Goal: Task Accomplishment & Management: Manage account settings

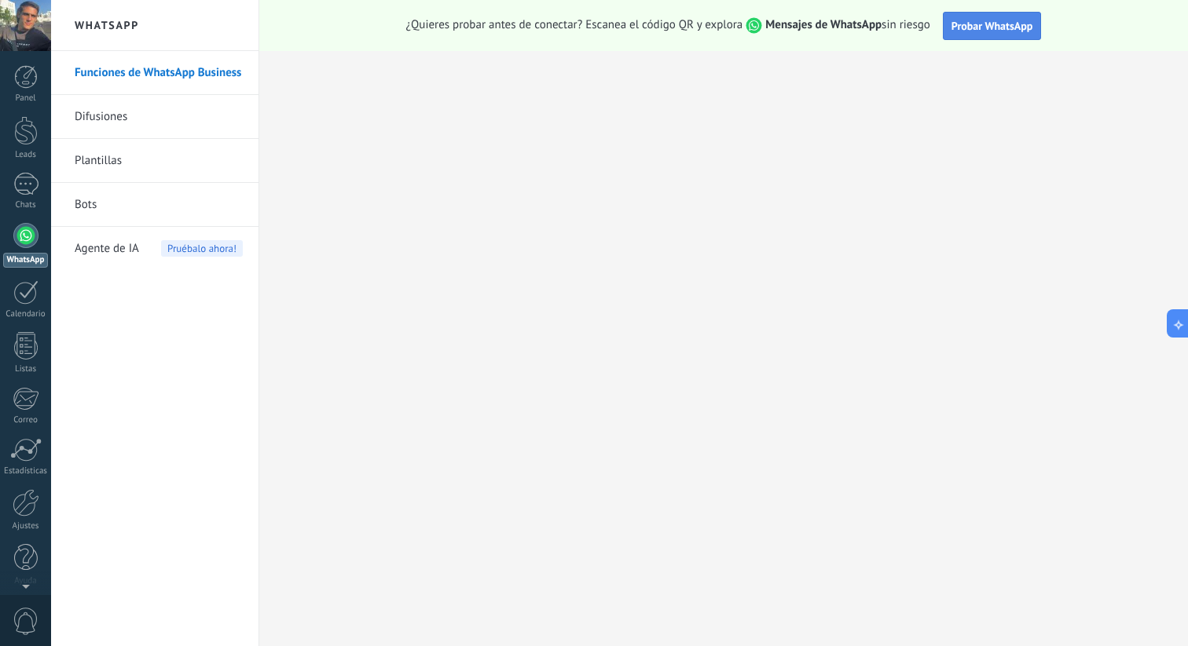
click at [1024, 26] on span "Probar WhatsApp" at bounding box center [992, 26] width 82 height 14
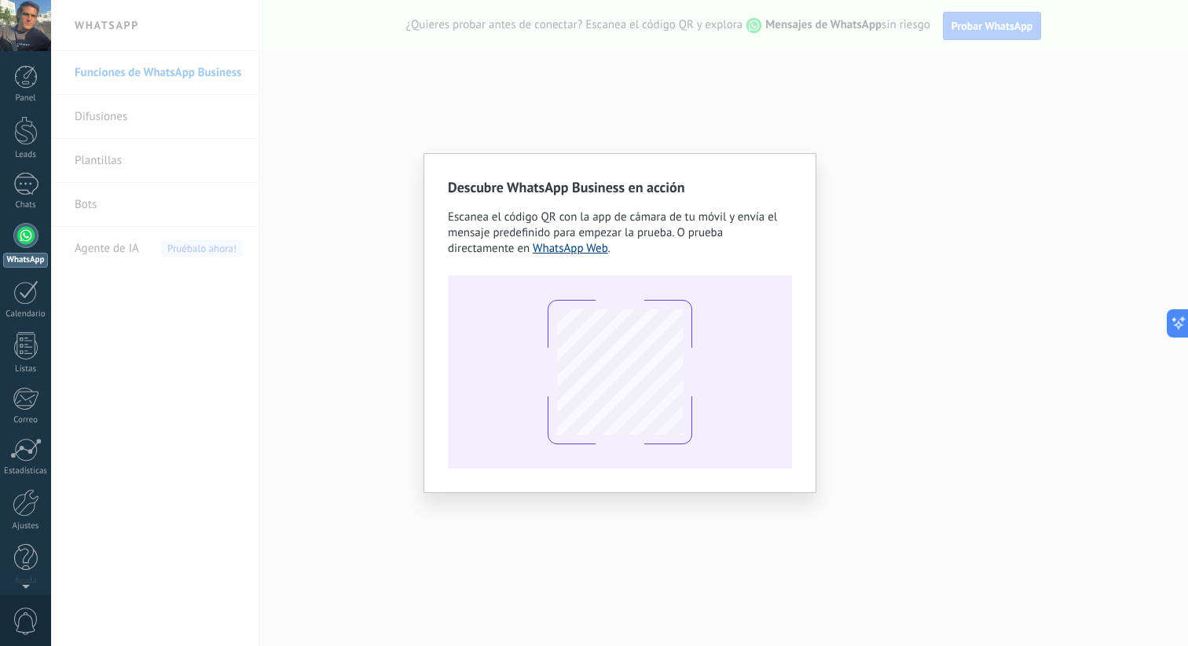
click at [580, 247] on link "WhatsApp Web" at bounding box center [570, 248] width 75 height 15
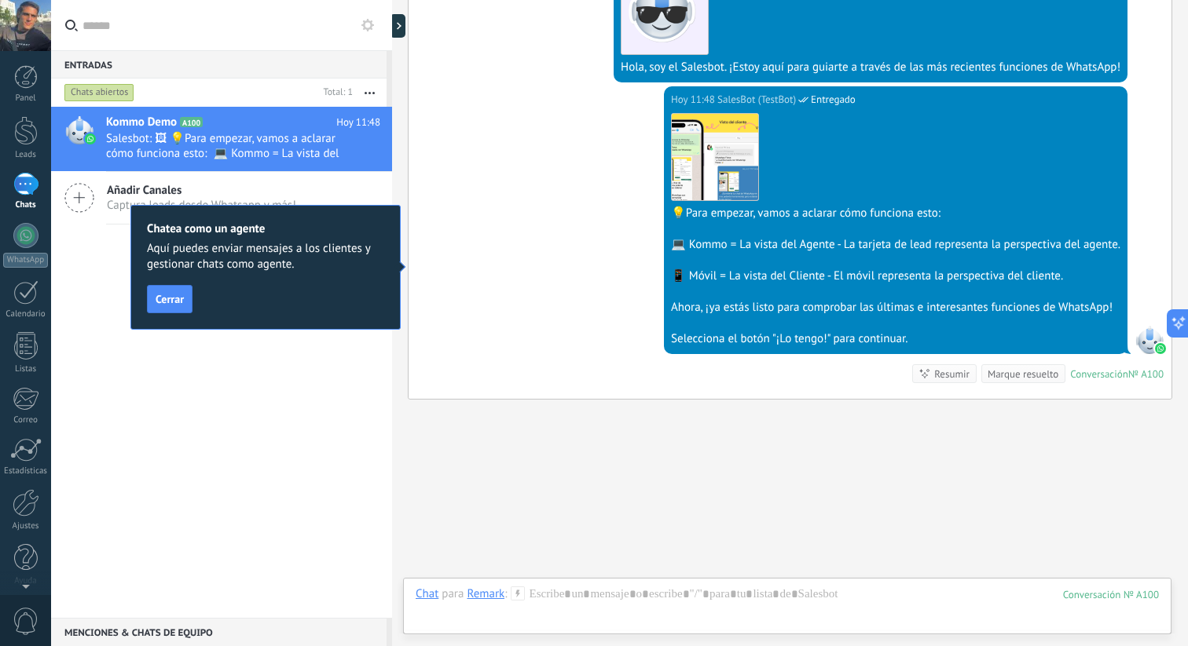
scroll to position [393, 0]
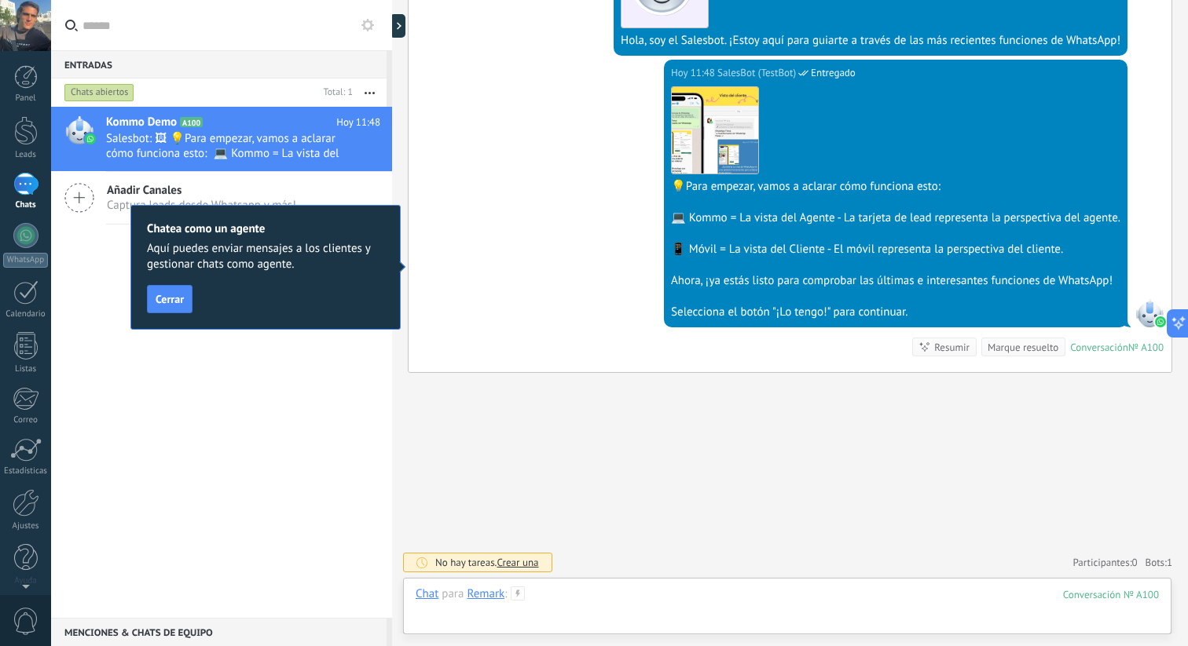
click at [636, 587] on div at bounding box center [786, 610] width 743 height 47
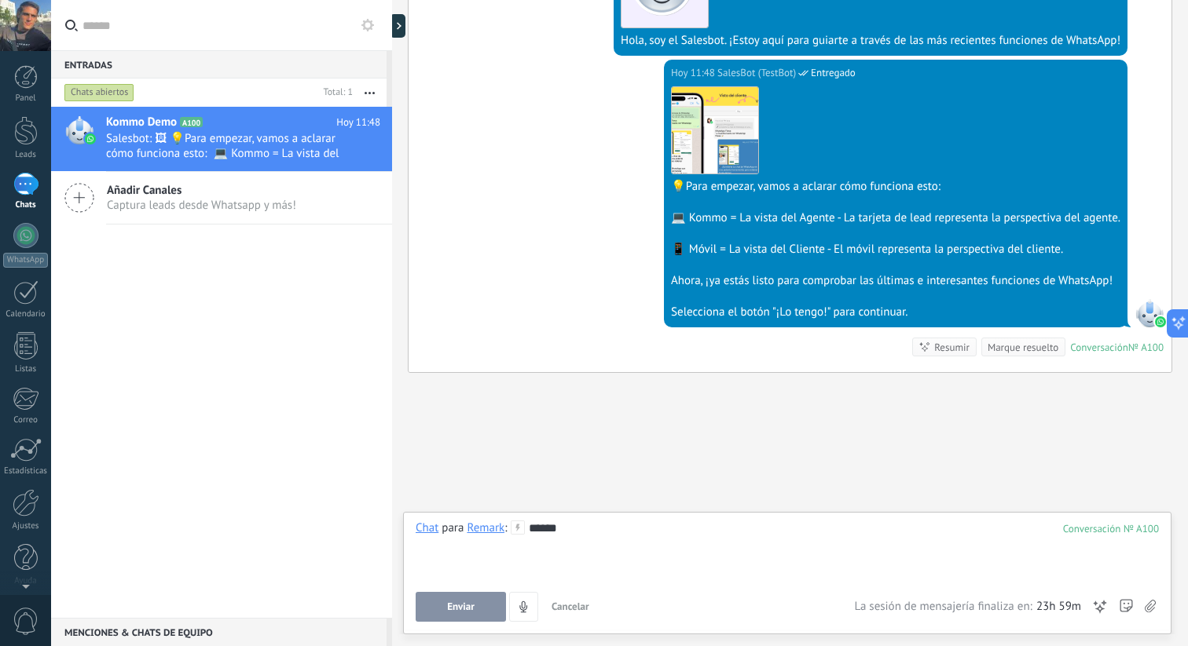
click at [456, 606] on span "Enviar" at bounding box center [460, 607] width 27 height 11
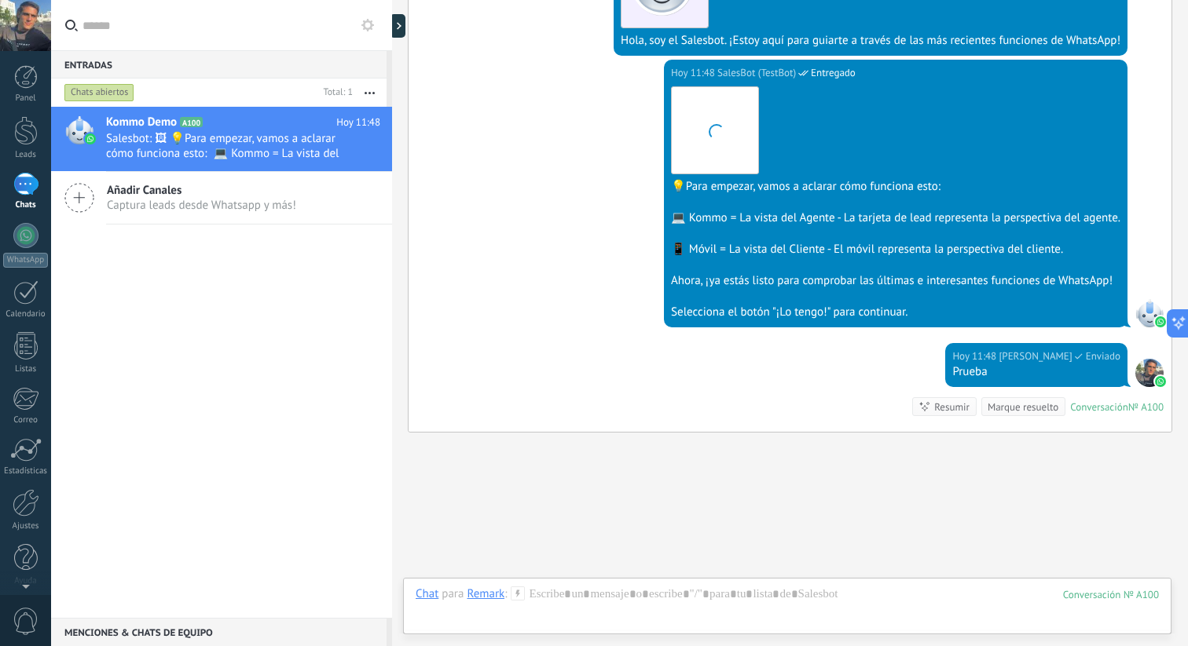
scroll to position [453, 0]
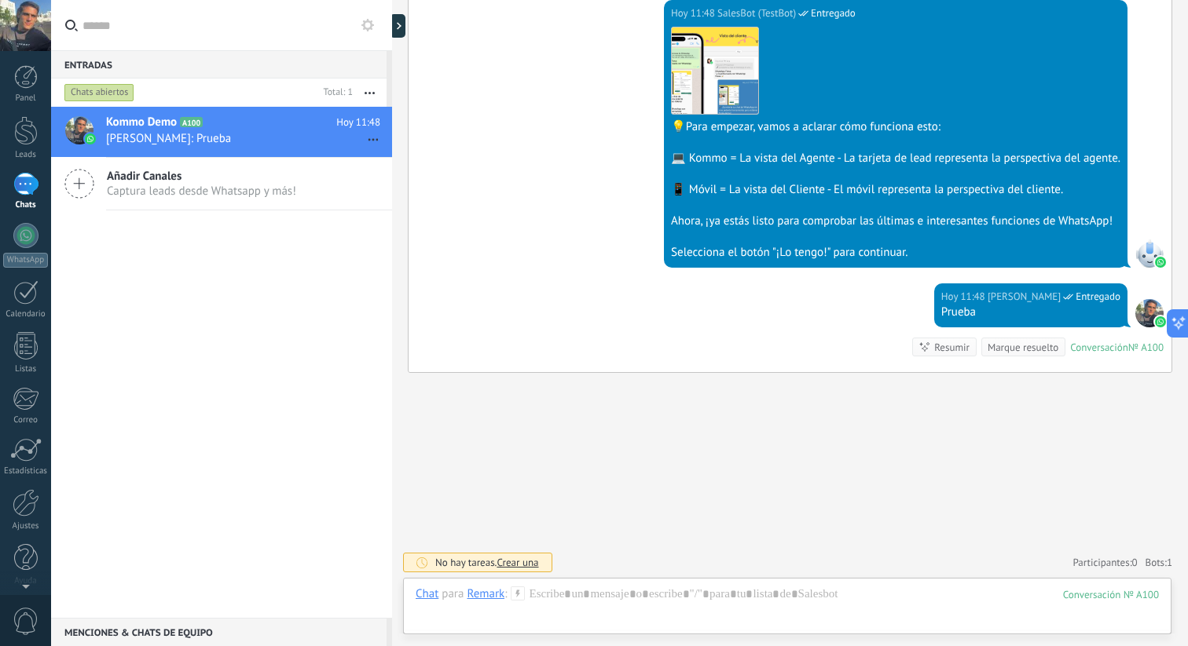
click at [114, 81] on div "Chats abiertos" at bounding box center [189, 93] width 256 height 28
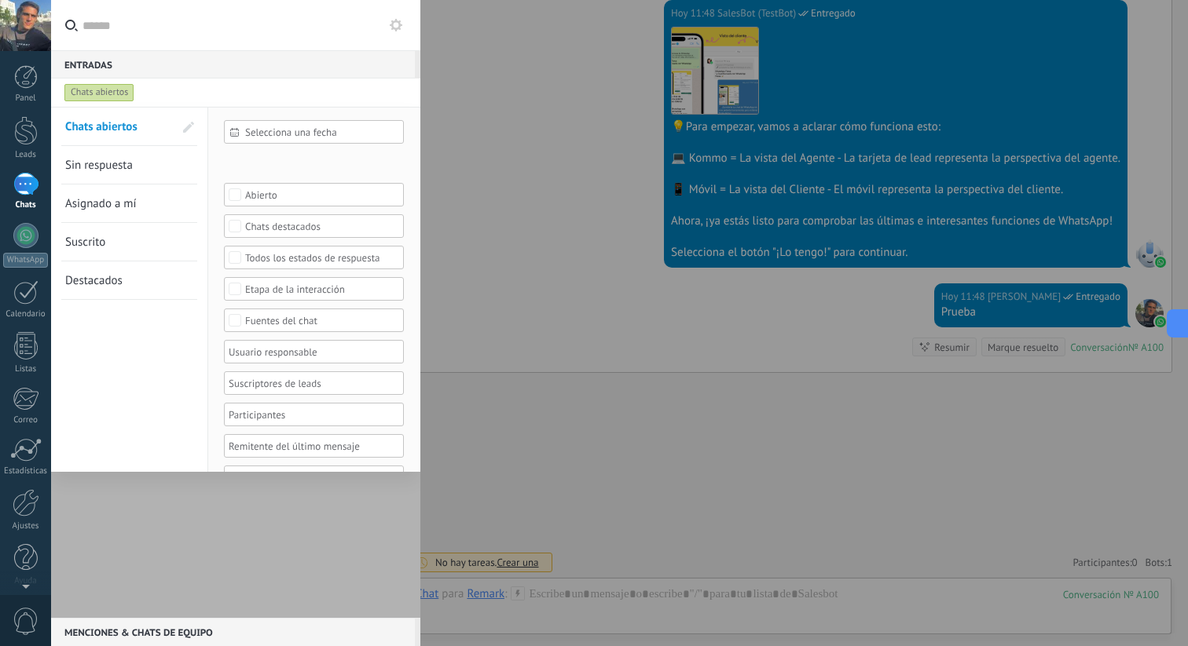
click at [203, 547] on div at bounding box center [235, 362] width 369 height 511
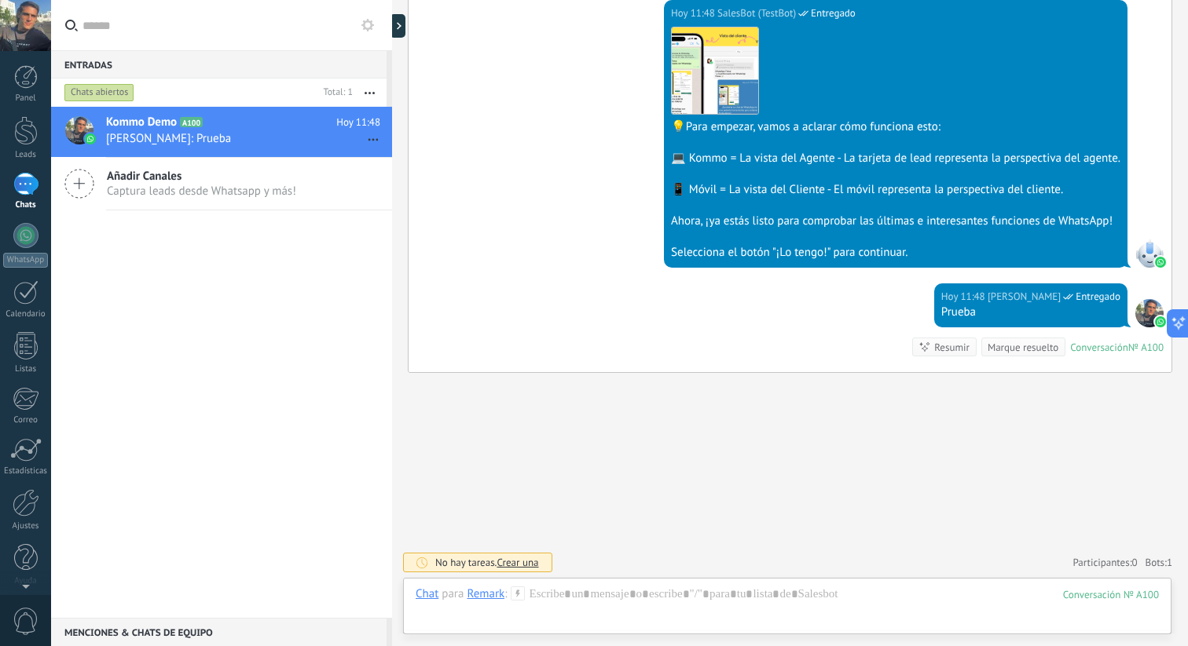
click at [392, 20] on div at bounding box center [392, 323] width 0 height 646
click at [392, 24] on div at bounding box center [392, 323] width 0 height 646
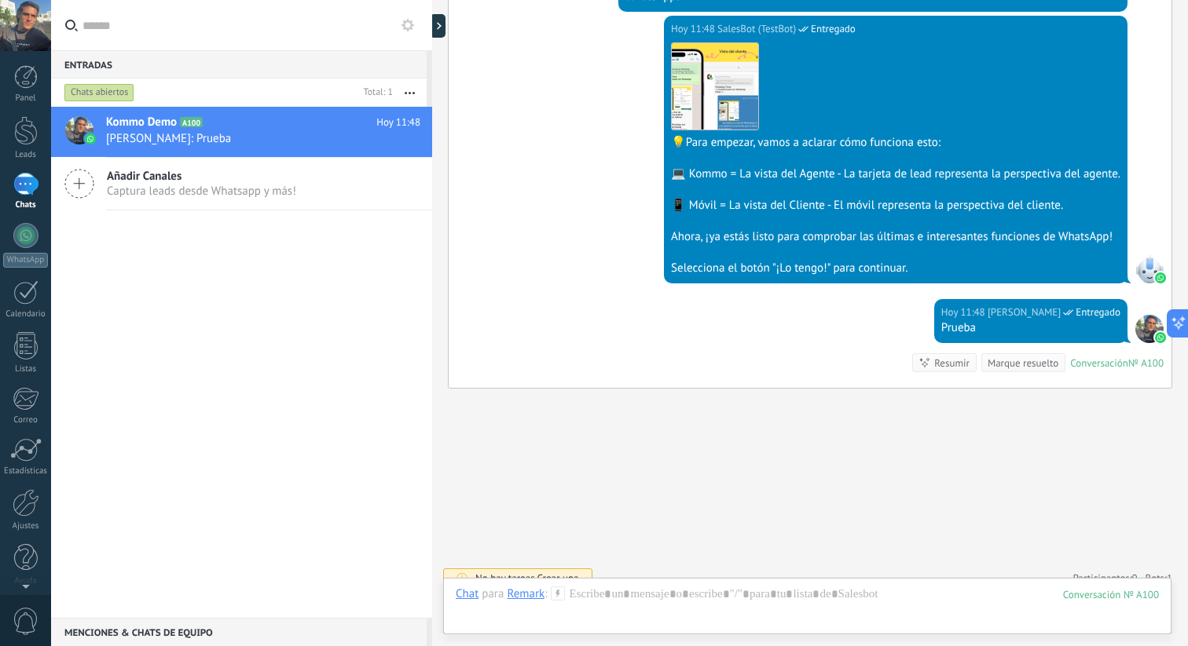
click at [432, 46] on div at bounding box center [432, 323] width 0 height 646
click at [205, 192] on span "Captura leads desde Whatsapp y más!" at bounding box center [201, 191] width 189 height 15
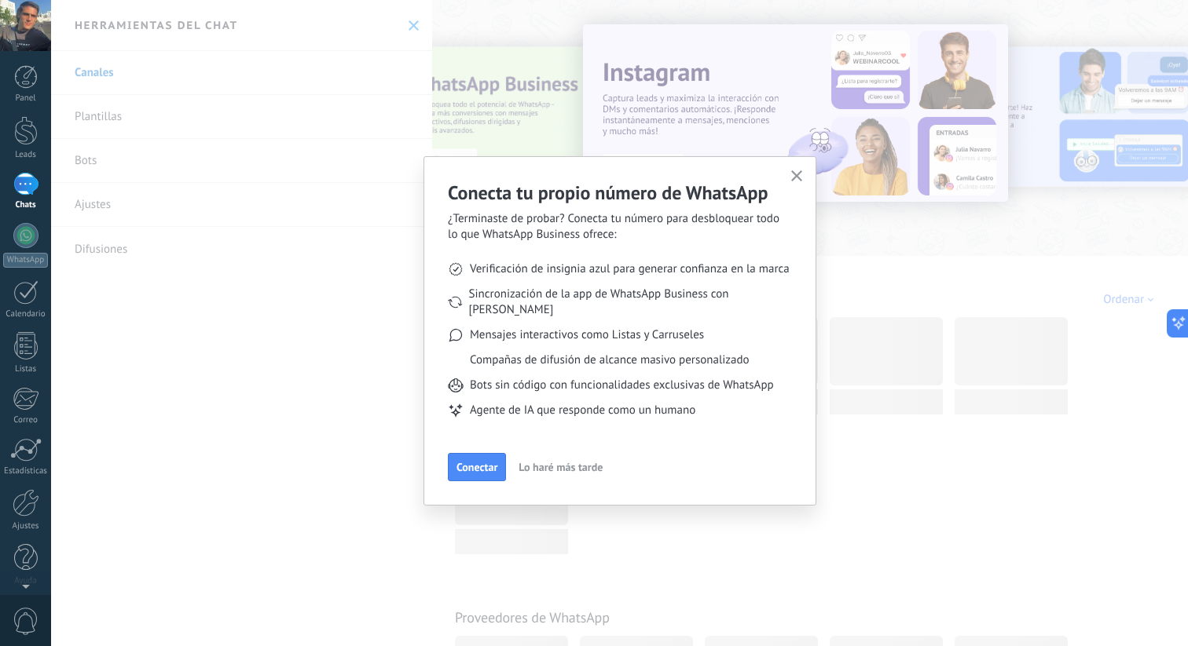
click at [158, 73] on body ".abccls-1,.abccls-2{fill-rule:evenodd}.abccls-2{fill:#fff} .abfcls-1{fill:none}…" at bounding box center [594, 323] width 1188 height 646
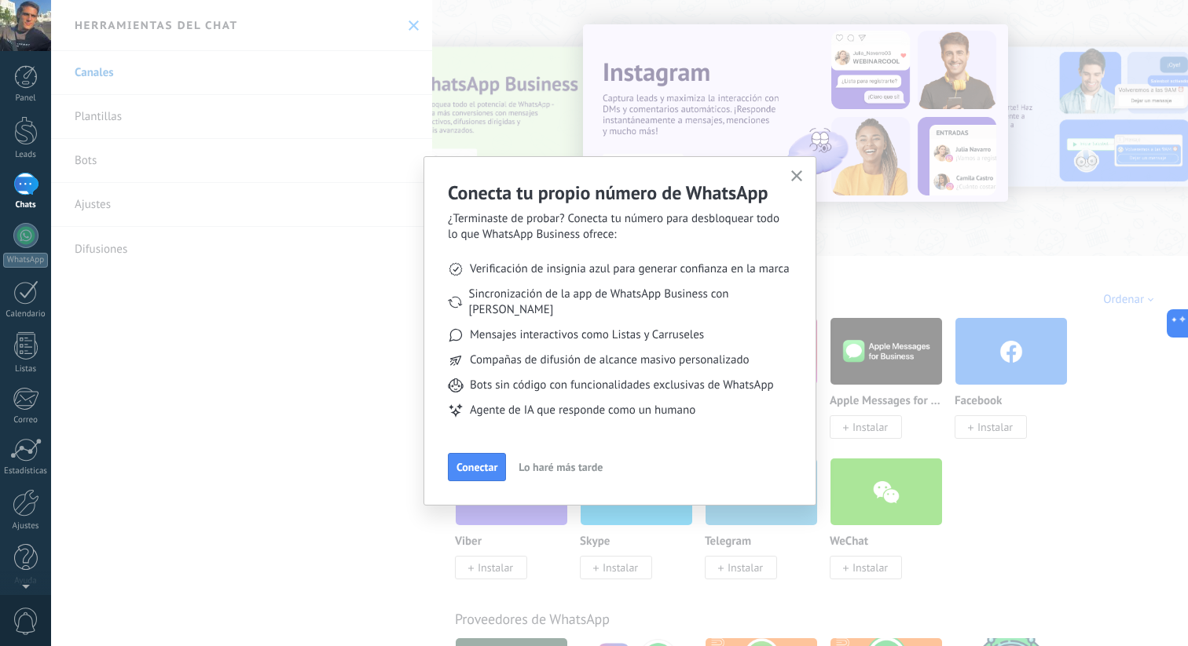
click at [793, 171] on icon "button" at bounding box center [797, 176] width 12 height 12
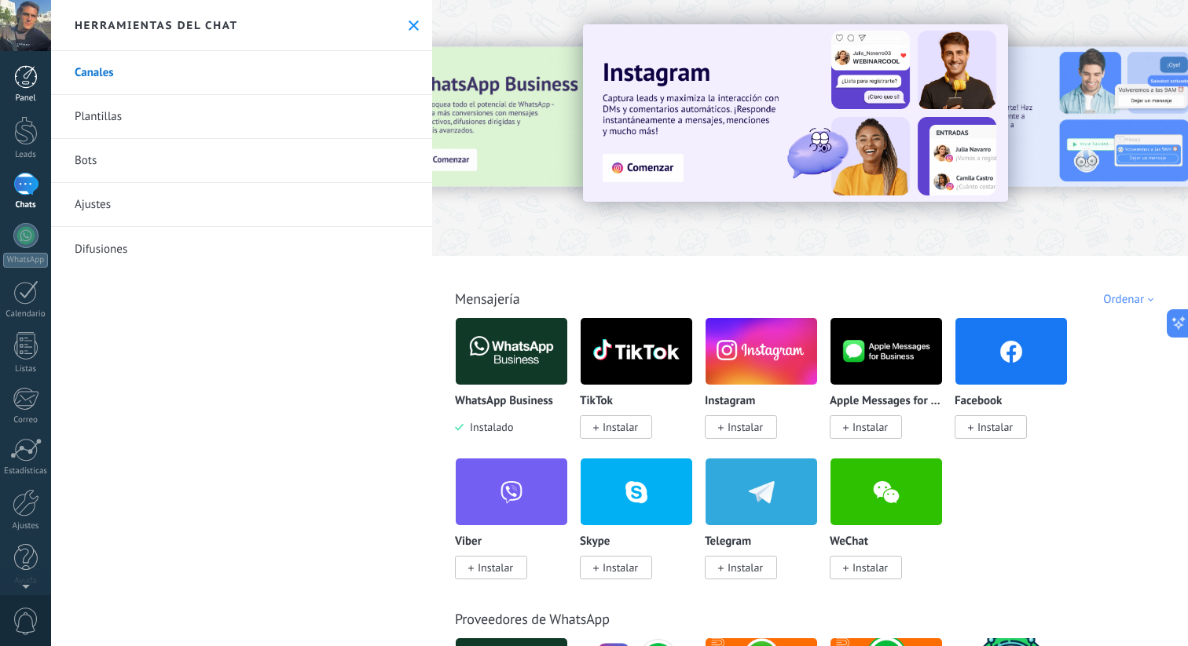
click at [24, 73] on div at bounding box center [26, 77] width 24 height 24
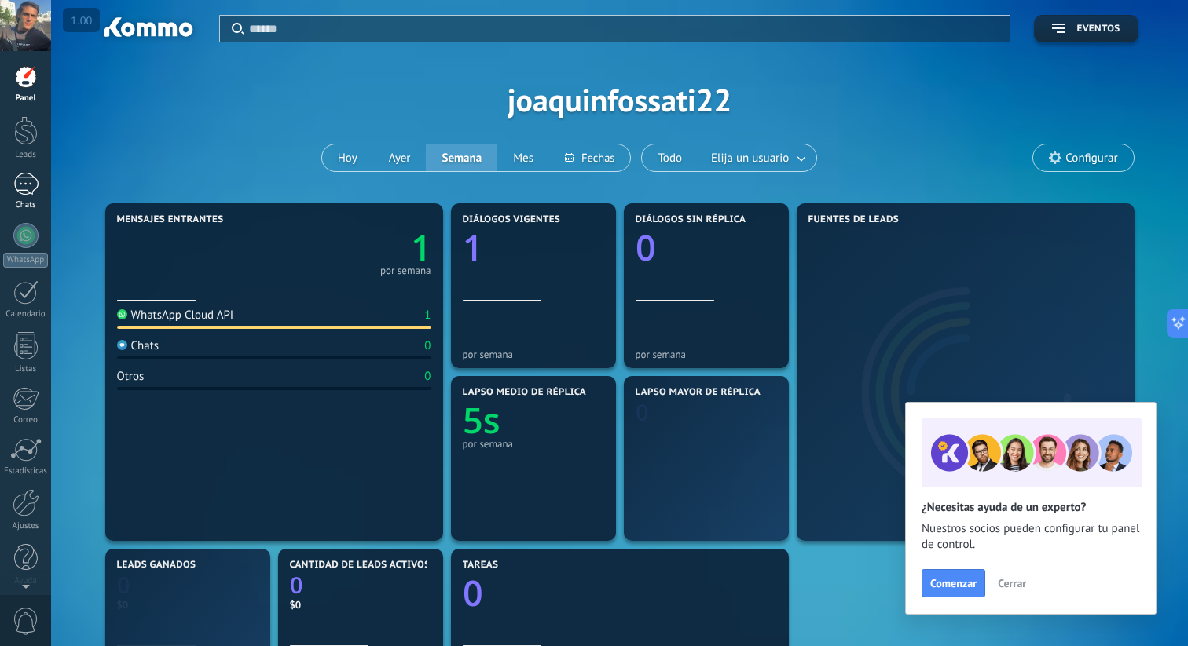
click at [29, 194] on div "1" at bounding box center [25, 184] width 25 height 23
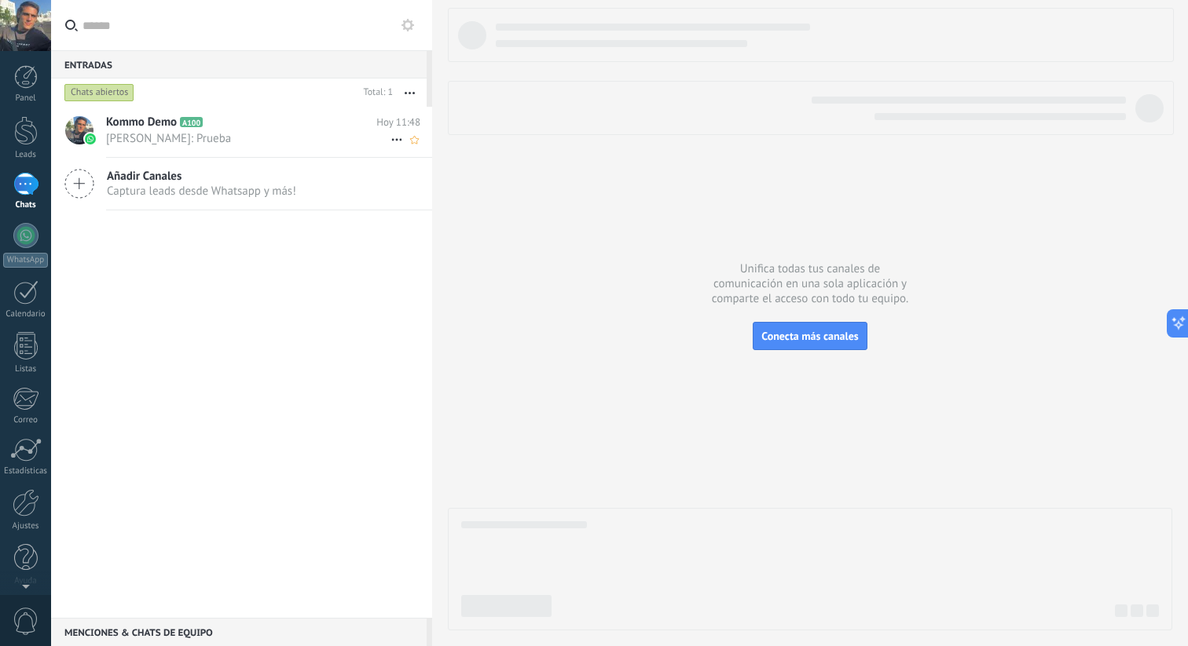
click at [266, 123] on h2 "Kommo Demo A100" at bounding box center [241, 123] width 270 height 16
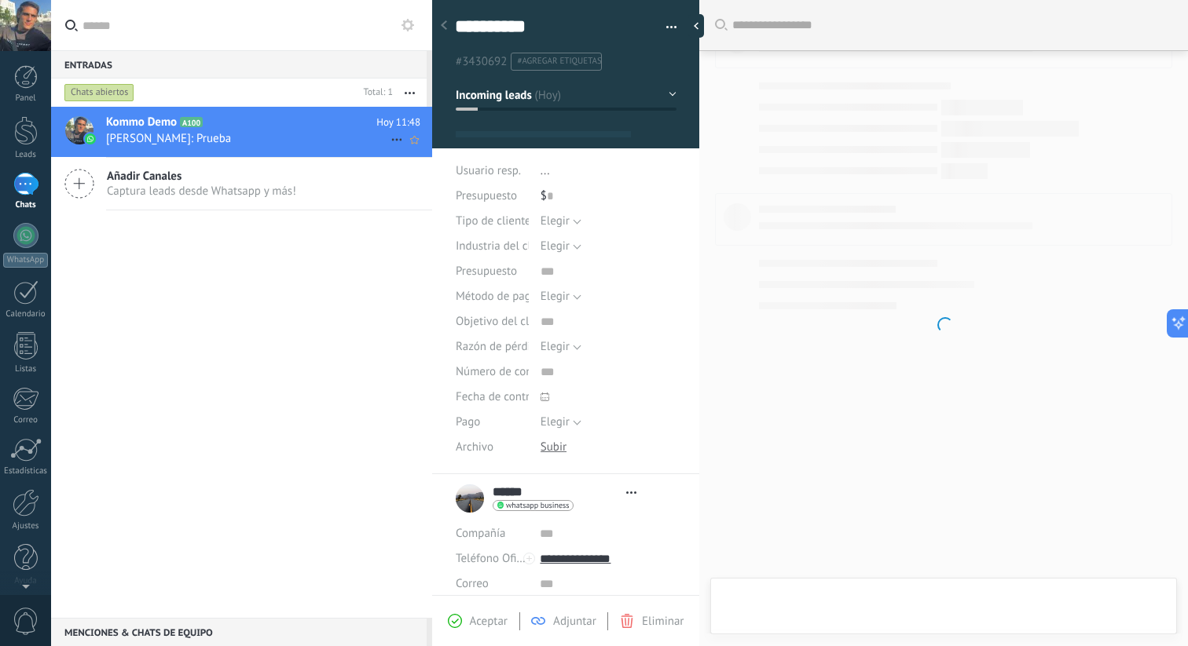
type textarea "**********"
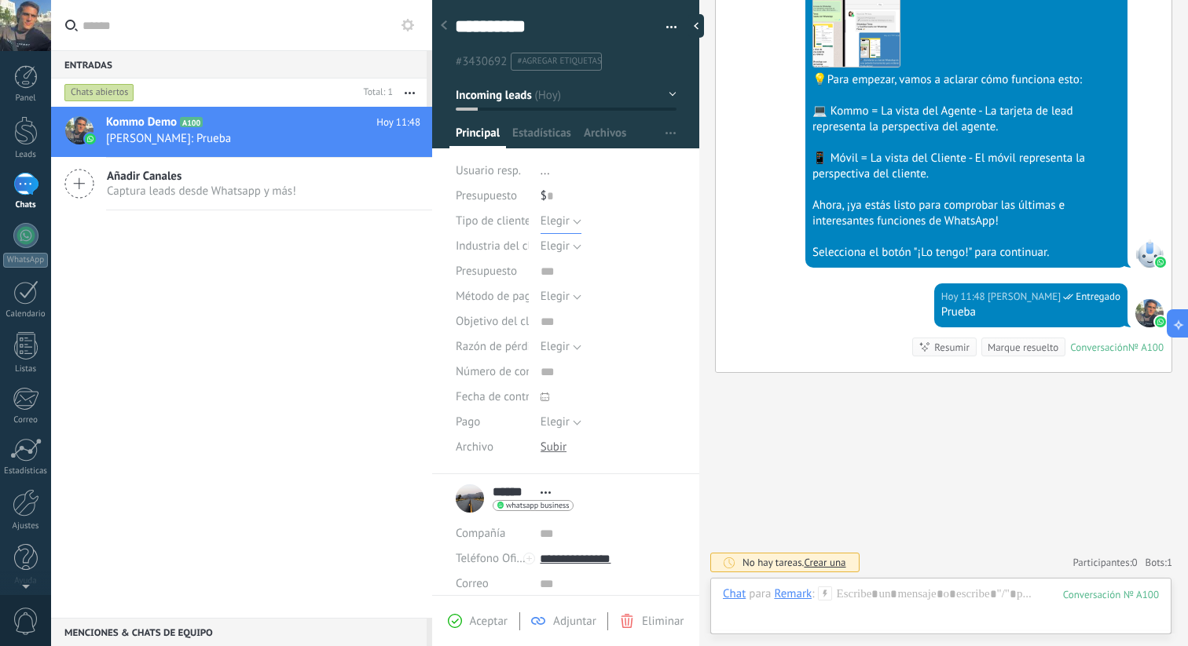
click at [557, 221] on span "Elegir" at bounding box center [554, 221] width 29 height 15
click at [644, 182] on li "..." at bounding box center [608, 171] width 136 height 25
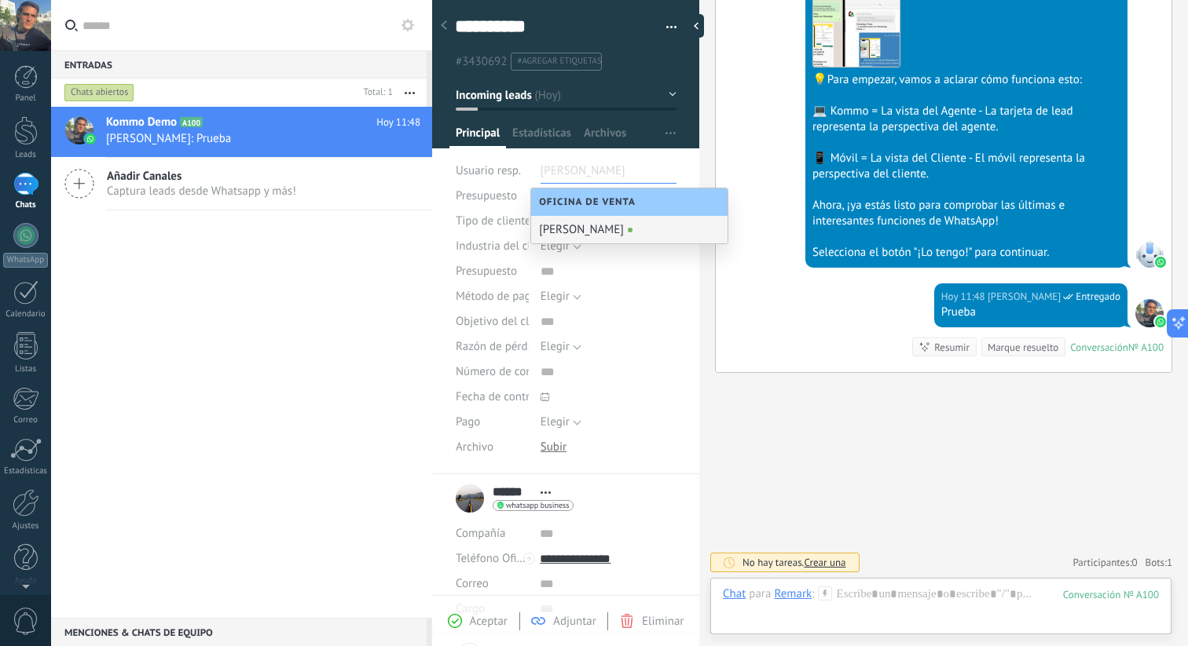
click at [441, 382] on div "**********" at bounding box center [566, 232] width 268 height 485
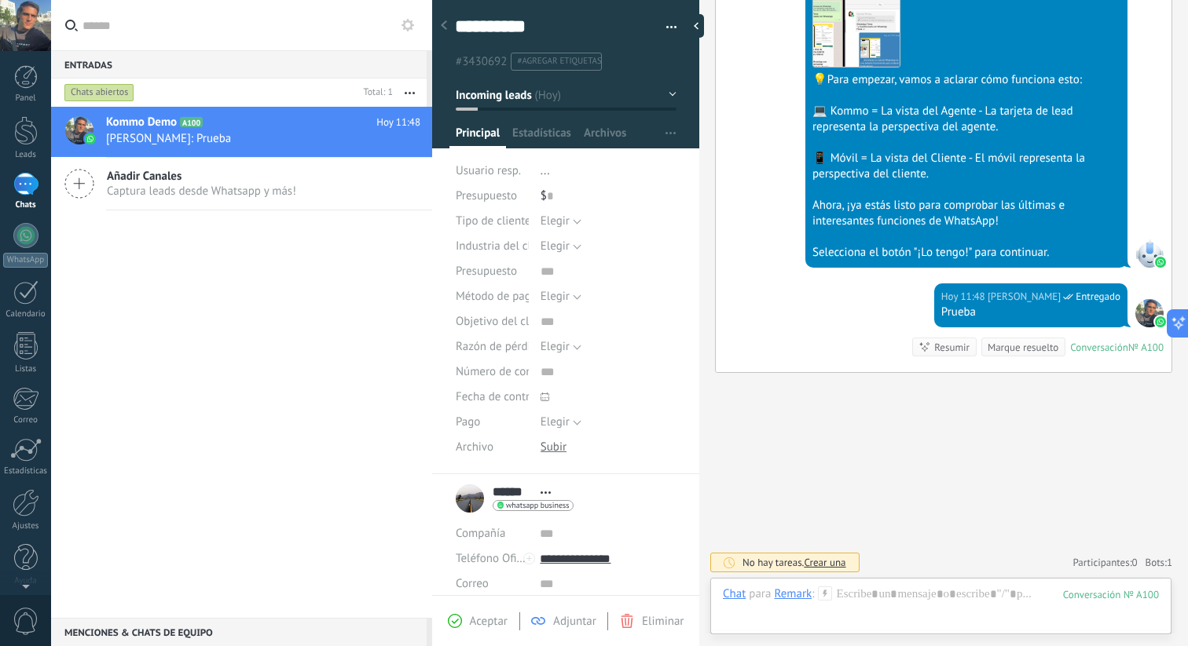
click at [559, 171] on li "..." at bounding box center [608, 171] width 136 height 25
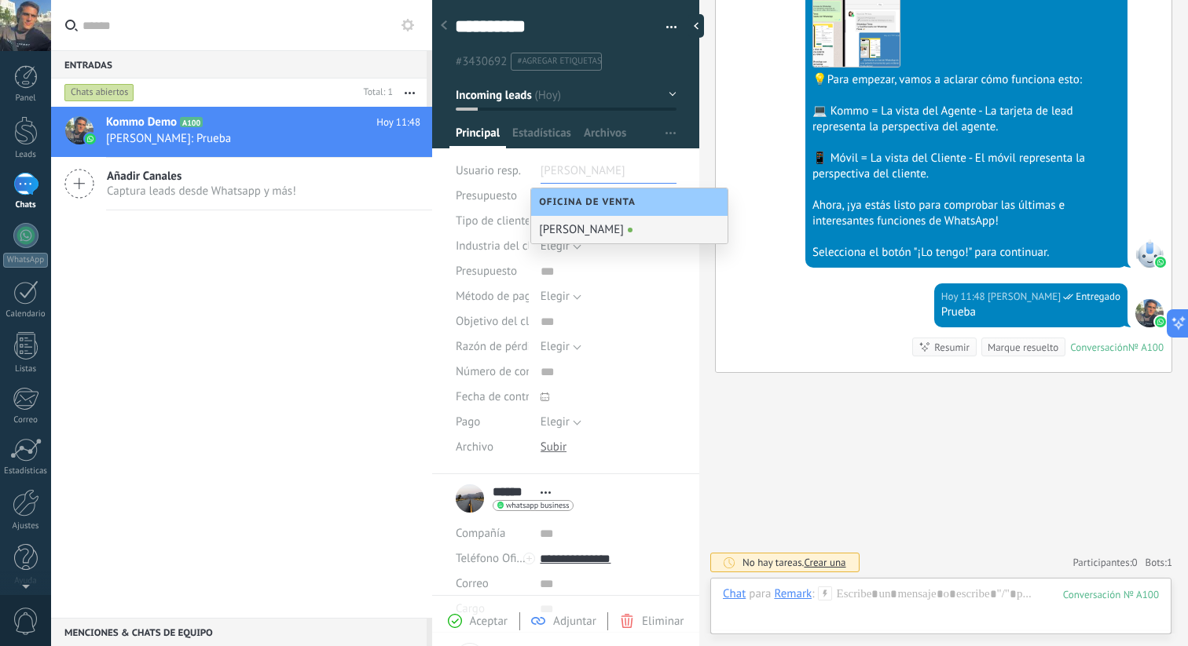
click at [255, 325] on div "Kommo Demo A100 Hoy 11:48 Joaquin Fossati: Prueba Añadir Canales Captura leads …" at bounding box center [241, 362] width 381 height 511
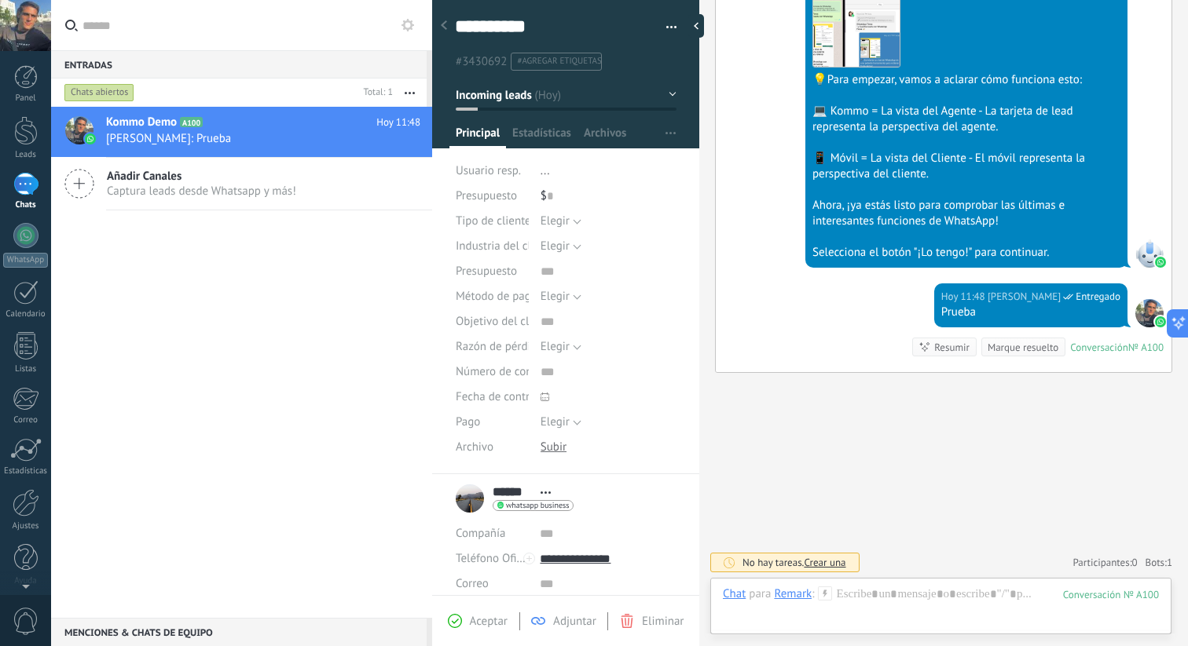
click at [546, 169] on span "..." at bounding box center [544, 170] width 9 height 15
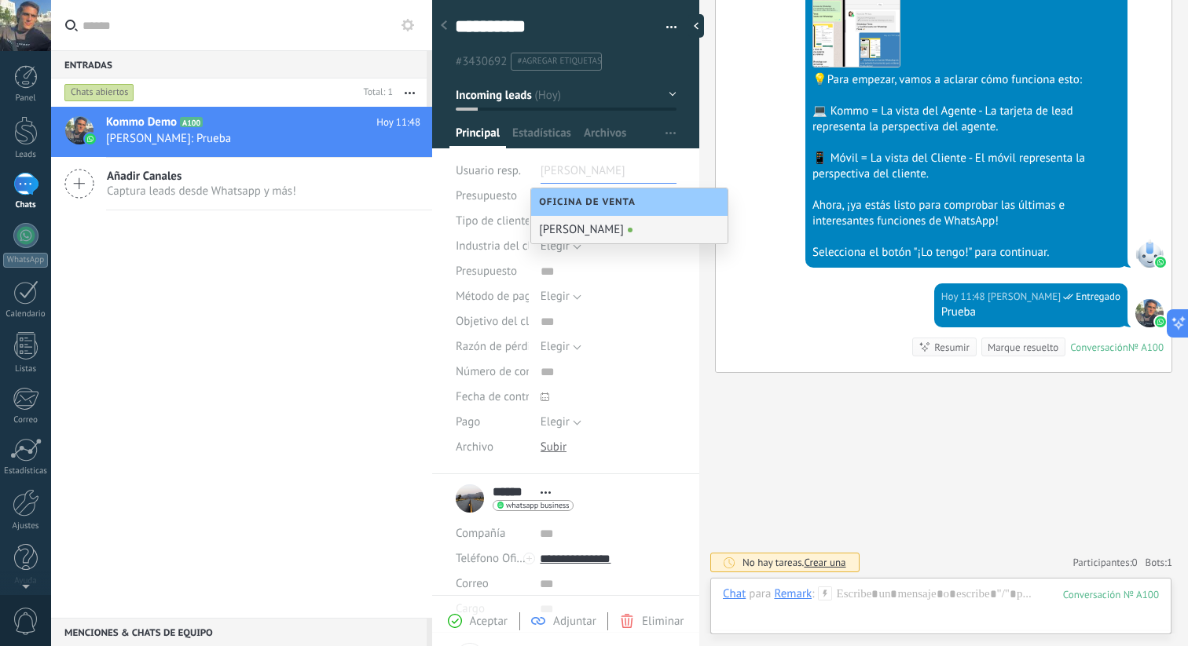
click at [569, 236] on div "[PERSON_NAME]" at bounding box center [629, 229] width 196 height 27
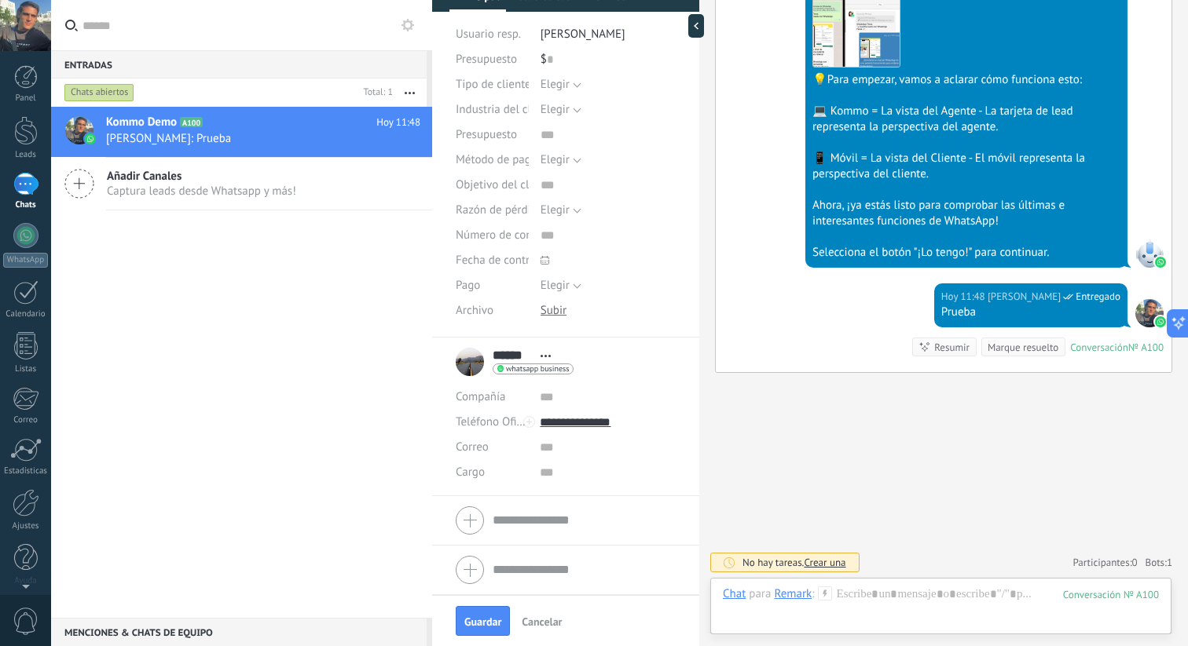
scroll to position [135, 0]
click at [310, 360] on div "Kommo Demo A100 Hoy 11:48 Joaquin Fossati: Prueba Añadir Canales Captura leads …" at bounding box center [241, 362] width 381 height 511
click at [271, 60] on div "Entradas 0" at bounding box center [238, 64] width 375 height 28
click at [271, 27] on input "text" at bounding box center [250, 25] width 337 height 50
click at [31, 247] on link "WhatsApp" at bounding box center [25, 245] width 51 height 45
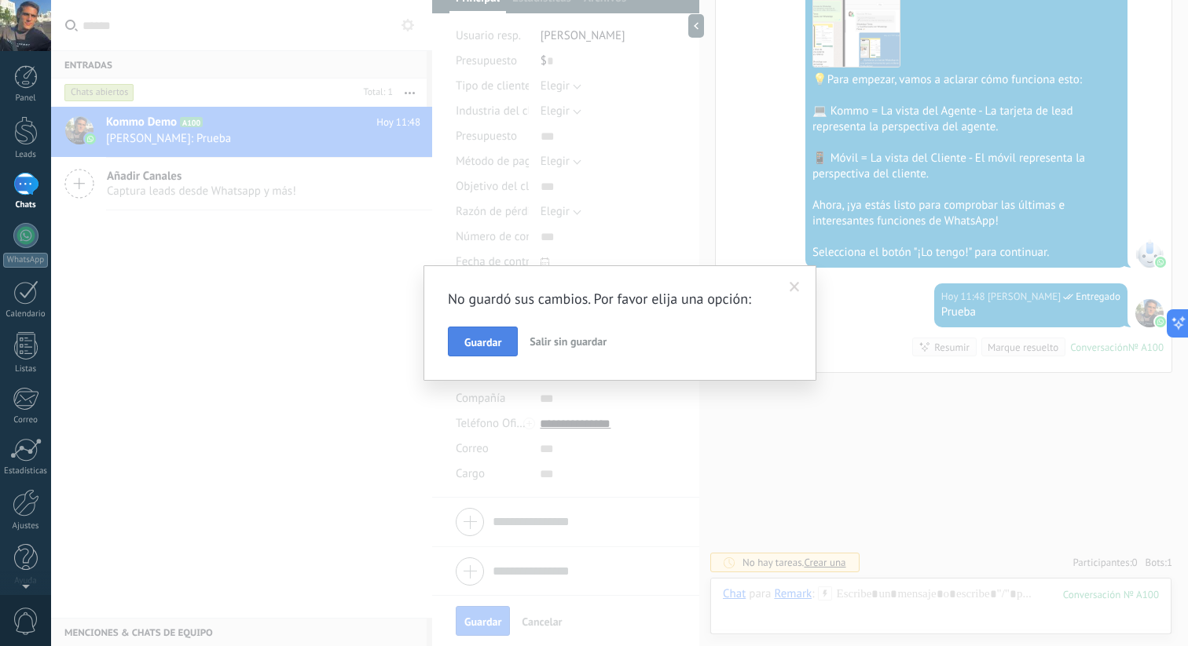
click at [485, 346] on span "Guardar" at bounding box center [482, 342] width 37 height 11
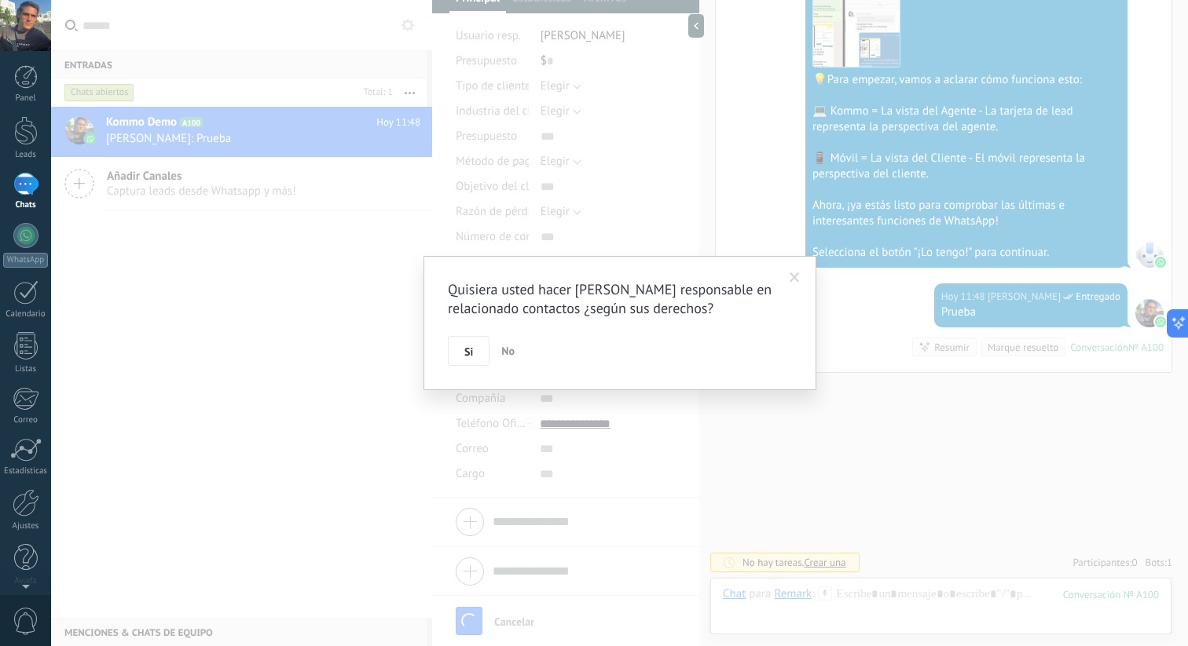
scroll to position [629, 0]
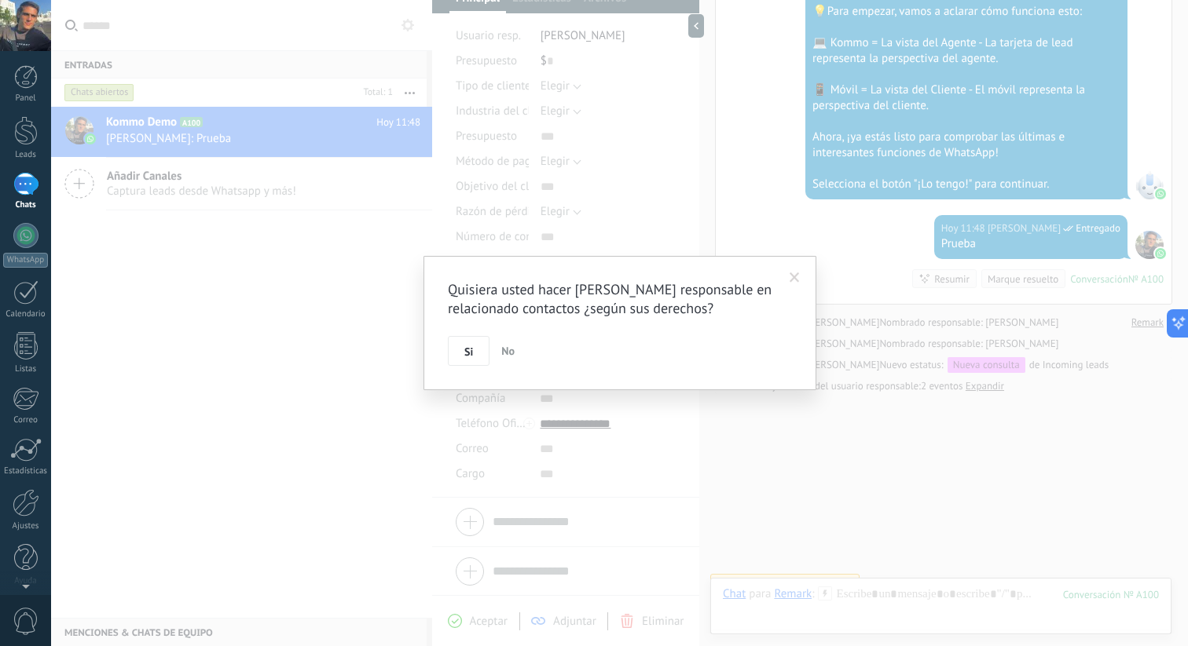
click at [506, 344] on span "No" at bounding box center [507, 351] width 13 height 14
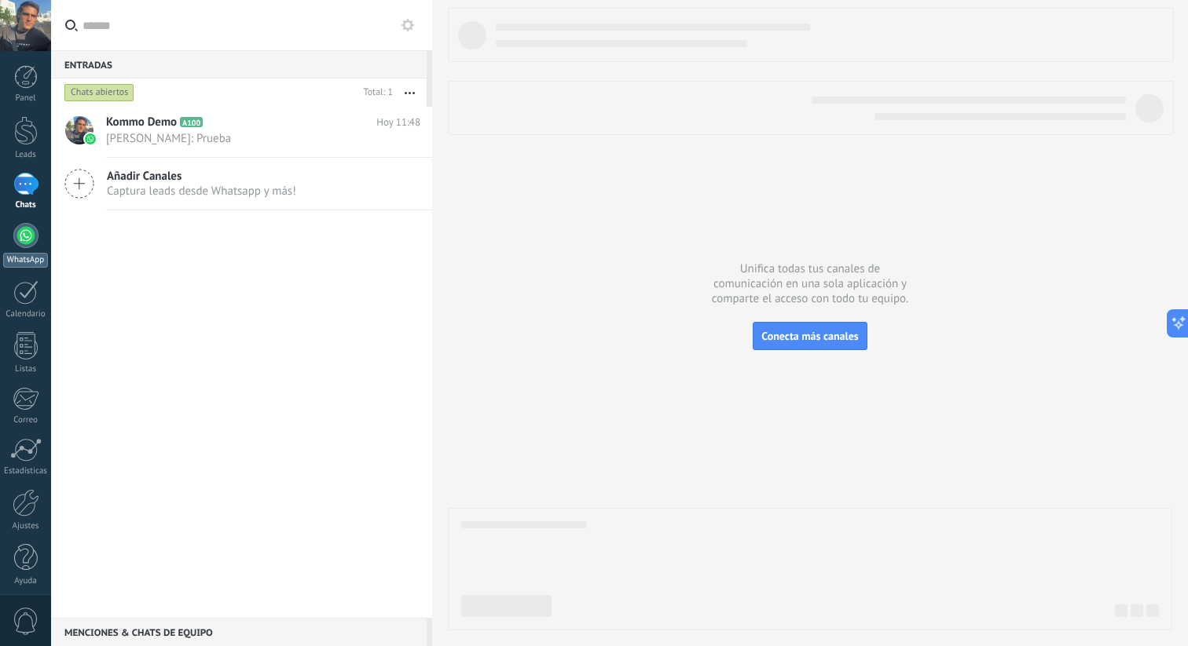
click at [22, 235] on div at bounding box center [25, 235] width 25 height 25
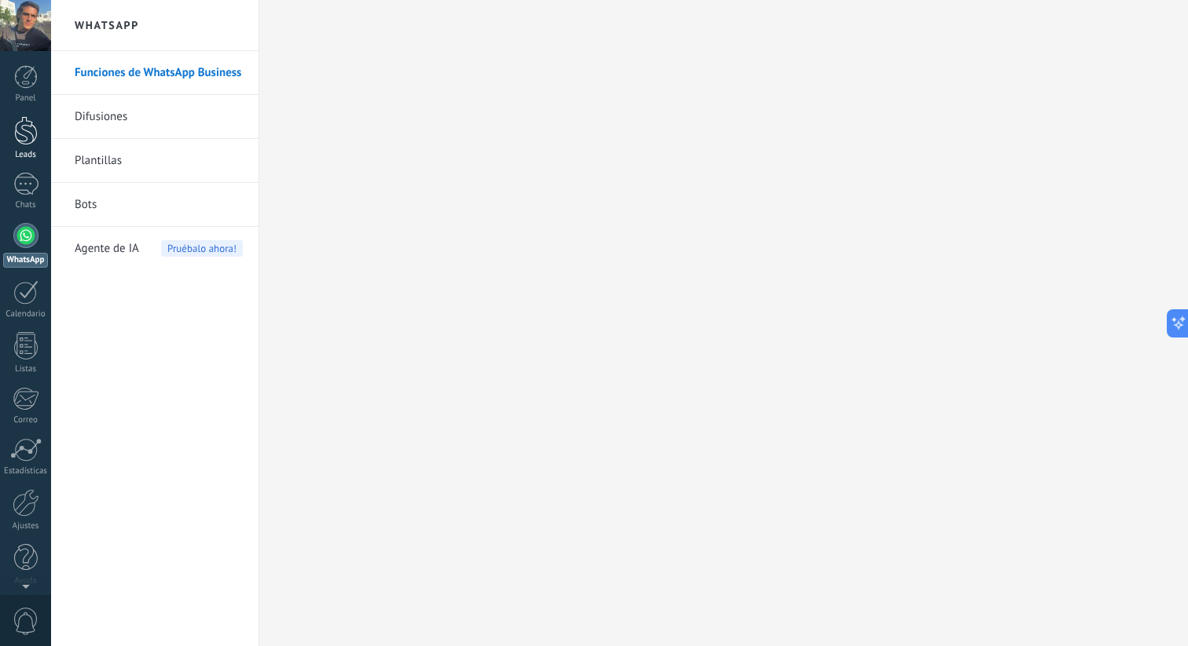
click at [20, 123] on div at bounding box center [26, 130] width 24 height 29
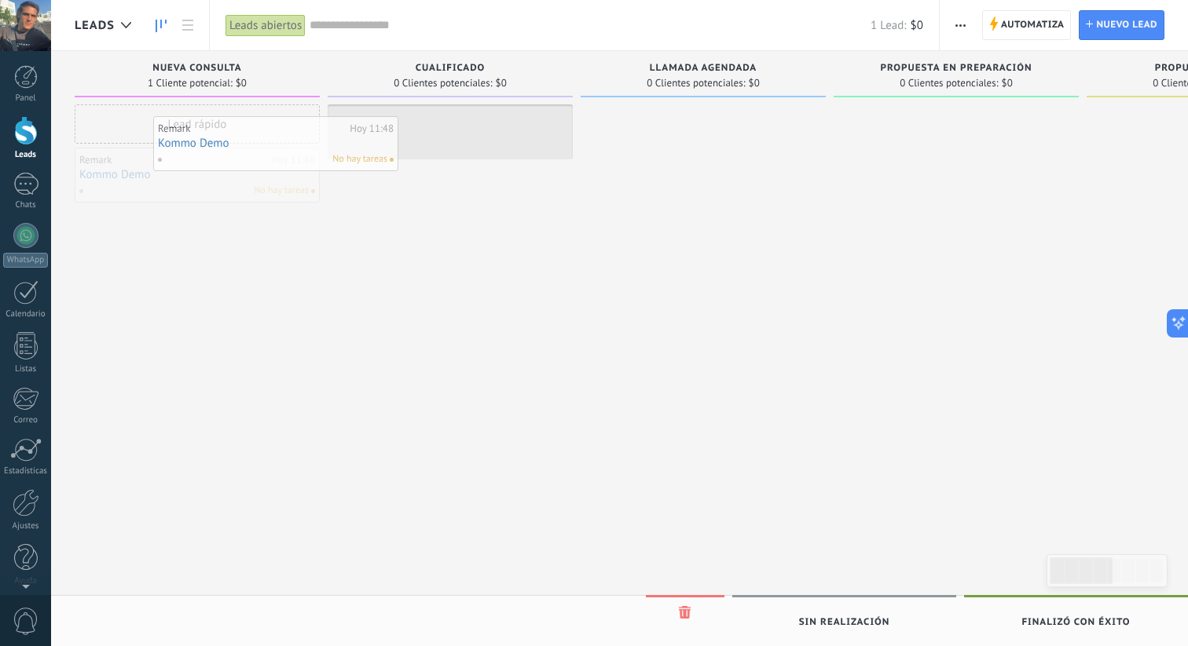
drag, startPoint x: 259, startPoint y: 172, endPoint x: 482, endPoint y: 123, distance: 228.5
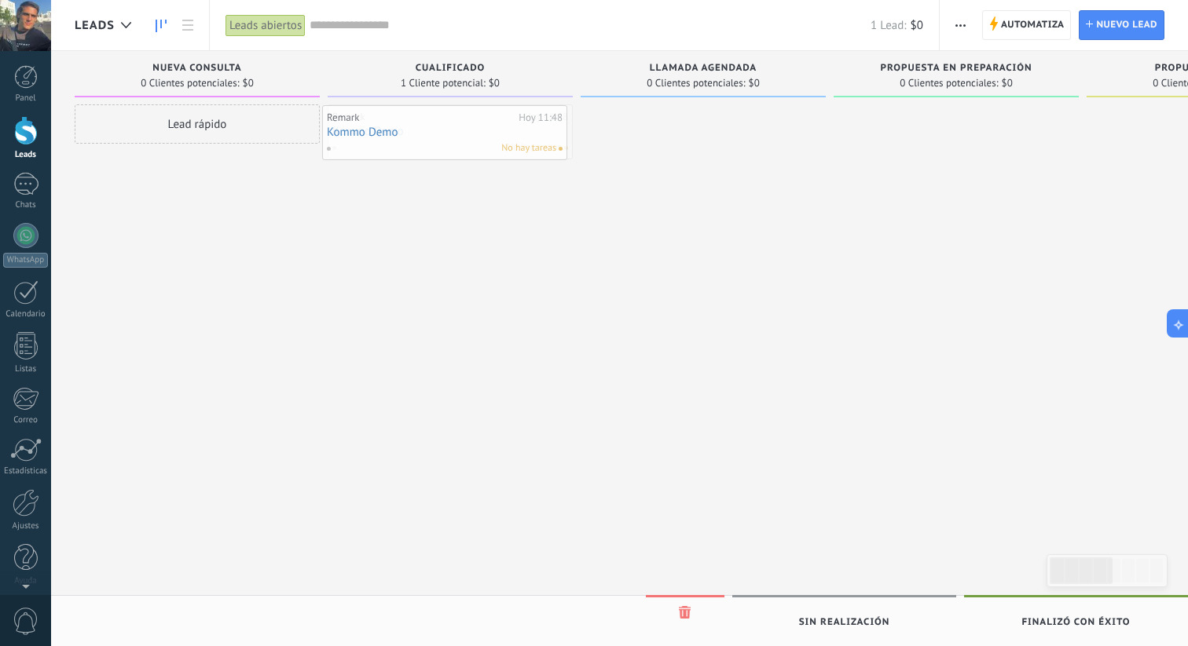
drag, startPoint x: 482, startPoint y: 123, endPoint x: 245, endPoint y: 185, distance: 245.4
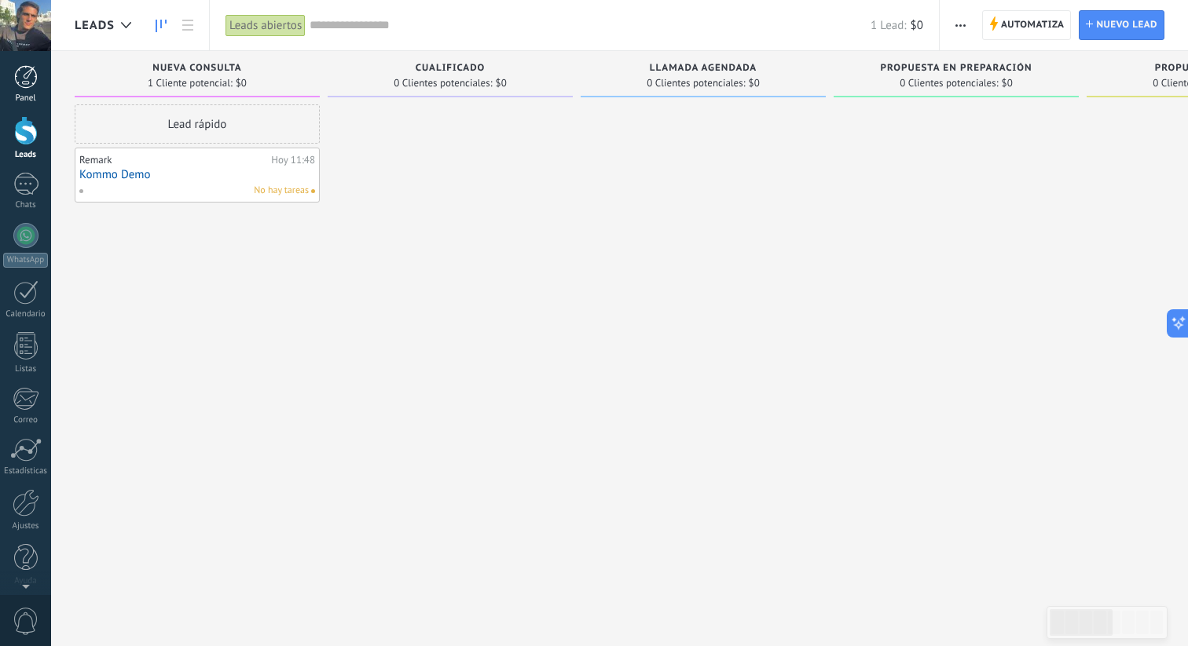
click at [35, 90] on link "Panel" at bounding box center [25, 84] width 51 height 38
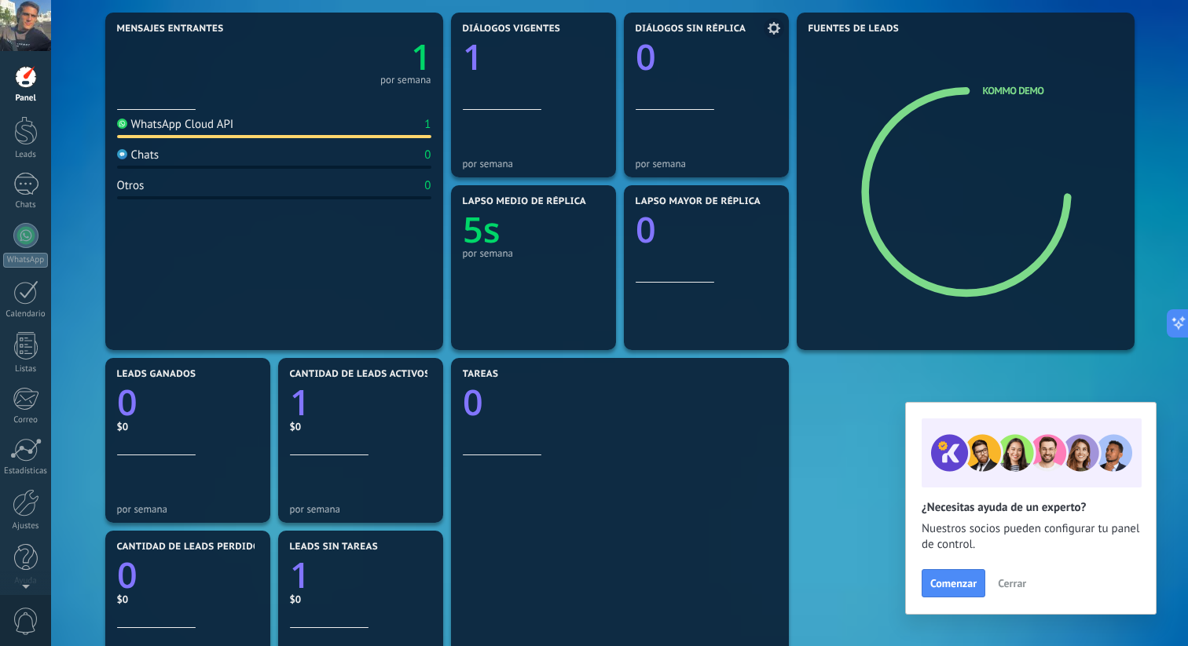
scroll to position [199, 0]
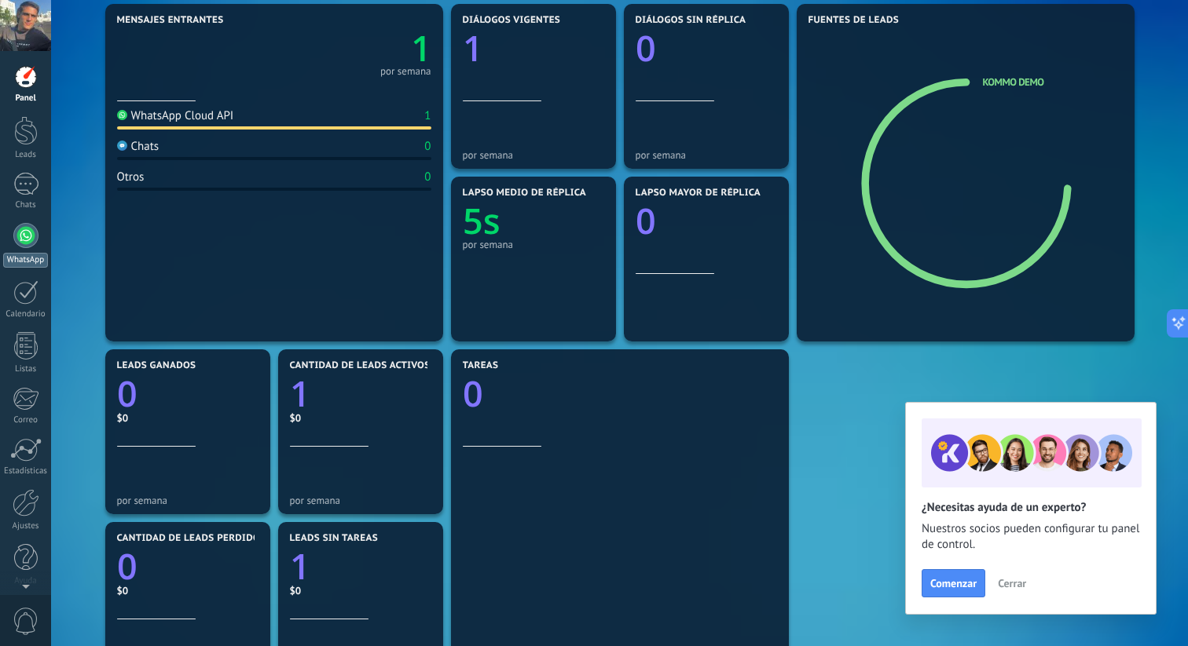
click at [18, 250] on link "WhatsApp" at bounding box center [25, 245] width 51 height 45
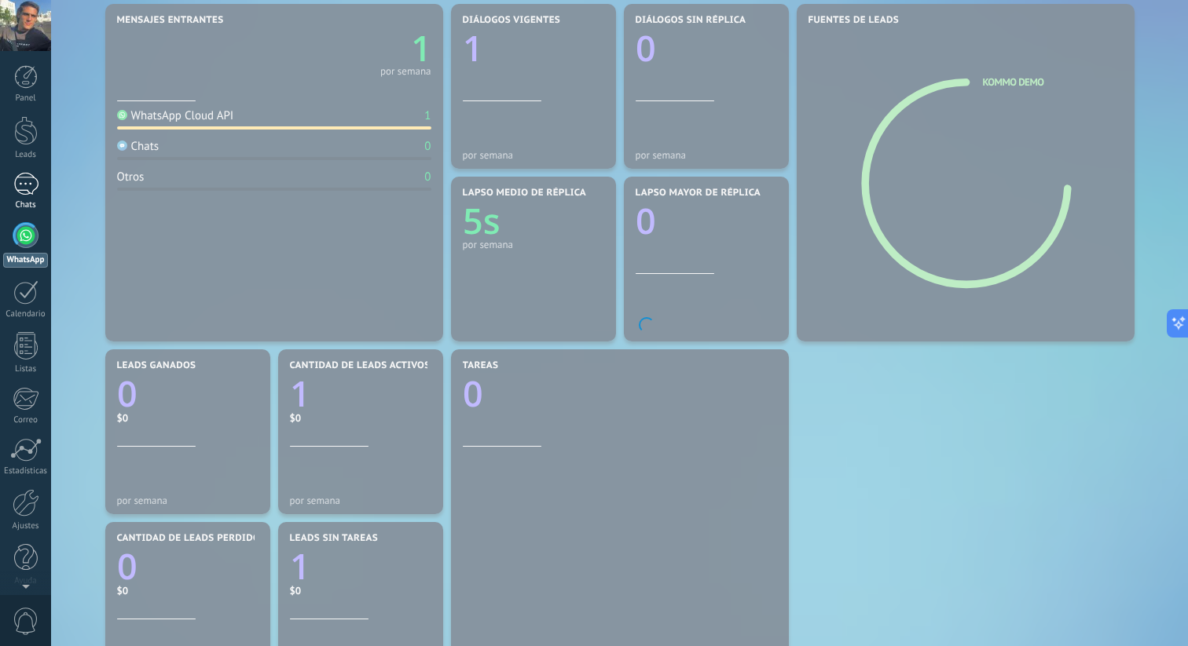
click at [23, 188] on div at bounding box center [25, 184] width 25 height 23
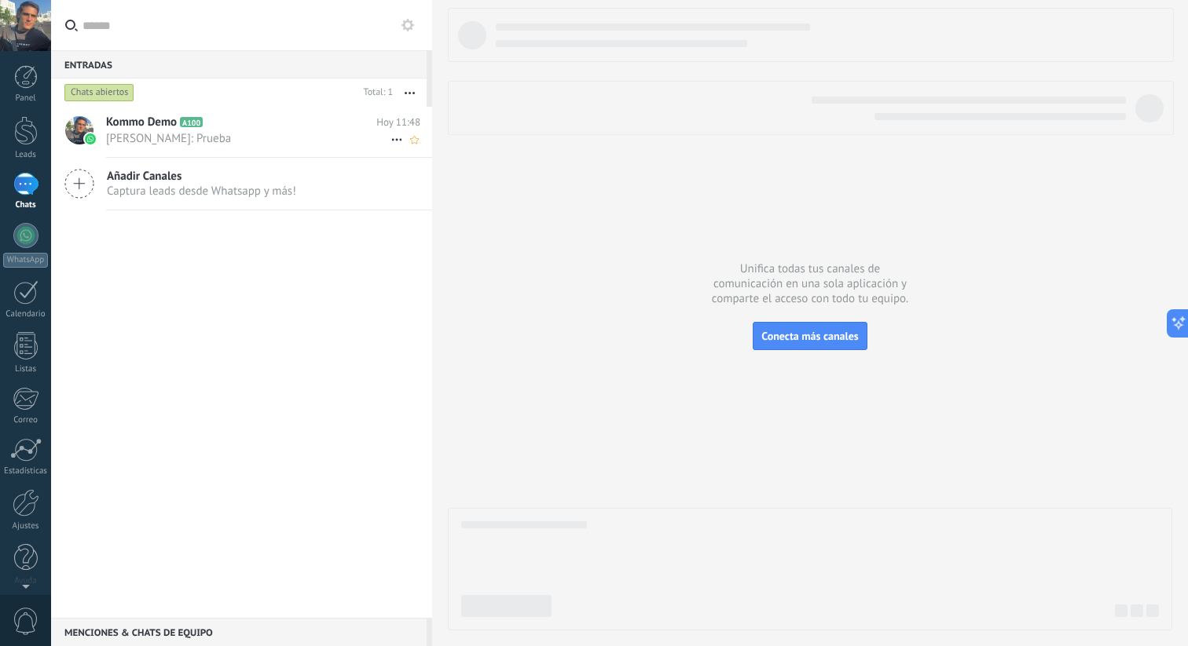
click at [390, 141] on icon at bounding box center [396, 139] width 19 height 19
click at [349, 129] on div at bounding box center [594, 323] width 1188 height 646
click at [404, 97] on button "button" at bounding box center [410, 93] width 34 height 28
click at [251, 101] on div "Chats abiertos" at bounding box center [209, 93] width 296 height 28
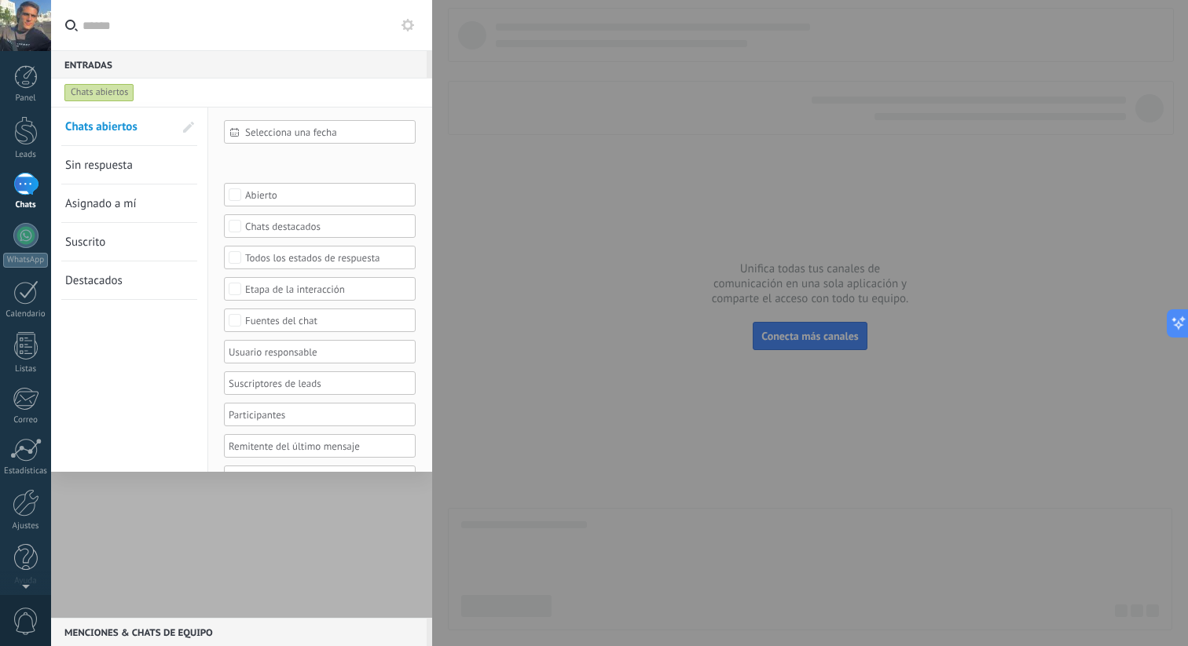
click at [233, 580] on div at bounding box center [241, 362] width 381 height 511
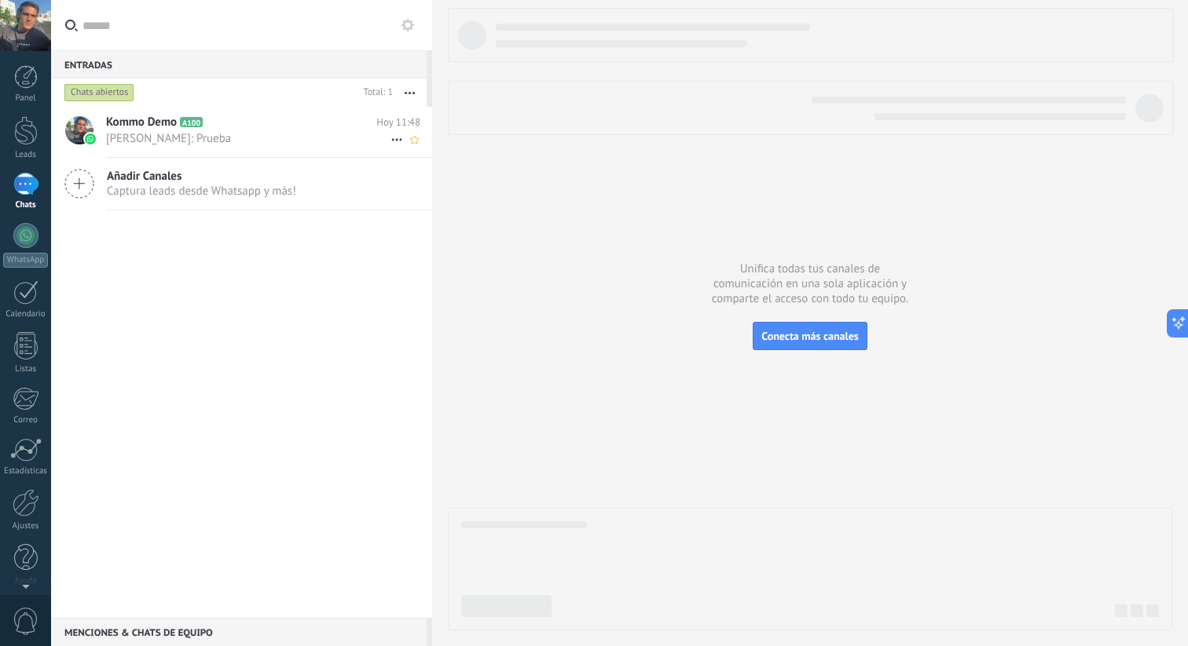
click at [396, 138] on icon "Conversación cerrada" at bounding box center [396, 139] width 19 height 19
click at [201, 139] on div at bounding box center [594, 323] width 1188 height 646
click at [201, 139] on span "Joaquin Fossati: Prueba" at bounding box center [248, 138] width 284 height 15
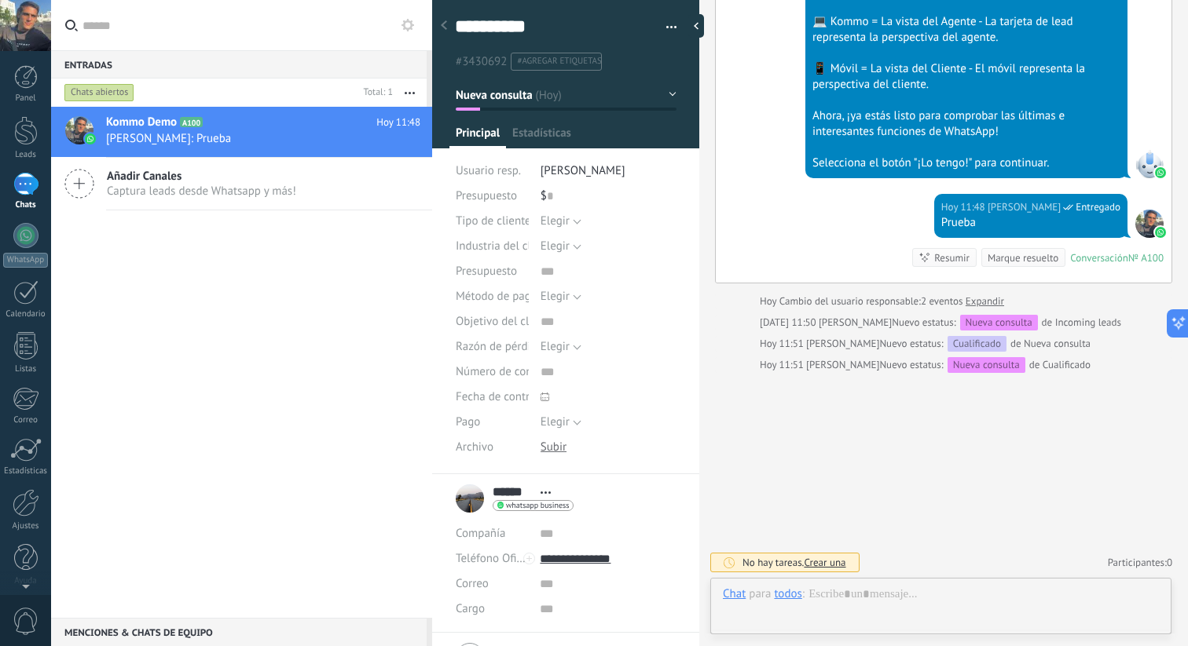
scroll to position [24, 0]
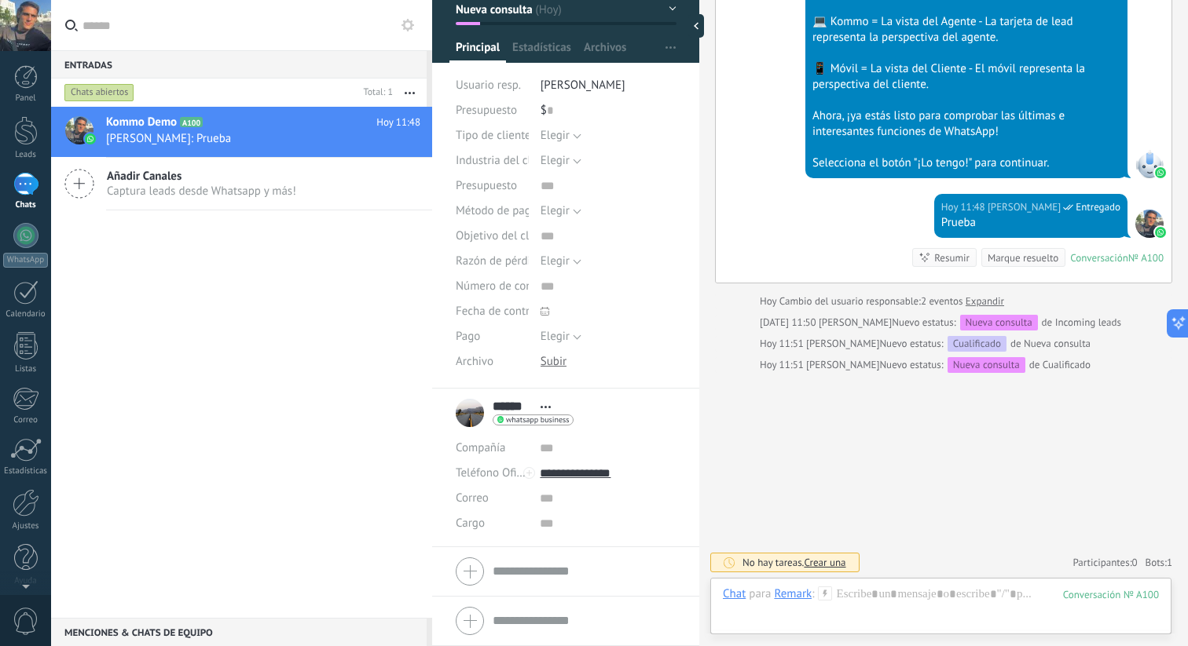
scroll to position [0, 0]
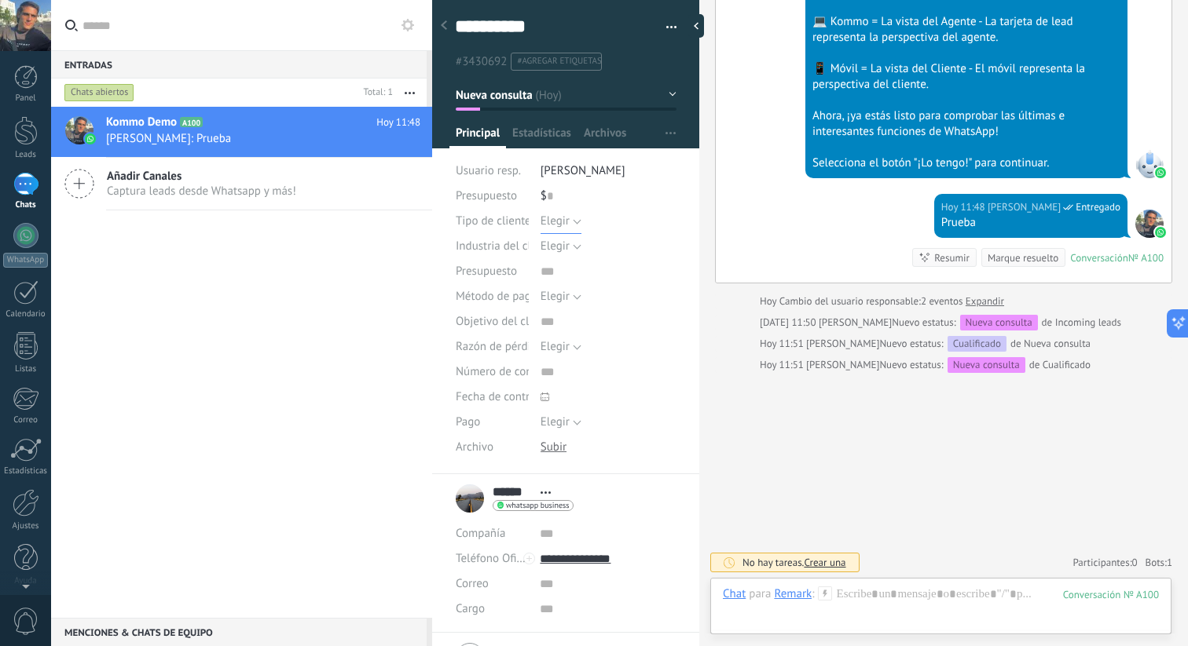
click at [556, 216] on span "Elegir" at bounding box center [554, 221] width 29 height 15
click at [495, 271] on span "Presupuesto" at bounding box center [486, 271] width 61 height 12
click at [547, 137] on span "Estadísticas" at bounding box center [541, 137] width 59 height 23
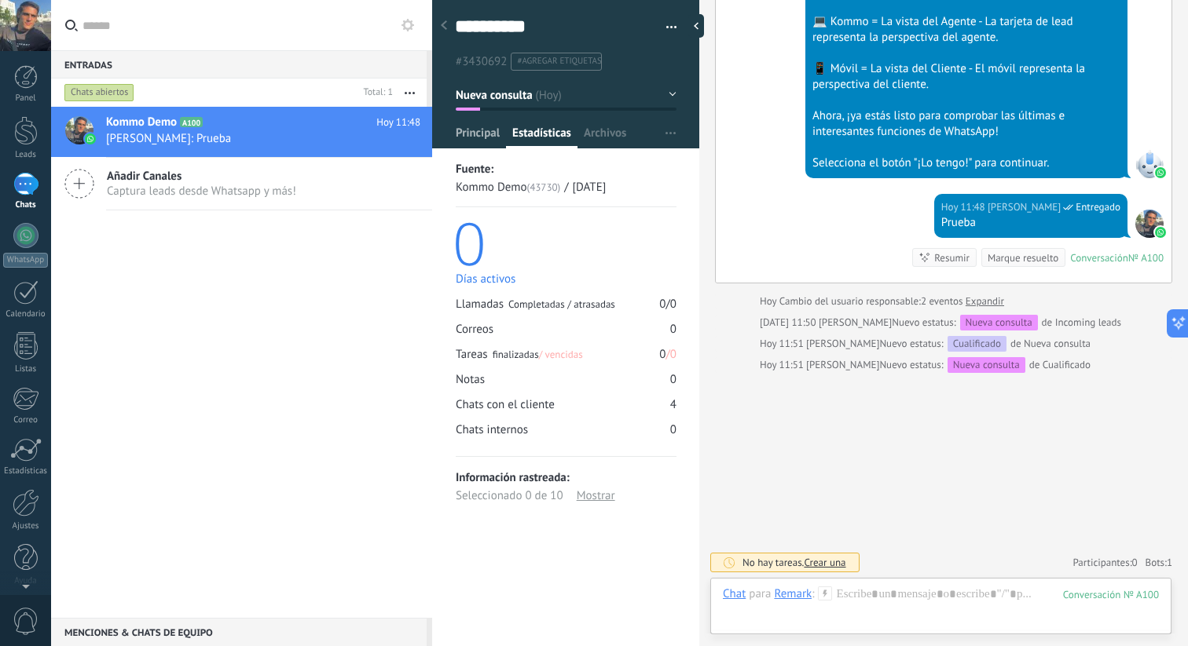
click at [480, 136] on span "Principal" at bounding box center [478, 137] width 44 height 23
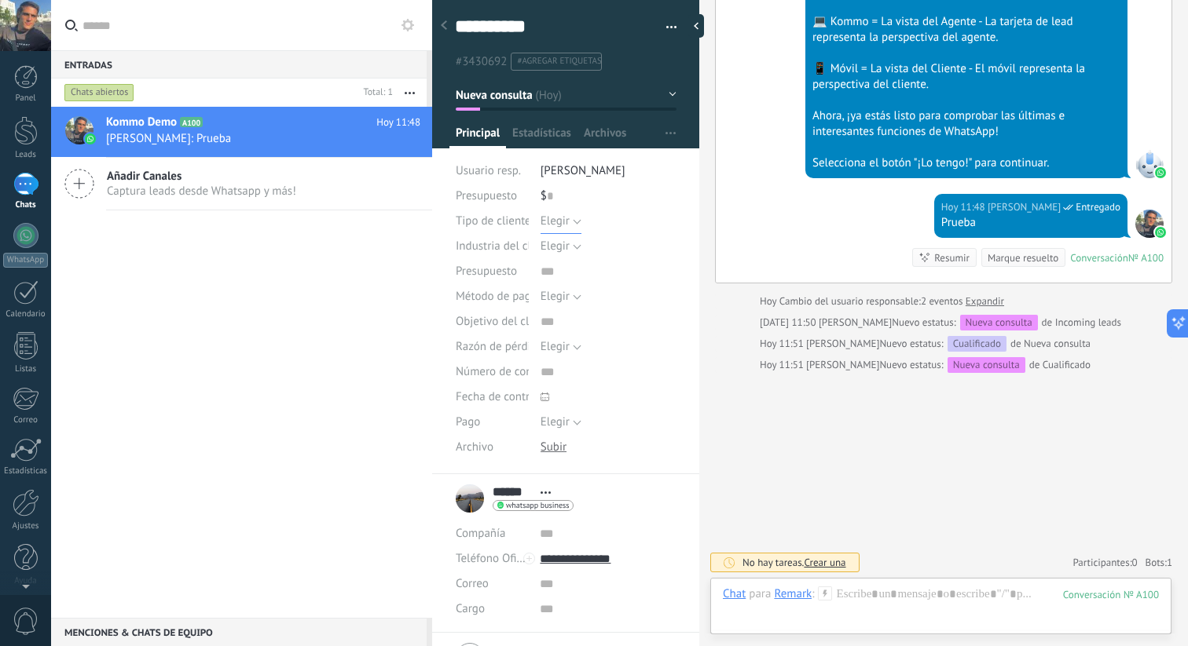
click at [562, 220] on span "Elegir" at bounding box center [554, 221] width 29 height 15
click at [514, 236] on div "Industria del cliente" at bounding box center [492, 246] width 73 height 25
click at [570, 171] on span "[PERSON_NAME]" at bounding box center [582, 170] width 85 height 15
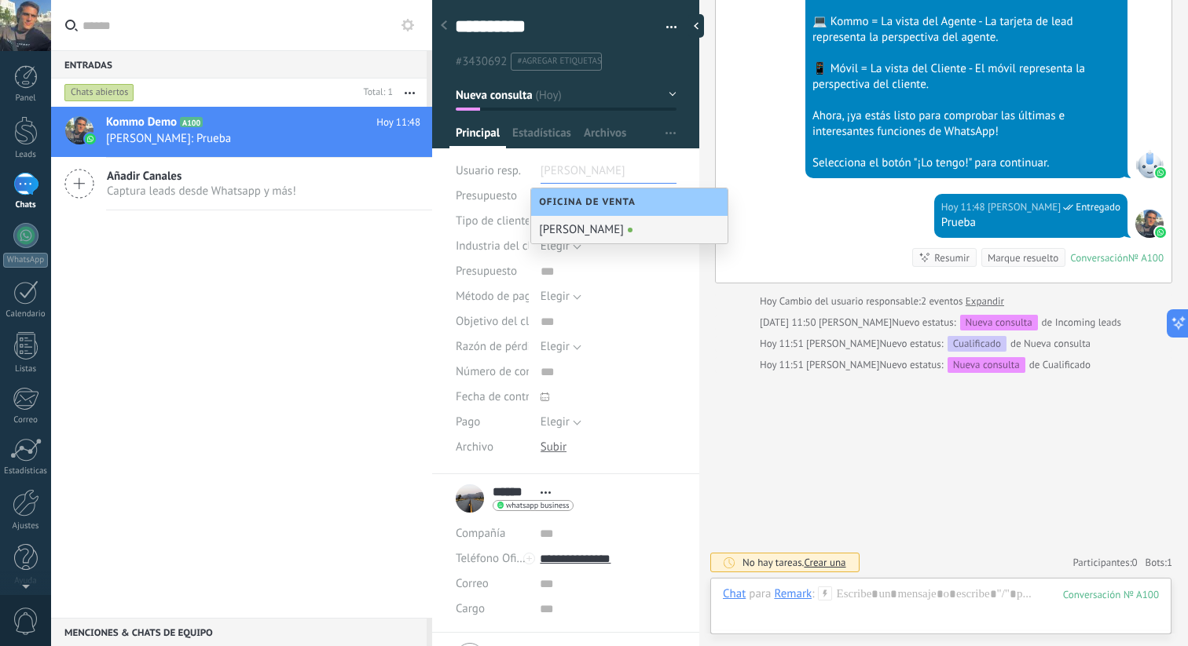
click at [607, 200] on span "Oficina de Venta" at bounding box center [591, 202] width 104 height 12
click at [232, 253] on div "Kommo Demo A100 Hoy 11:48 Joaquin Fossati: Prueba Añadir Canales Captura leads …" at bounding box center [241, 362] width 381 height 511
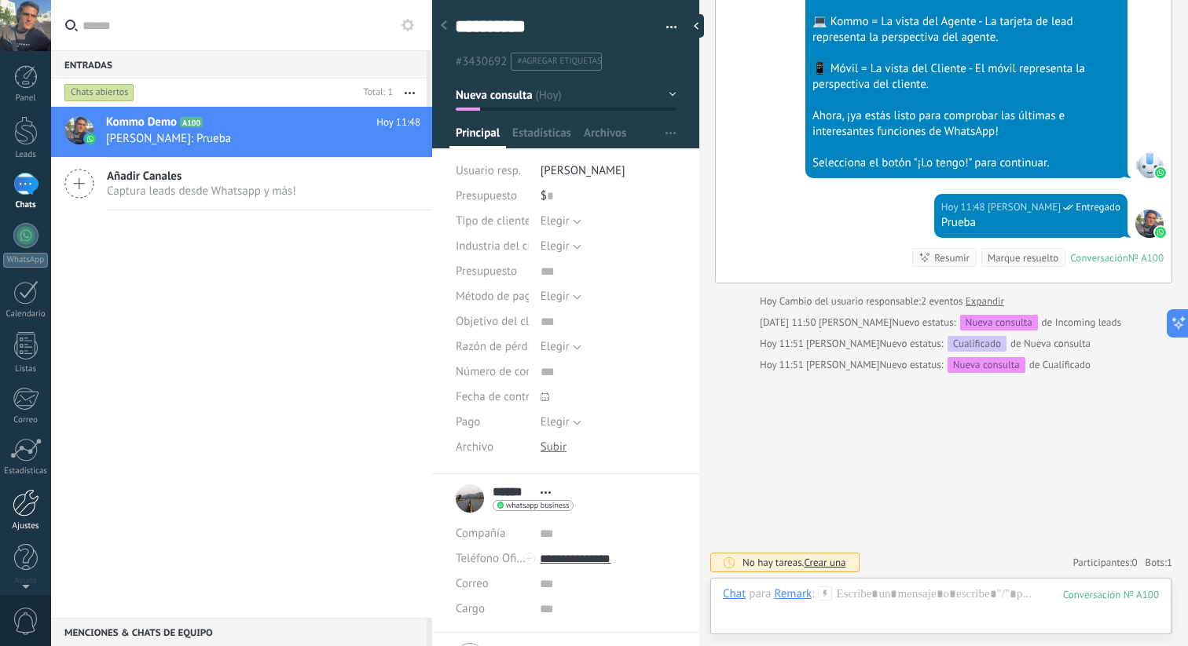
click at [20, 518] on link "Ajustes" at bounding box center [25, 510] width 51 height 42
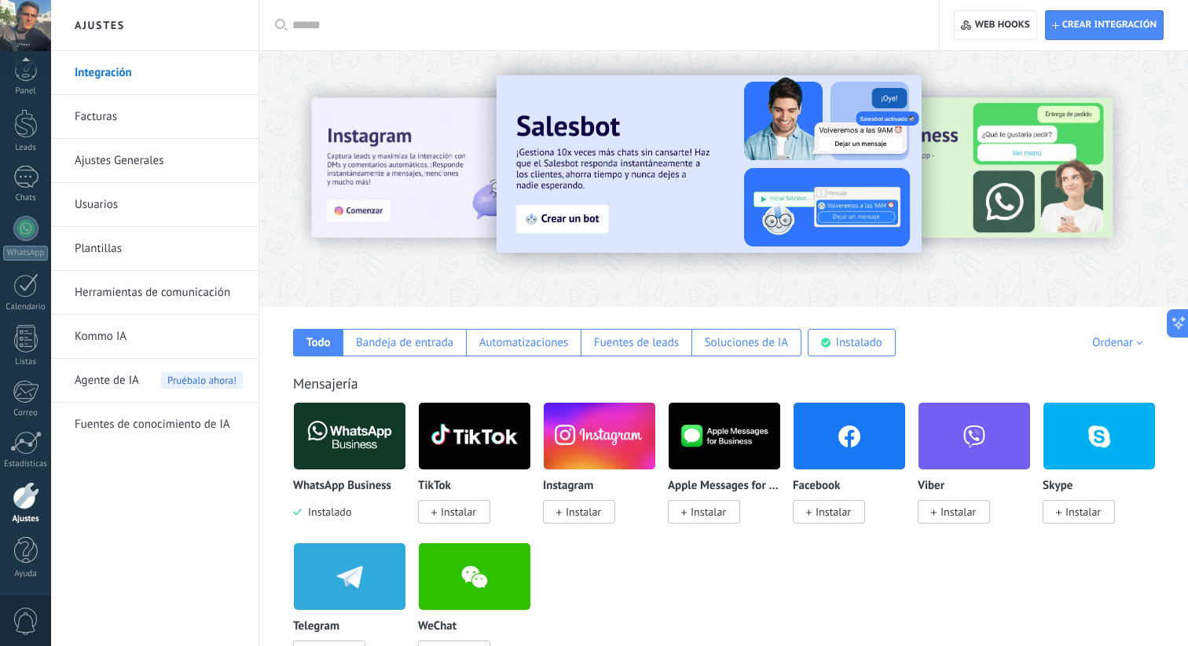
click at [163, 116] on link "Facturas" at bounding box center [159, 117] width 168 height 44
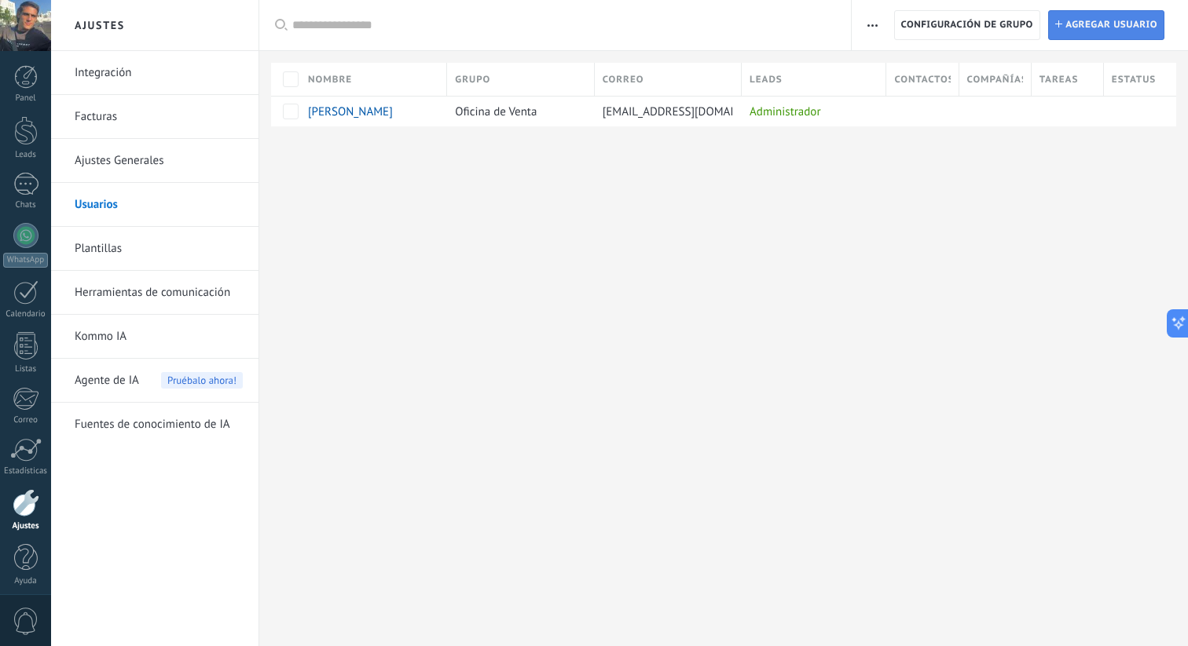
click at [1105, 26] on span "Agregar usuario" at bounding box center [1111, 25] width 92 height 28
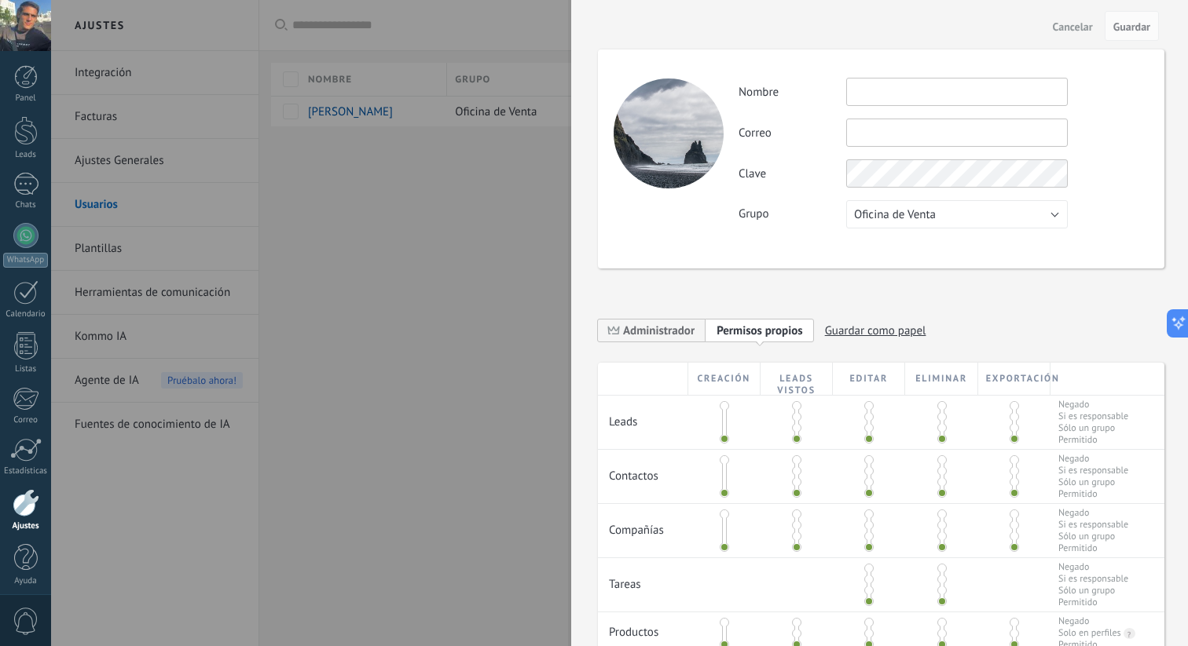
click at [898, 95] on input "text" at bounding box center [956, 92] width 221 height 28
type input "********"
click at [888, 223] on button "Oficina de Venta" at bounding box center [956, 214] width 221 height 28
click at [890, 220] on span "Oficina de Venta" at bounding box center [948, 214] width 225 height 15
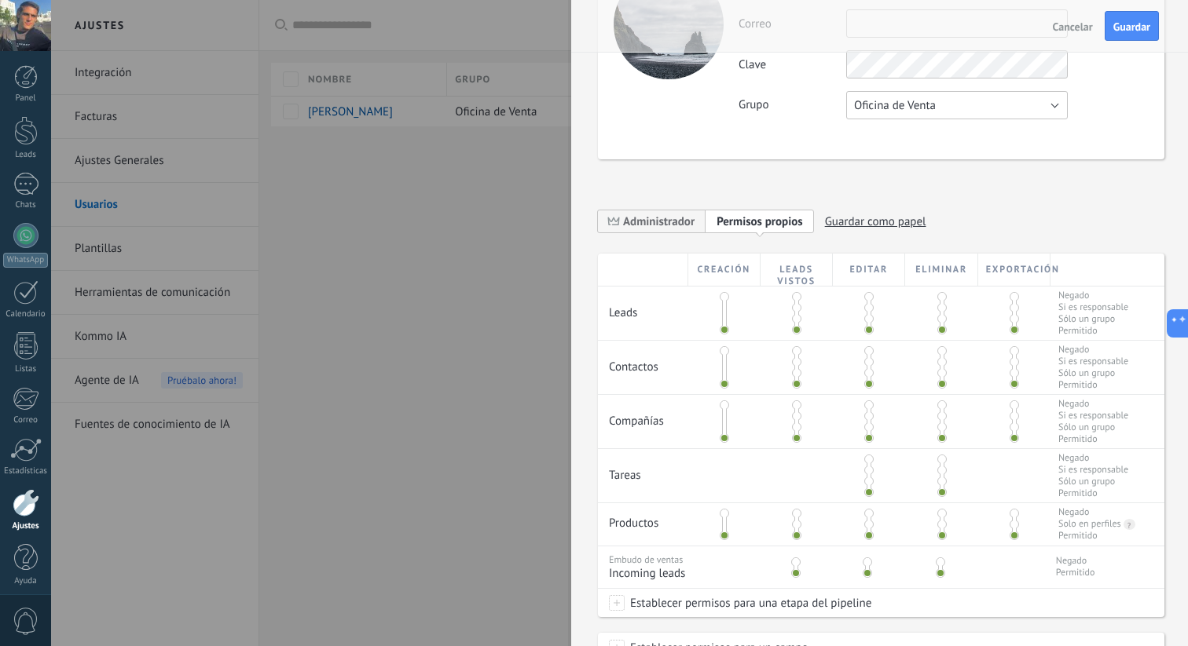
scroll to position [108, 0]
click at [723, 309] on span at bounding box center [723, 309] width 9 height 9
click at [723, 302] on span at bounding box center [723, 298] width 9 height 9
click at [725, 332] on span at bounding box center [723, 331] width 9 height 9
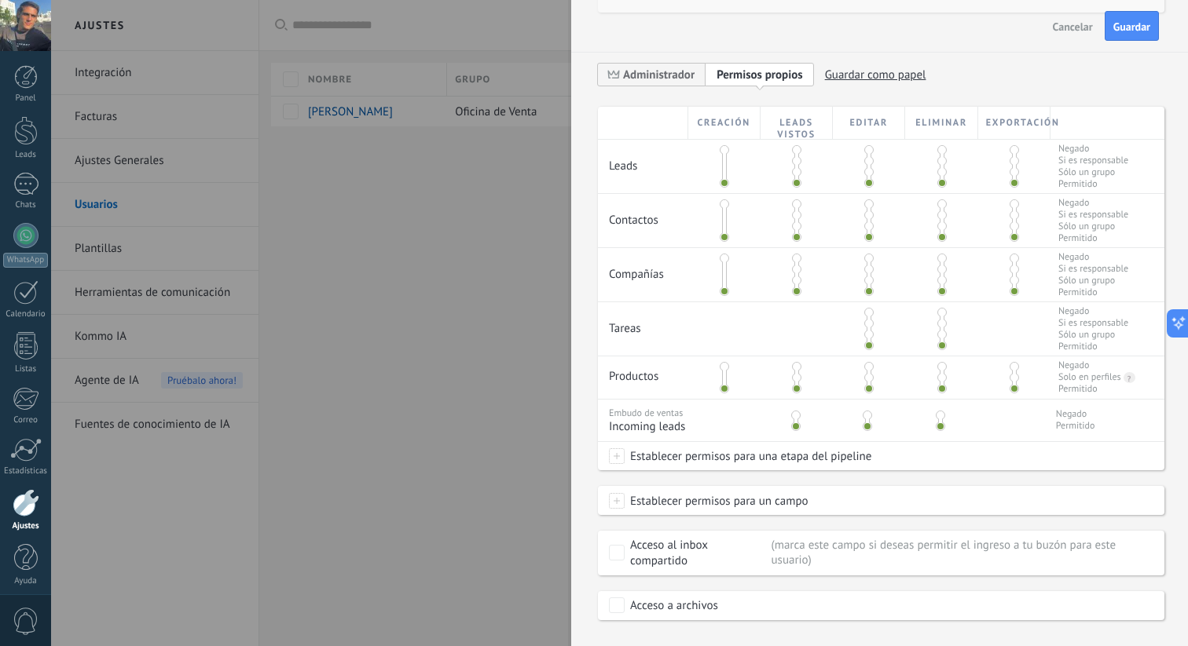
scroll to position [264, 0]
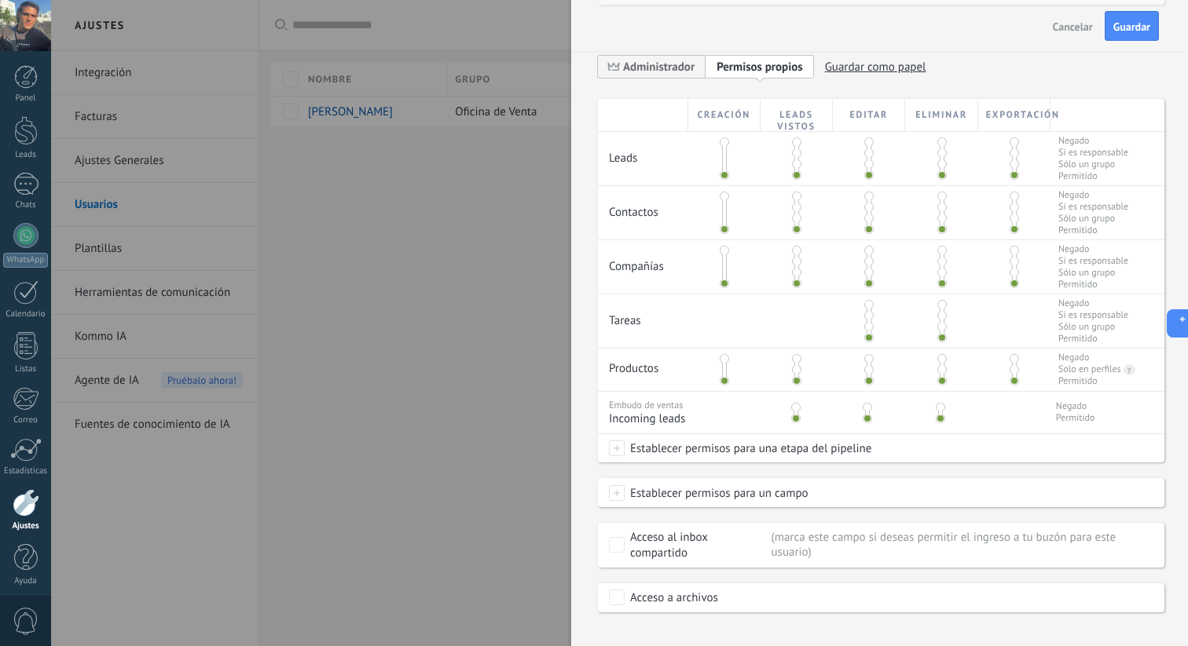
click at [798, 375] on span at bounding box center [796, 369] width 9 height 9
click at [798, 385] on span at bounding box center [796, 380] width 9 height 9
click at [794, 364] on span at bounding box center [796, 358] width 9 height 9
click at [794, 386] on span at bounding box center [796, 380] width 9 height 9
click at [869, 386] on span at bounding box center [868, 380] width 9 height 9
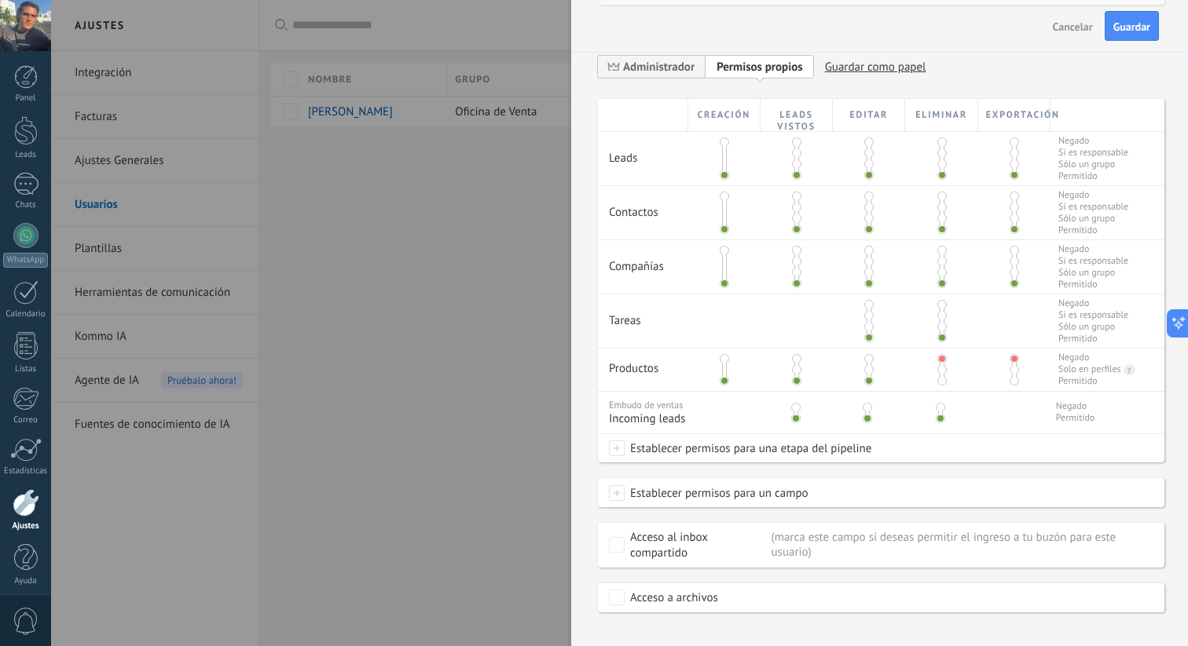
click at [868, 375] on span at bounding box center [868, 369] width 9 height 9
click at [867, 364] on span at bounding box center [868, 358] width 9 height 9
click at [868, 375] on span at bounding box center [868, 369] width 9 height 9
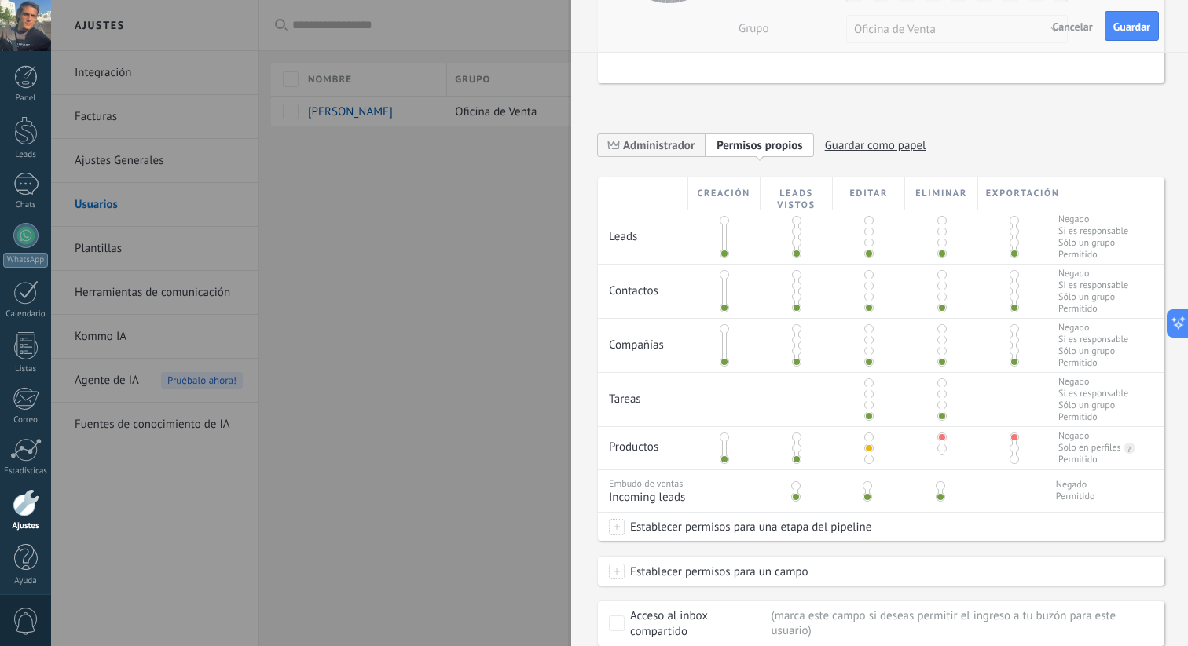
scroll to position [161, 0]
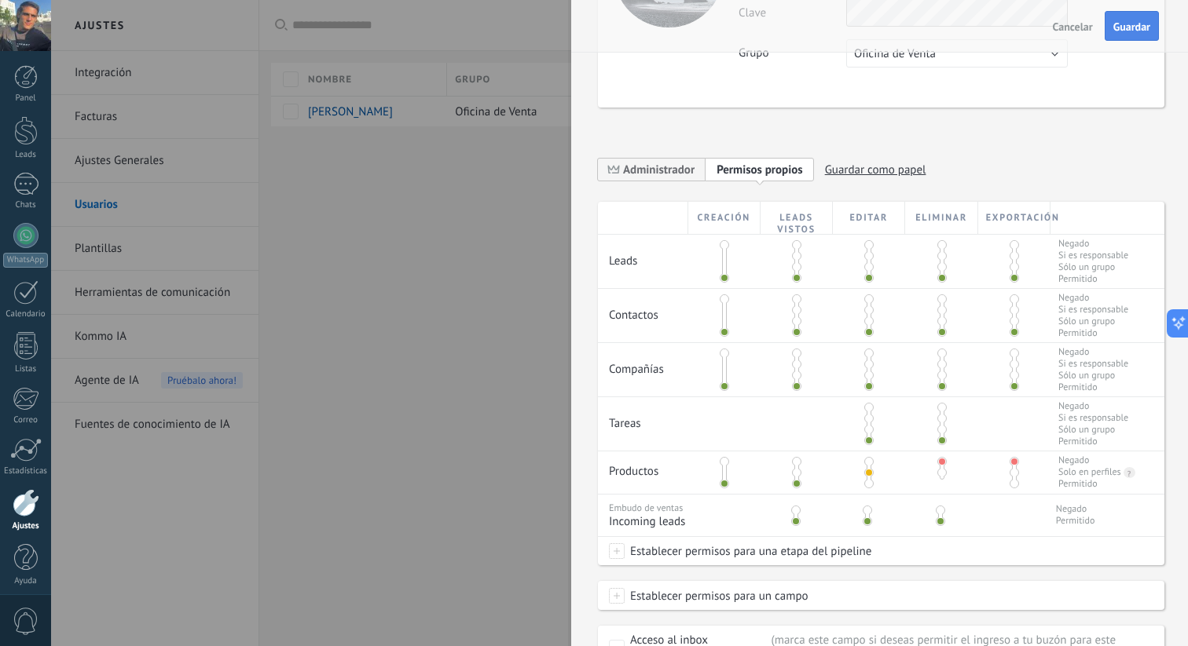
click at [1120, 31] on span "Guardar" at bounding box center [1131, 26] width 37 height 11
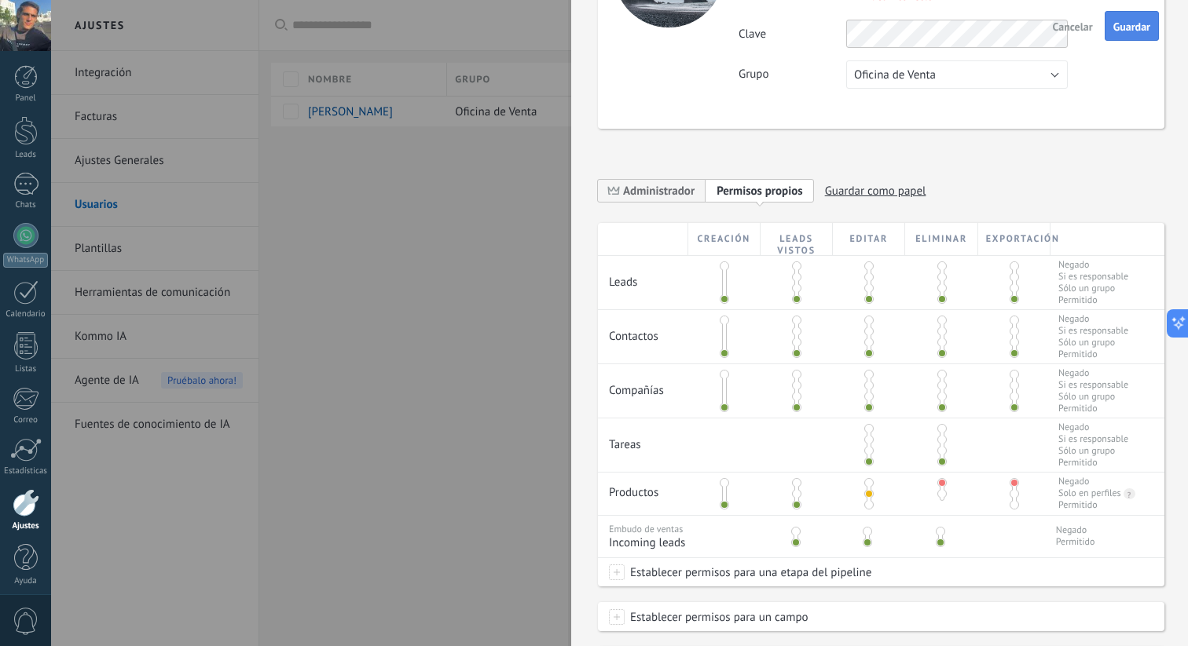
scroll to position [0, 0]
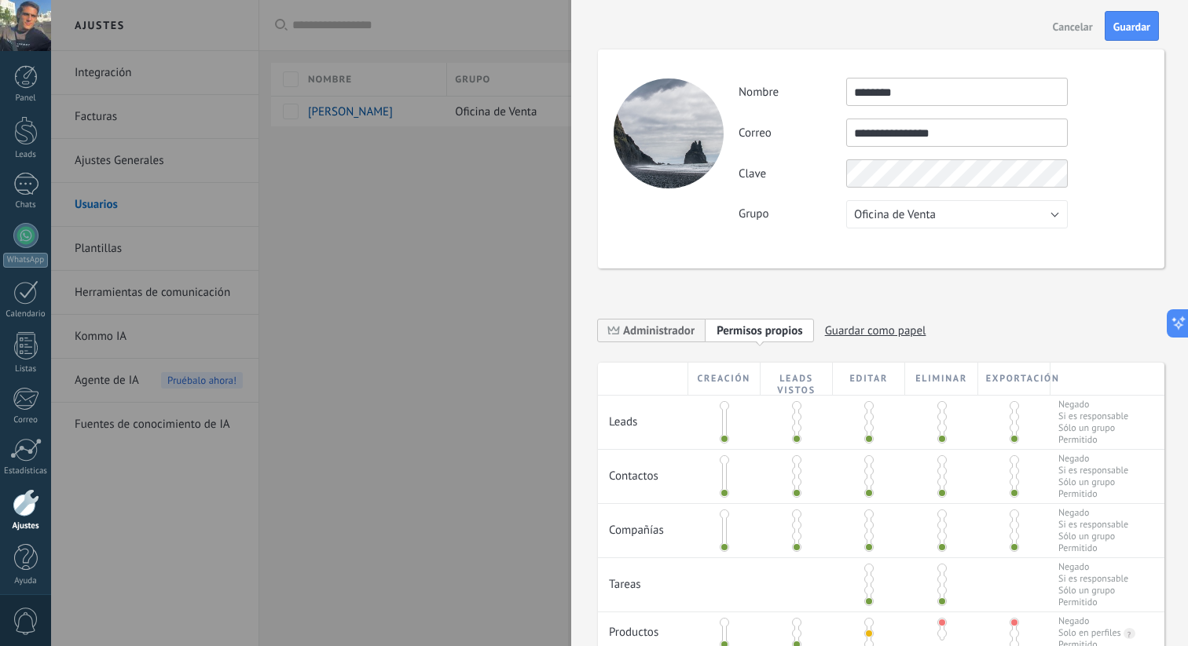
click at [897, 190] on div "**********" at bounding box center [942, 153] width 409 height 151
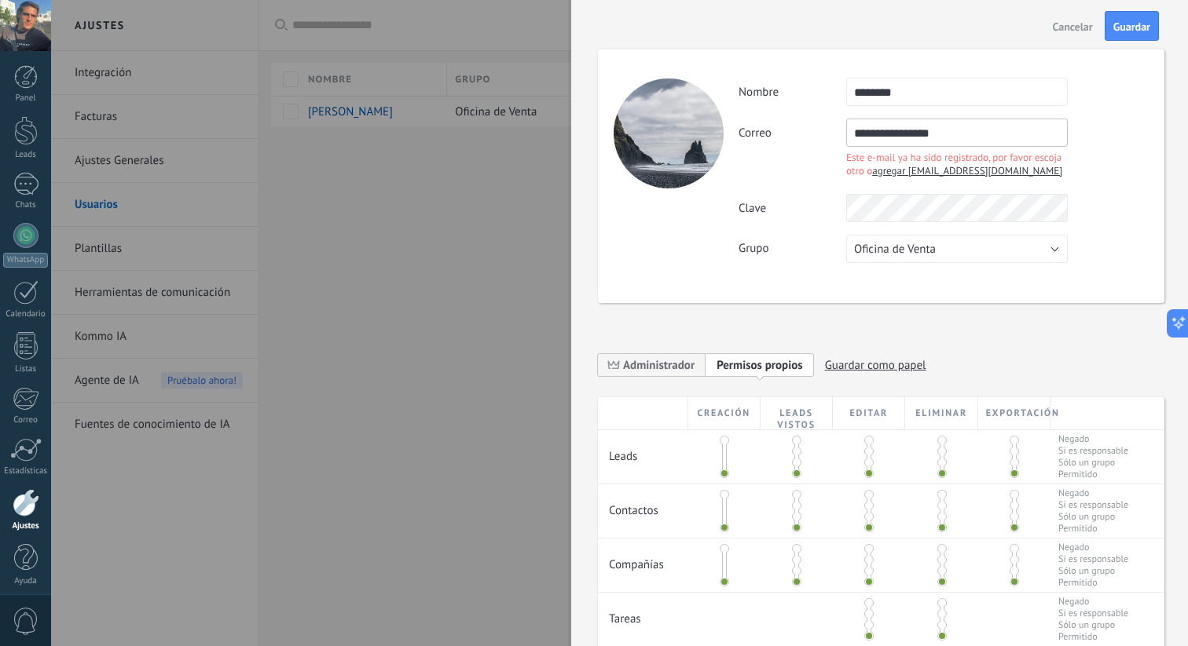
click at [889, 135] on input "**********" at bounding box center [956, 133] width 221 height 28
type input "**********"
click at [1066, 192] on div "**********" at bounding box center [942, 170] width 409 height 185
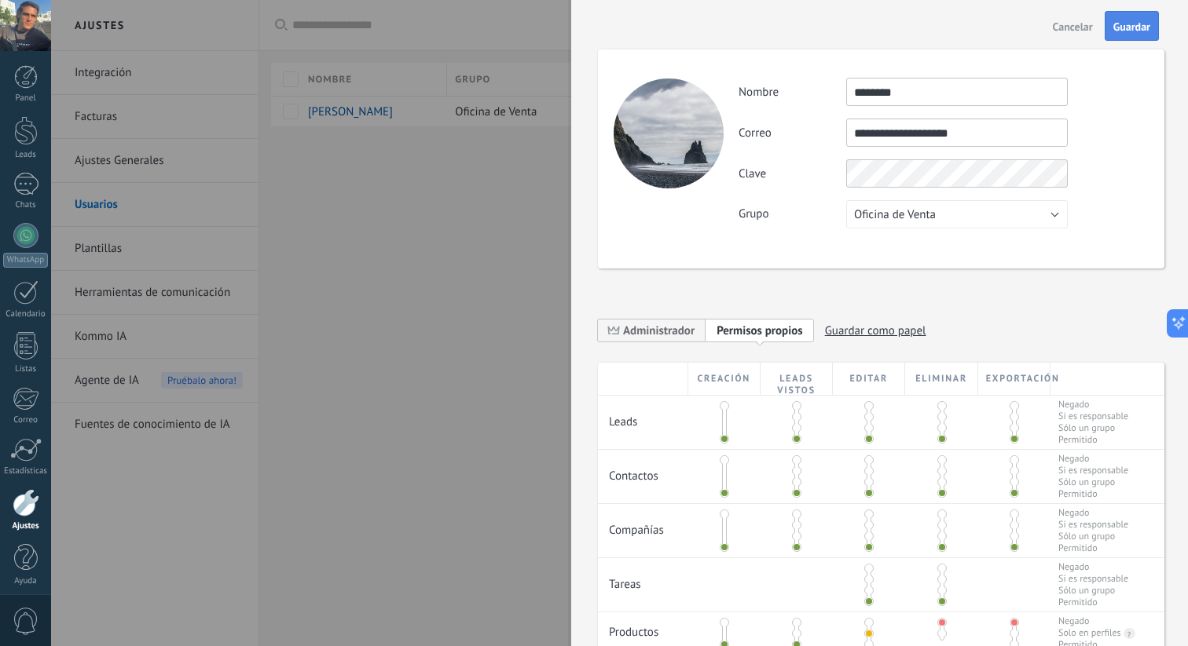
click at [1137, 13] on button "Guardar" at bounding box center [1131, 26] width 54 height 30
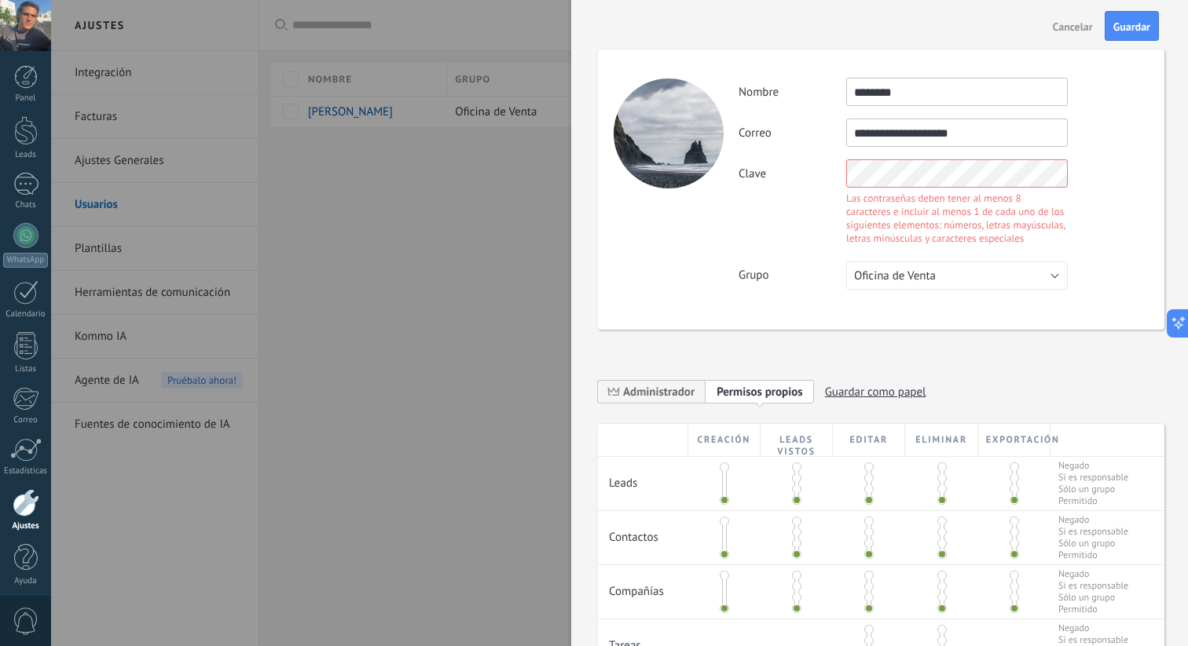
click at [1041, 218] on div "Las contraseñas deben tener al menos 8 caracteres e incluir al menos 1 de cada …" at bounding box center [956, 218] width 221 height 53
click at [1100, 178] on div "Clave Las contraseñas deben tener al menos 8 caracteres e incluir al menos 1 de…" at bounding box center [942, 204] width 409 height 90
click at [803, 170] on div "Clave Las contraseñas deben tener al menos 8 caracteres e incluir al menos 1 de…" at bounding box center [942, 204] width 409 height 90
click at [1136, 33] on button "Guardar" at bounding box center [1131, 26] width 54 height 30
click at [1124, 18] on button "Guardar" at bounding box center [1131, 26] width 54 height 30
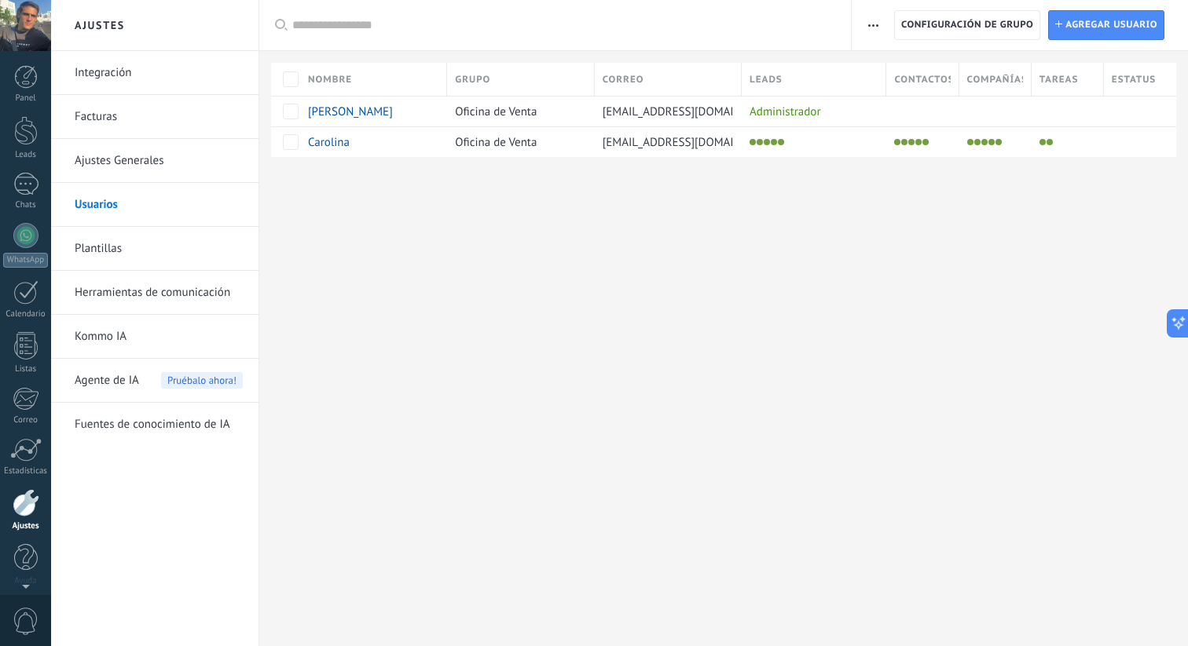
scroll to position [7, 0]
click at [22, 247] on div "WhatsApp" at bounding box center [25, 253] width 45 height 15
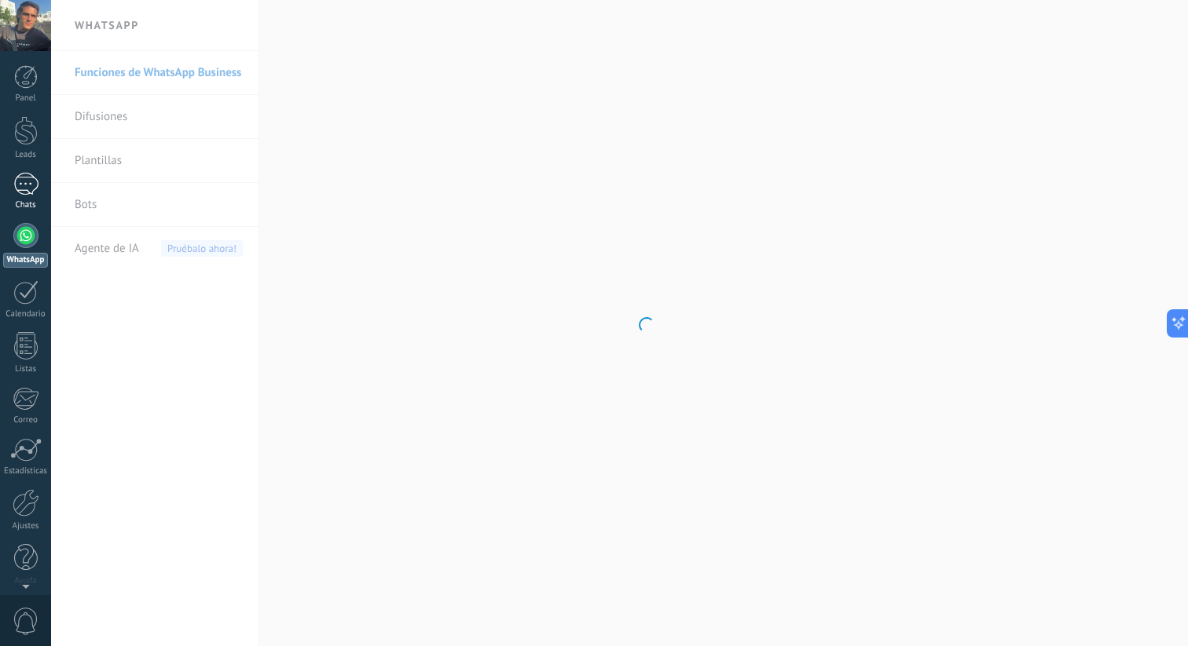
click at [23, 189] on div at bounding box center [25, 184] width 25 height 23
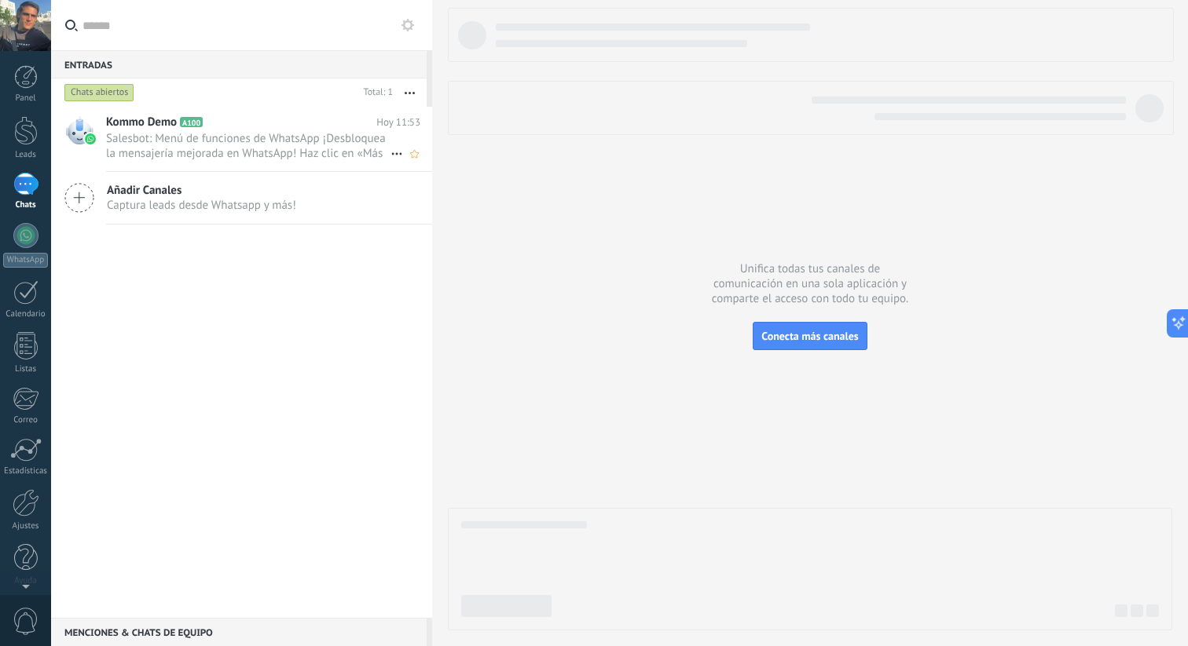
click at [337, 151] on span "Salesbot: Menú de funciones de WhatsApp ¡Desbloquea la mensajería mejorada en W…" at bounding box center [248, 146] width 284 height 30
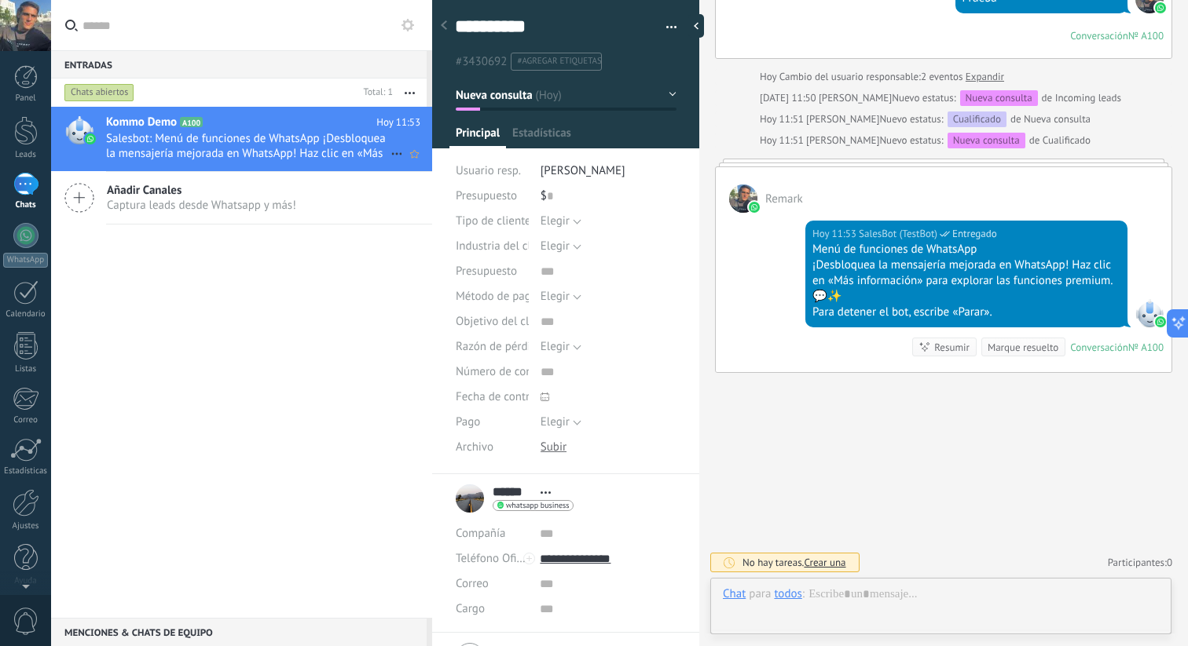
scroll to position [24, 0]
click at [591, 171] on span "[PERSON_NAME]" at bounding box center [582, 170] width 85 height 15
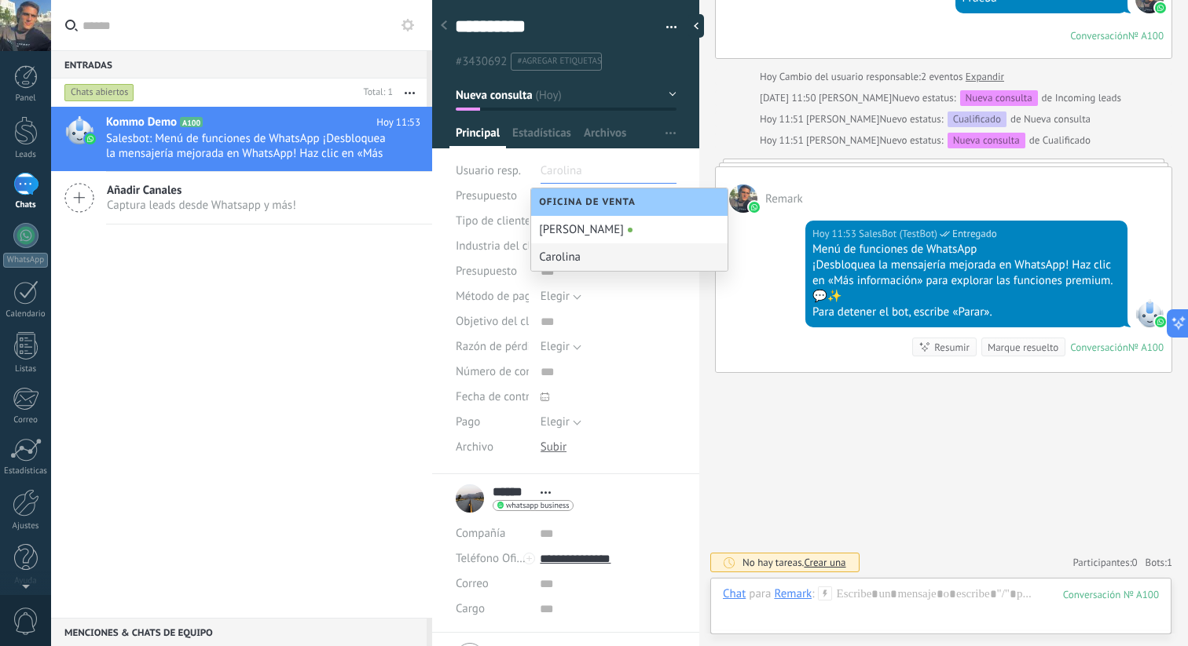
click at [582, 262] on div "Carolina" at bounding box center [629, 256] width 196 height 27
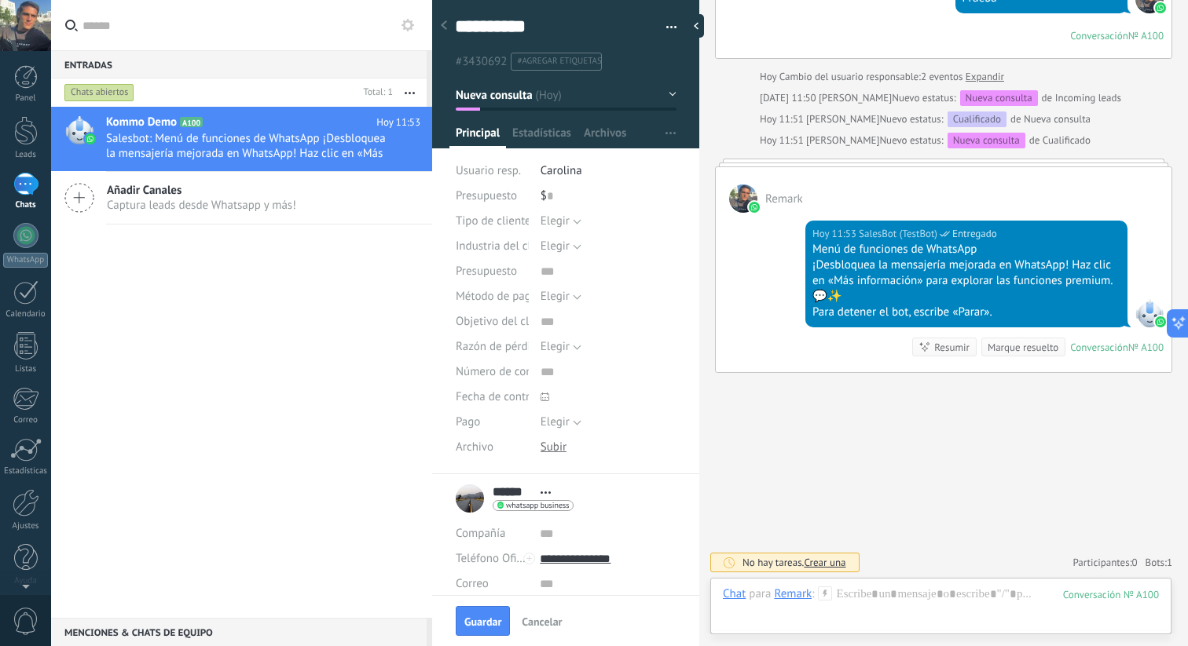
click at [354, 311] on div "Kommo Demo A100 [DATE] 11:53 Salesbot: Menú de funciones de WhatsApp ¡Desbloque…" at bounding box center [241, 362] width 381 height 511
click at [413, 23] on icon at bounding box center [407, 25] width 13 height 13
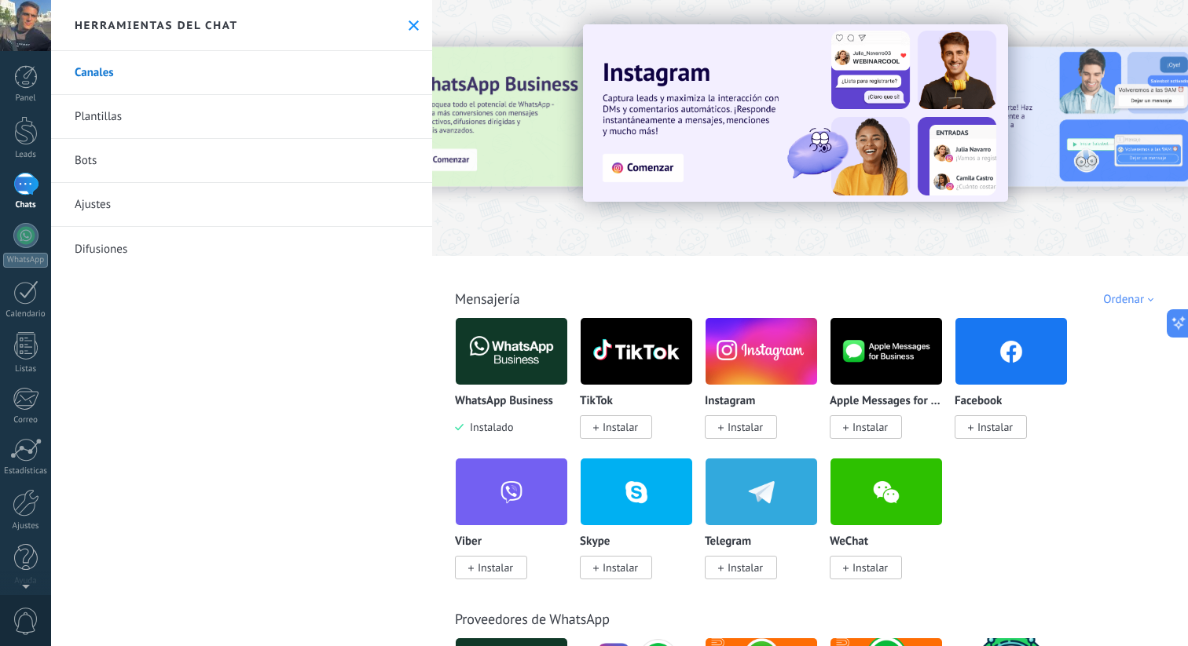
click at [407, 24] on button at bounding box center [413, 25] width 13 height 13
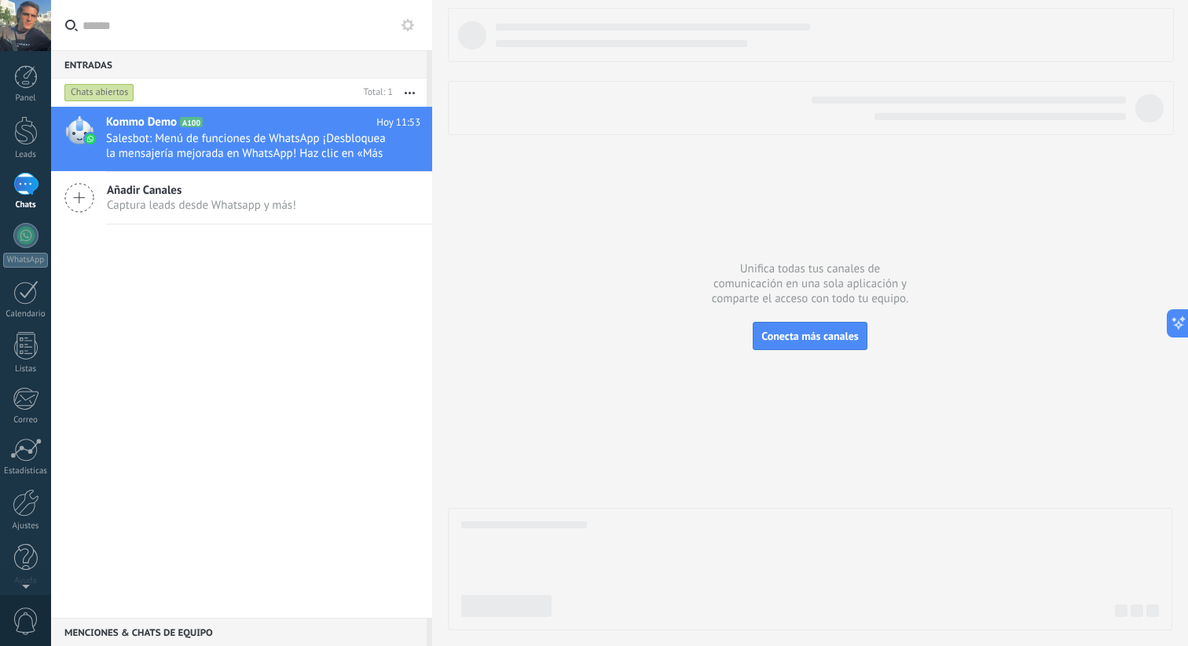
click at [86, 196] on icon at bounding box center [79, 198] width 30 height 30
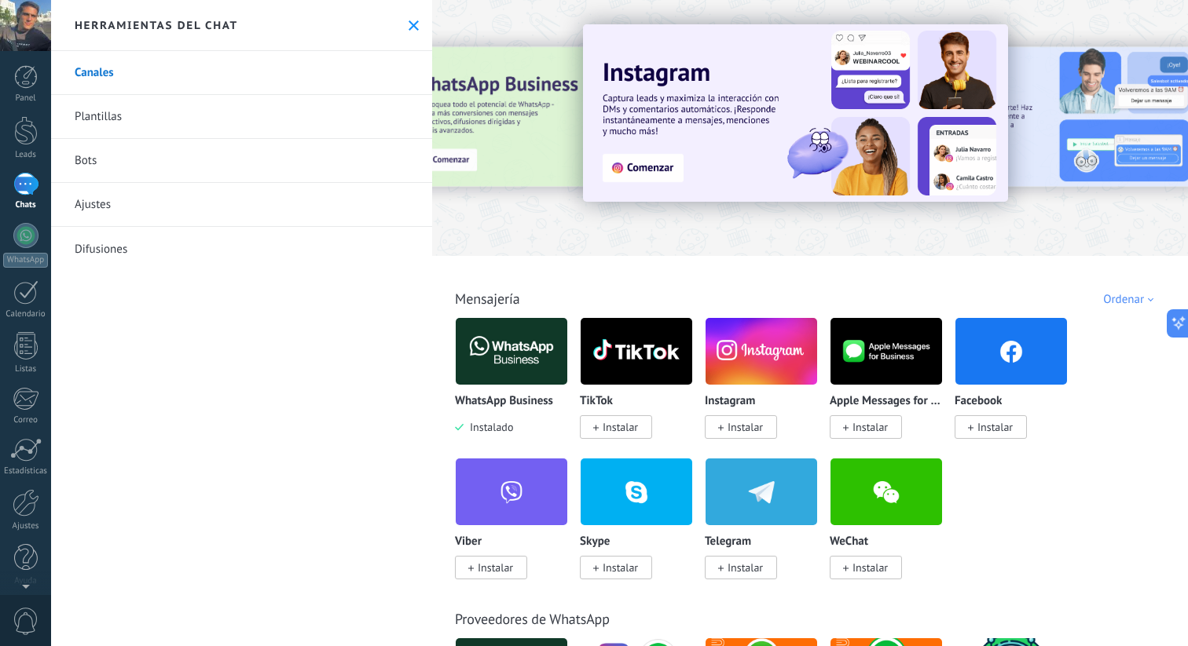
click at [408, 27] on use at bounding box center [413, 25] width 10 height 10
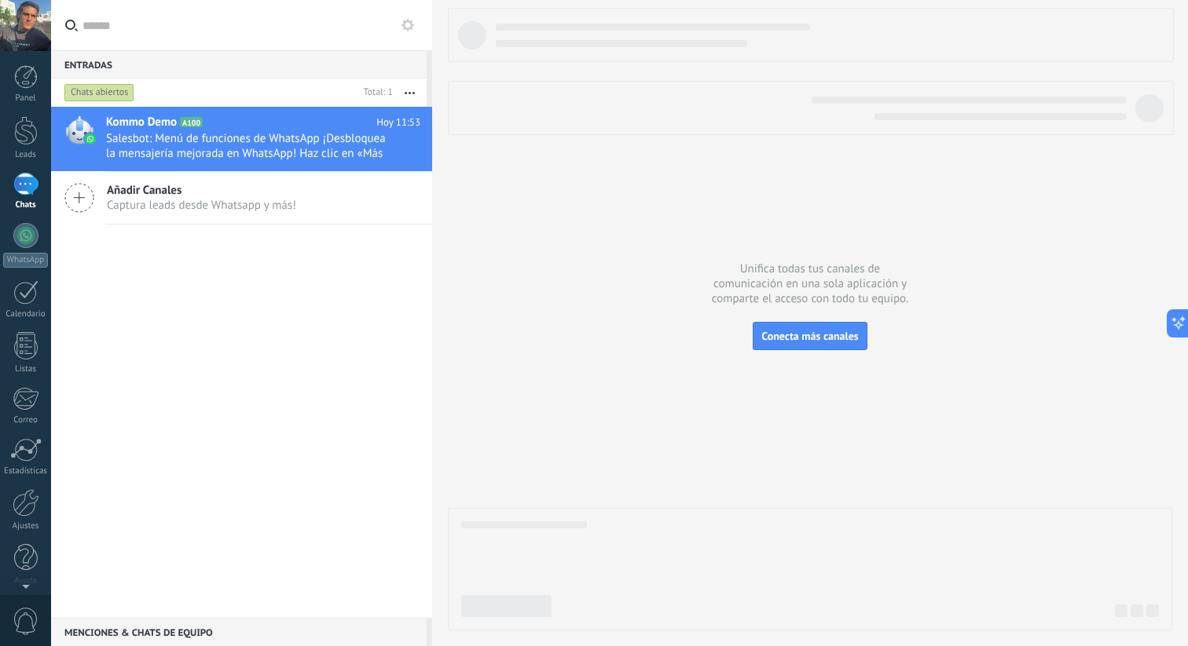
click at [86, 209] on icon at bounding box center [79, 198] width 30 height 30
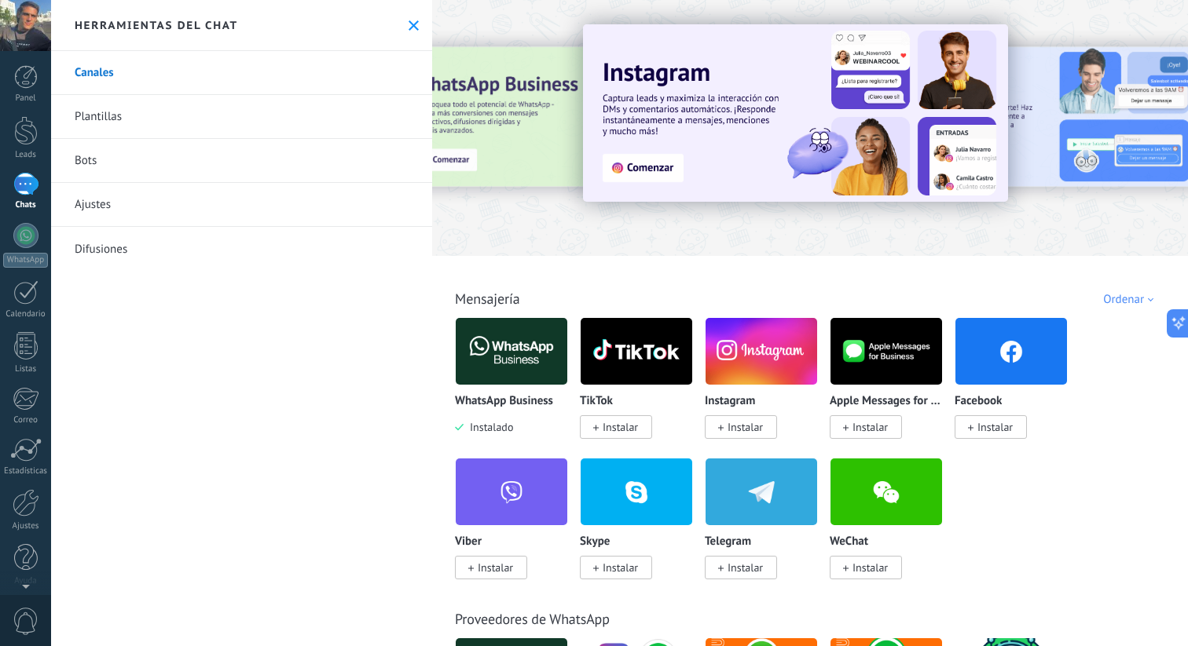
click at [411, 24] on icon at bounding box center [413, 25] width 10 height 10
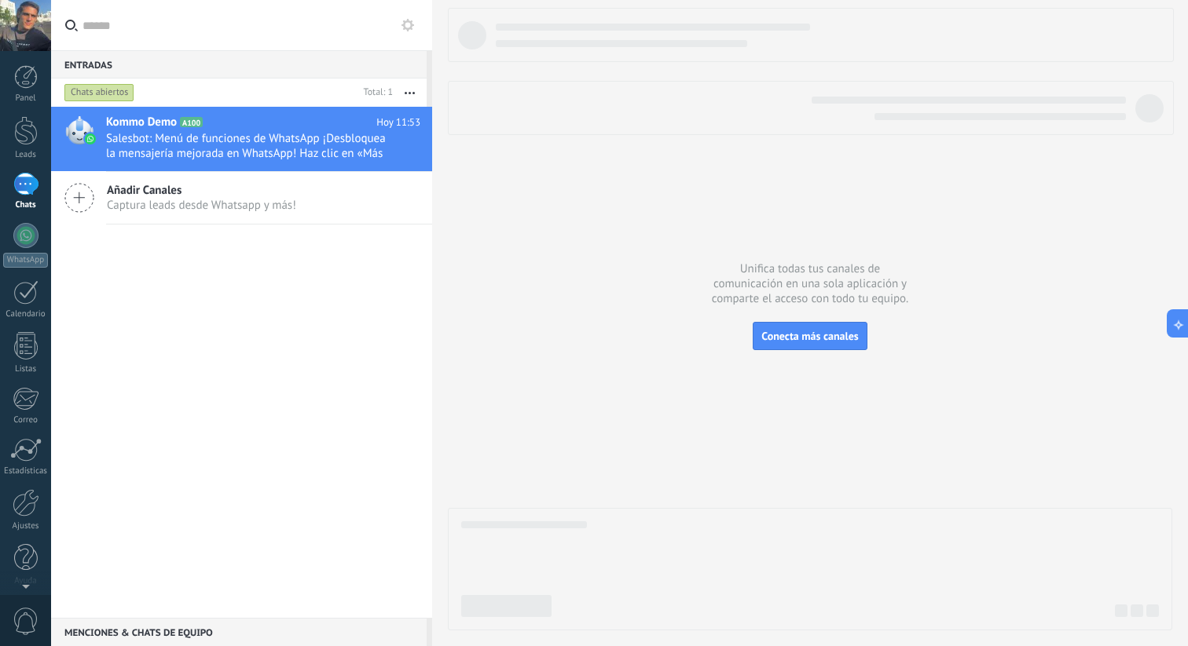
click at [902, 273] on div at bounding box center [810, 319] width 724 height 623
click at [822, 330] on span "Conecta más canales" at bounding box center [809, 336] width 97 height 14
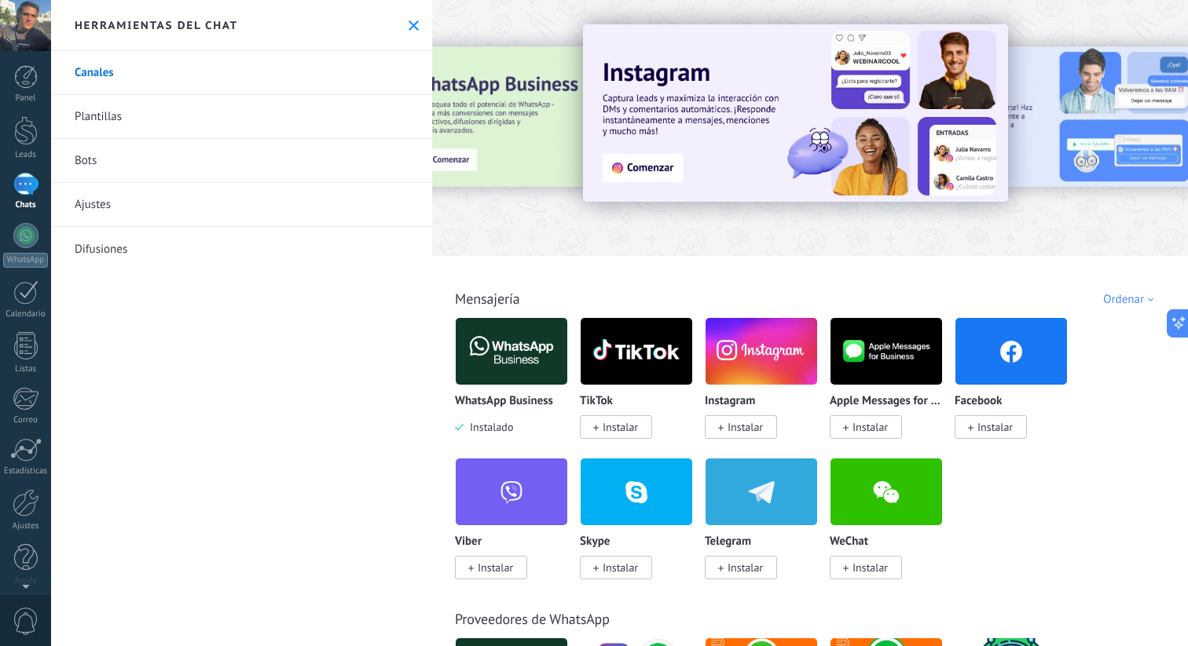
click at [723, 346] on img at bounding box center [761, 351] width 112 height 76
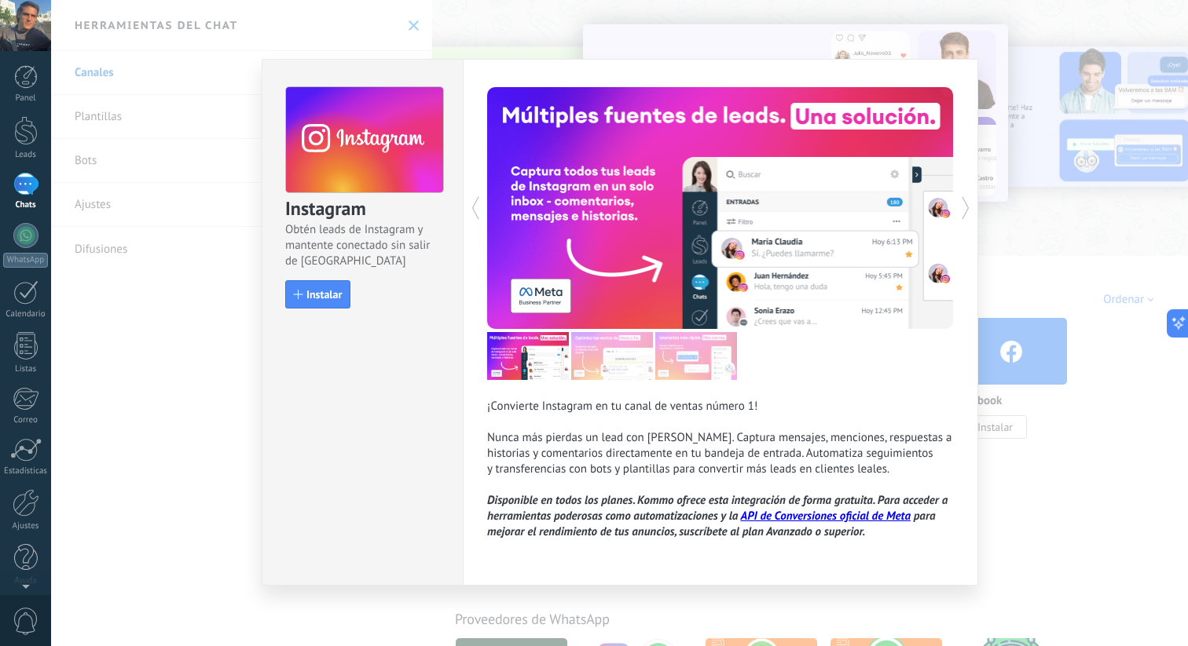
click at [1052, 105] on div "Instagram Obtén leads de Instagram y mantente conectado sin salir de Kommo Inst…" at bounding box center [619, 323] width 1136 height 646
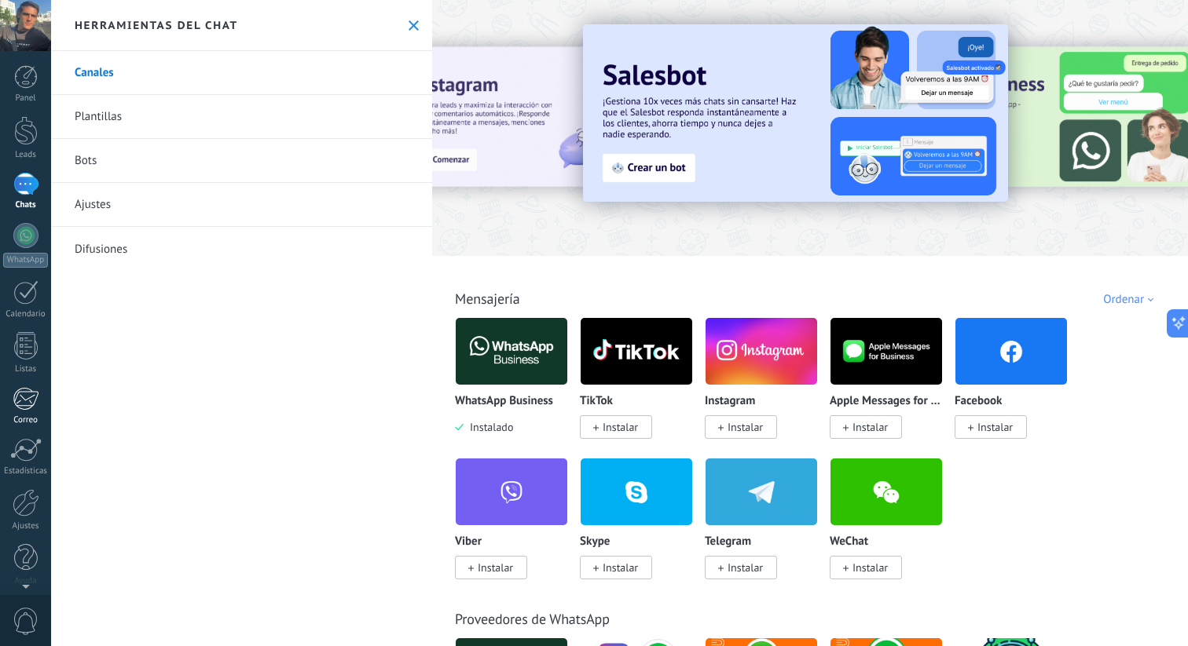
click at [30, 402] on div at bounding box center [26, 399] width 26 height 24
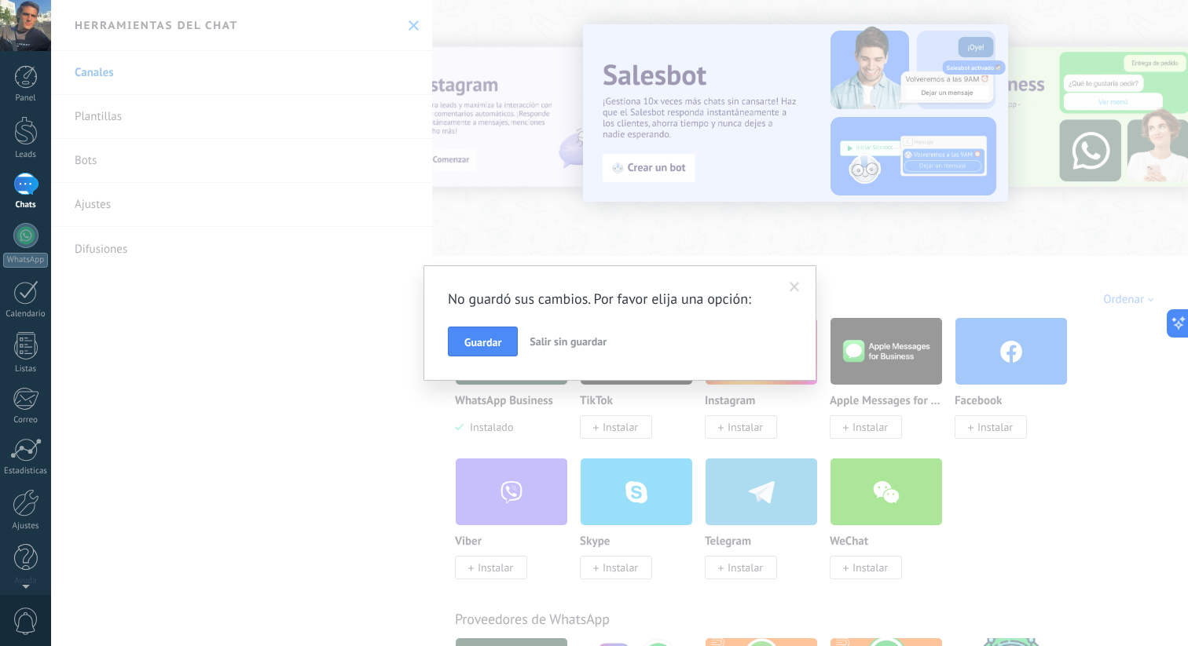
click at [547, 346] on span "Salir sin guardar" at bounding box center [567, 342] width 77 height 14
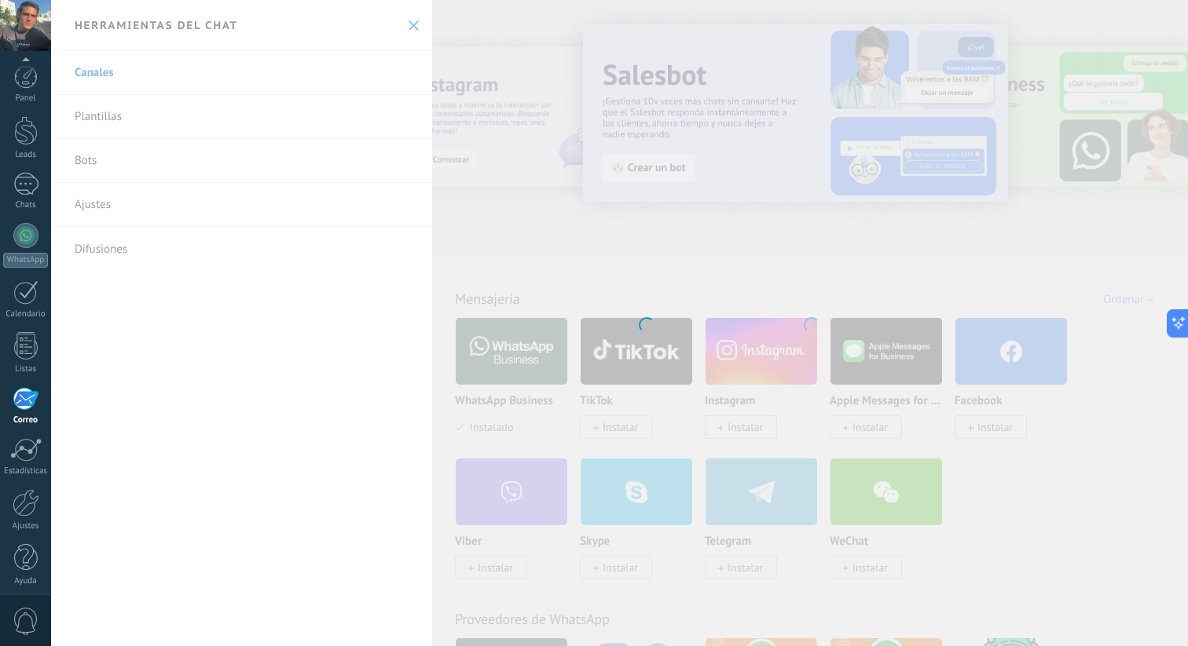
scroll to position [7, 0]
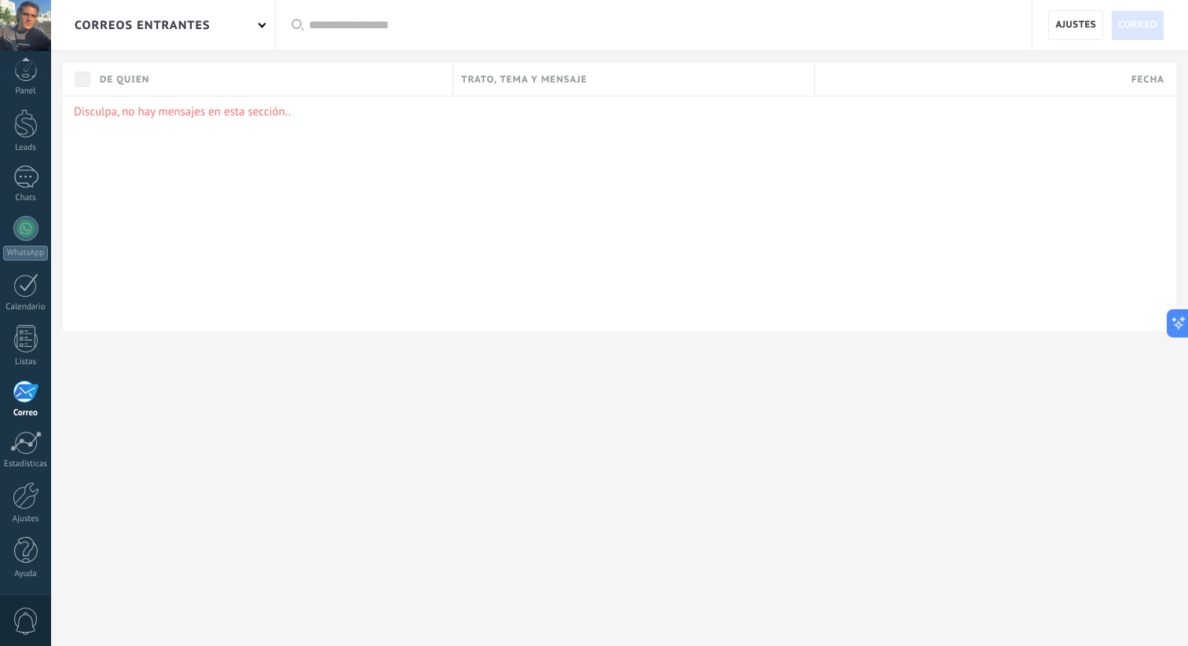
click at [267, 24] on div "correos entrantes" at bounding box center [163, 25] width 224 height 50
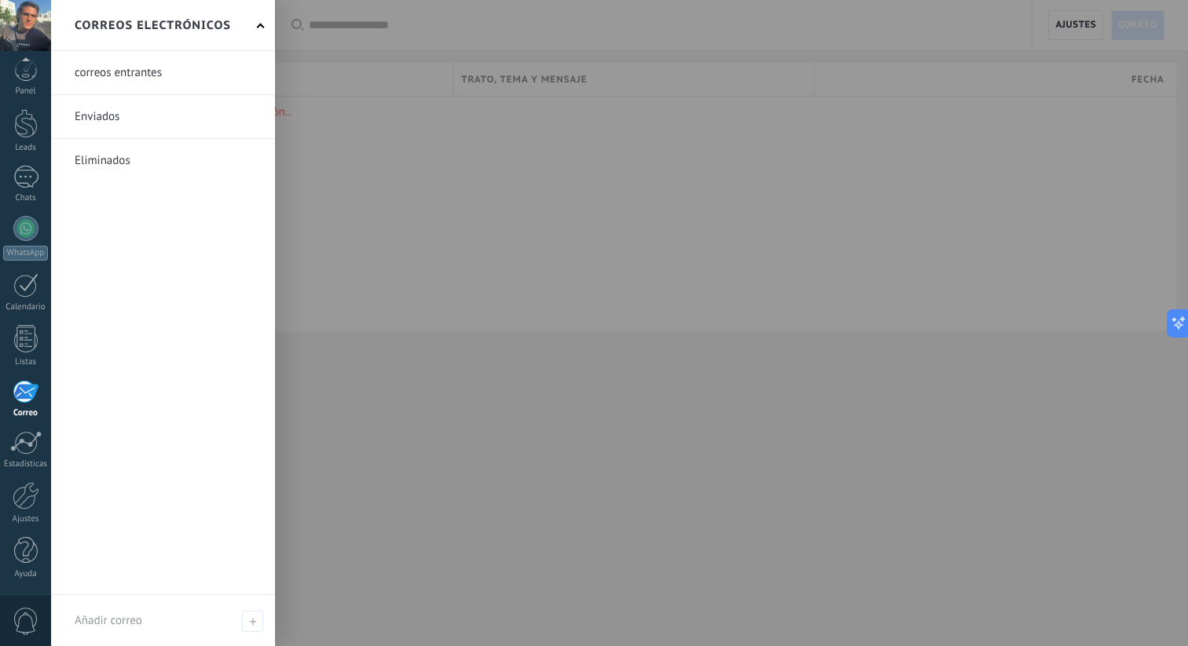
click at [388, 104] on div at bounding box center [645, 323] width 1188 height 646
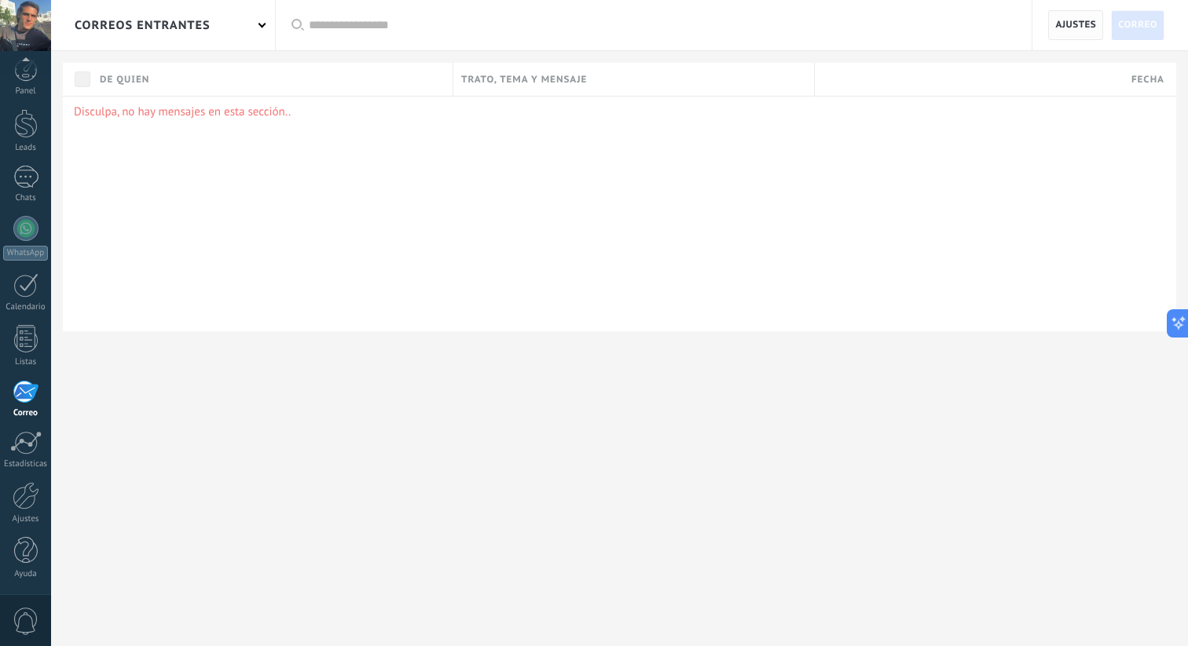
click at [1084, 23] on span "Ajustes" at bounding box center [1075, 25] width 41 height 28
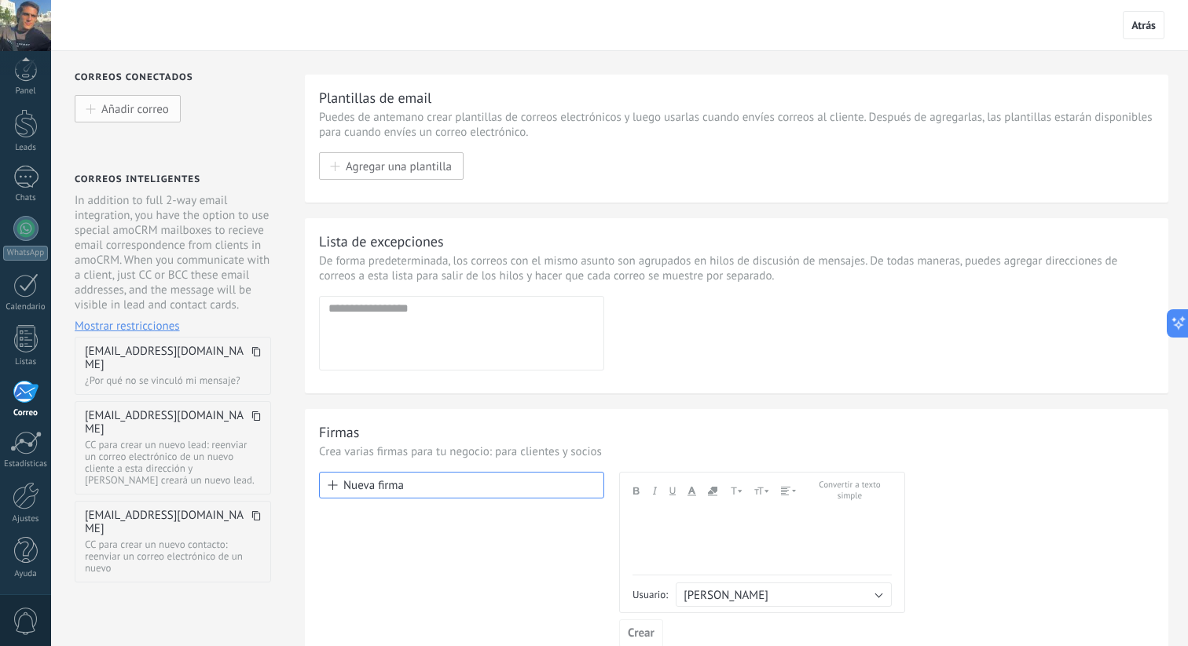
click at [125, 108] on span "Añadir correo" at bounding box center [135, 108] width 68 height 13
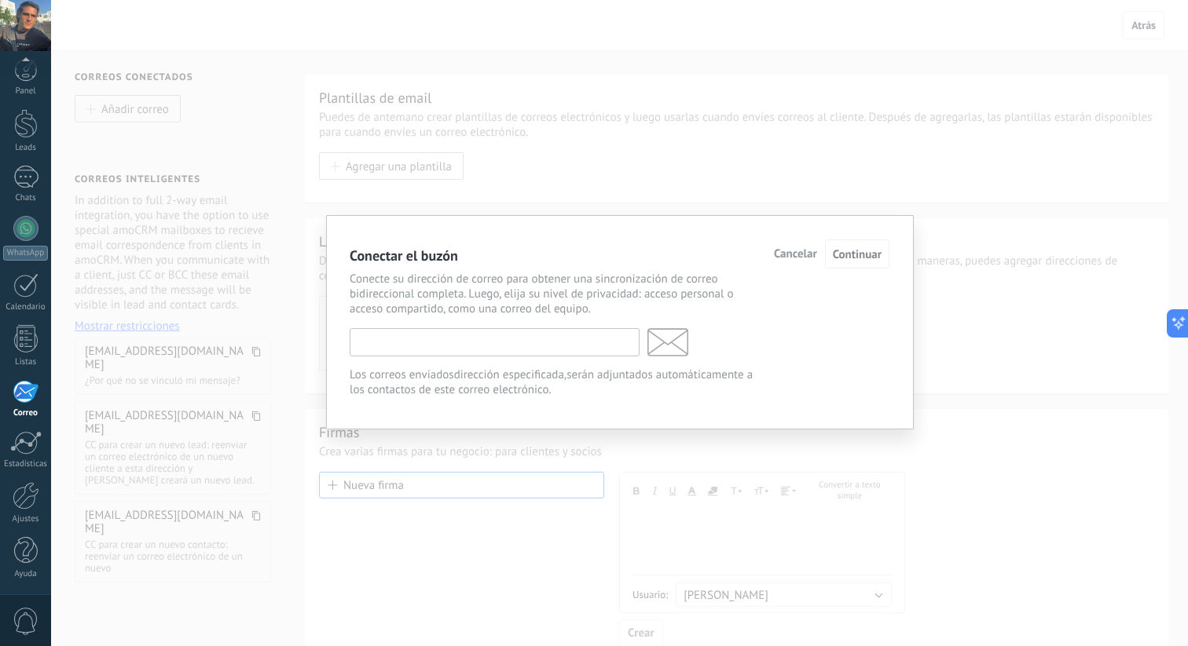
click at [445, 351] on input "text" at bounding box center [495, 342] width 290 height 28
click at [787, 254] on span "Cancelar" at bounding box center [795, 254] width 43 height 11
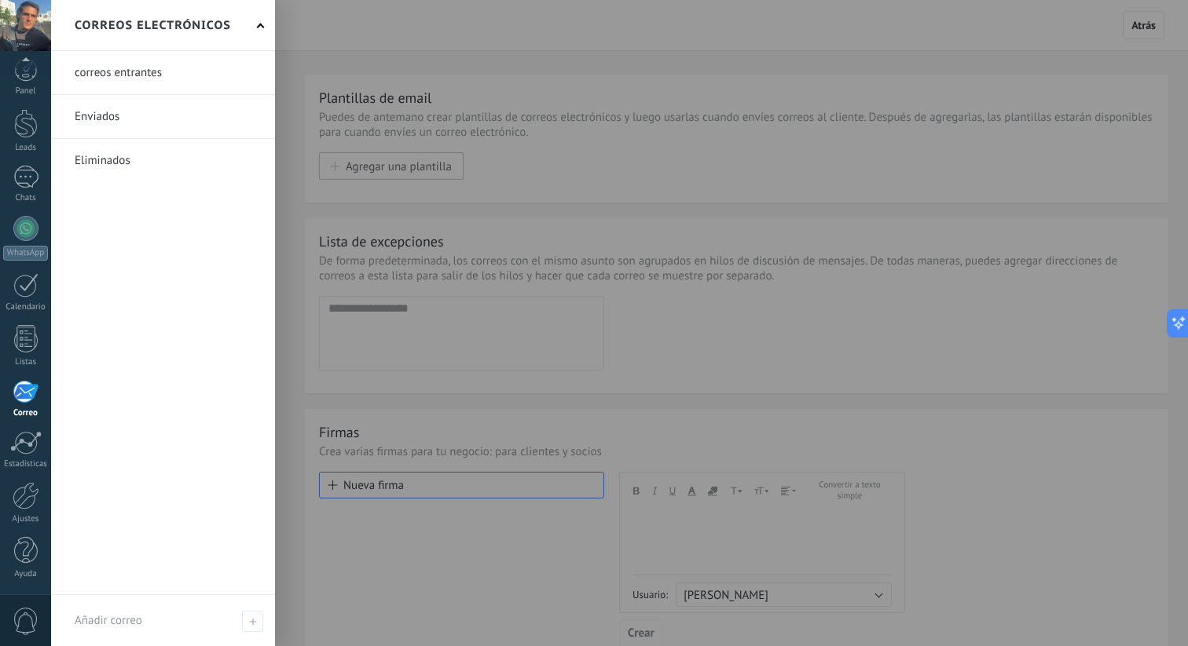
click at [36, 389] on div at bounding box center [26, 392] width 26 height 24
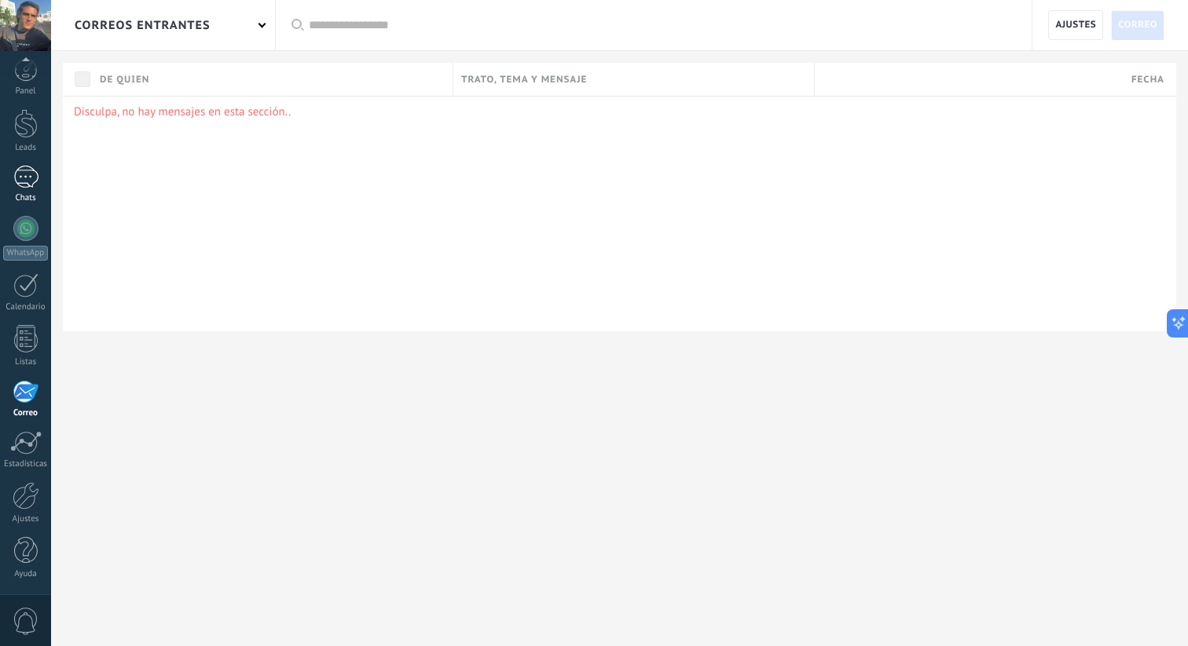
click at [27, 188] on link "Chats" at bounding box center [25, 185] width 51 height 38
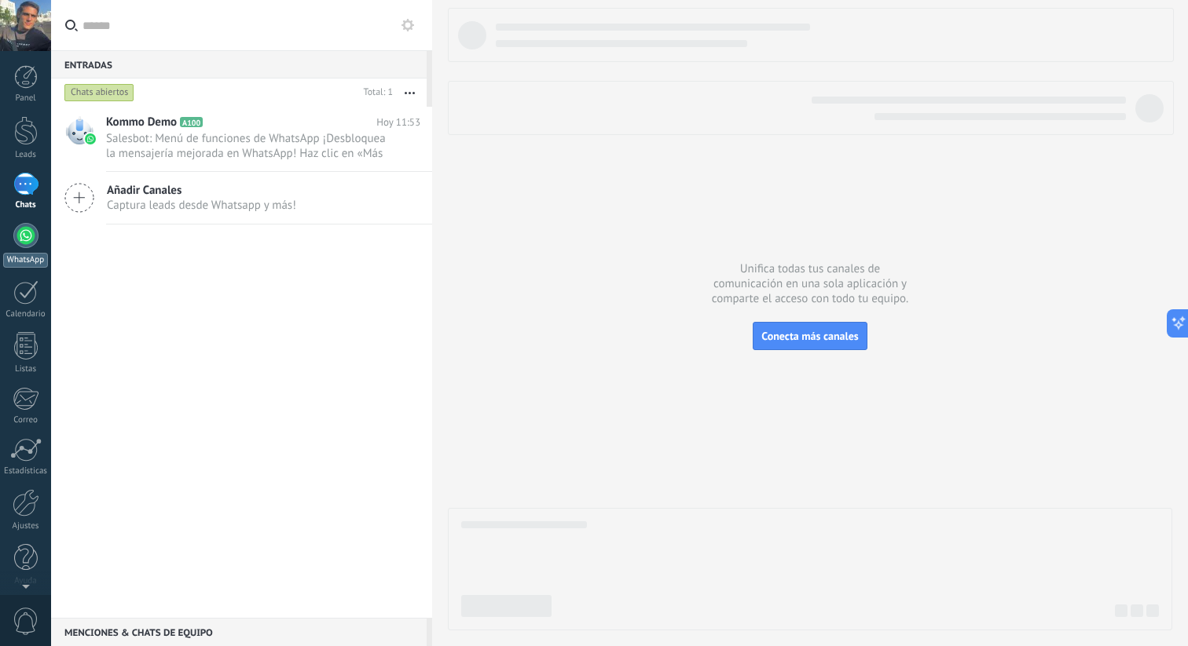
click at [21, 243] on div at bounding box center [25, 235] width 25 height 25
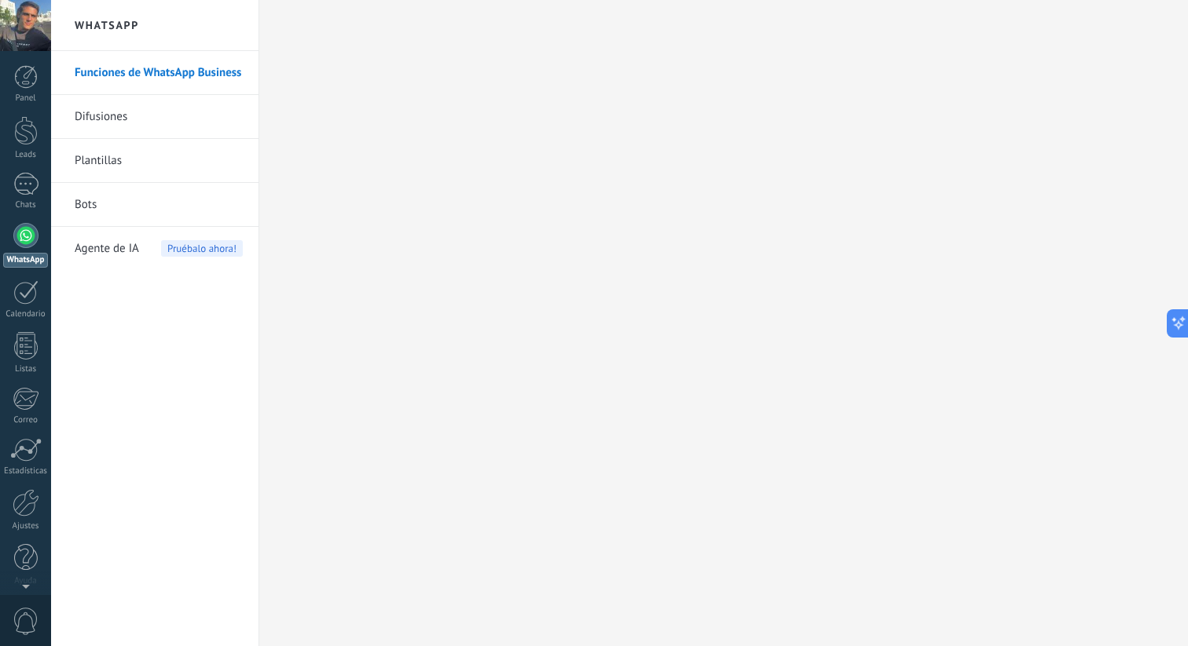
click at [156, 79] on link "Funciones de WhatsApp Business" at bounding box center [159, 73] width 168 height 44
click at [160, 109] on link "Difusiones" at bounding box center [159, 117] width 168 height 44
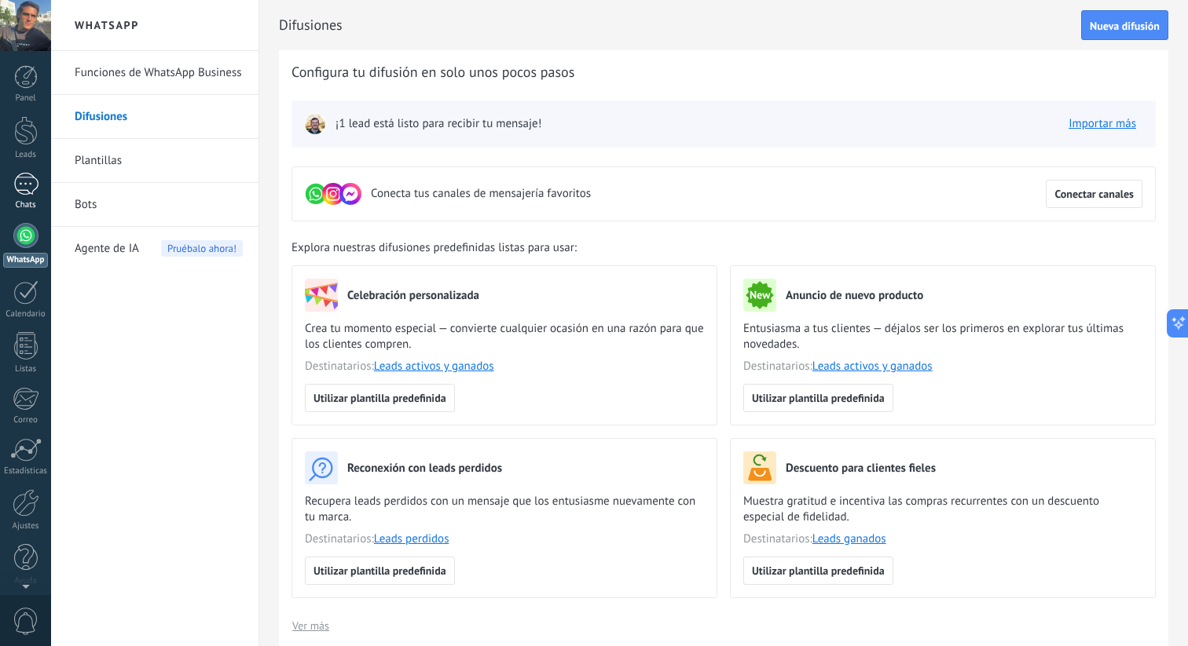
click at [22, 178] on div at bounding box center [25, 184] width 25 height 23
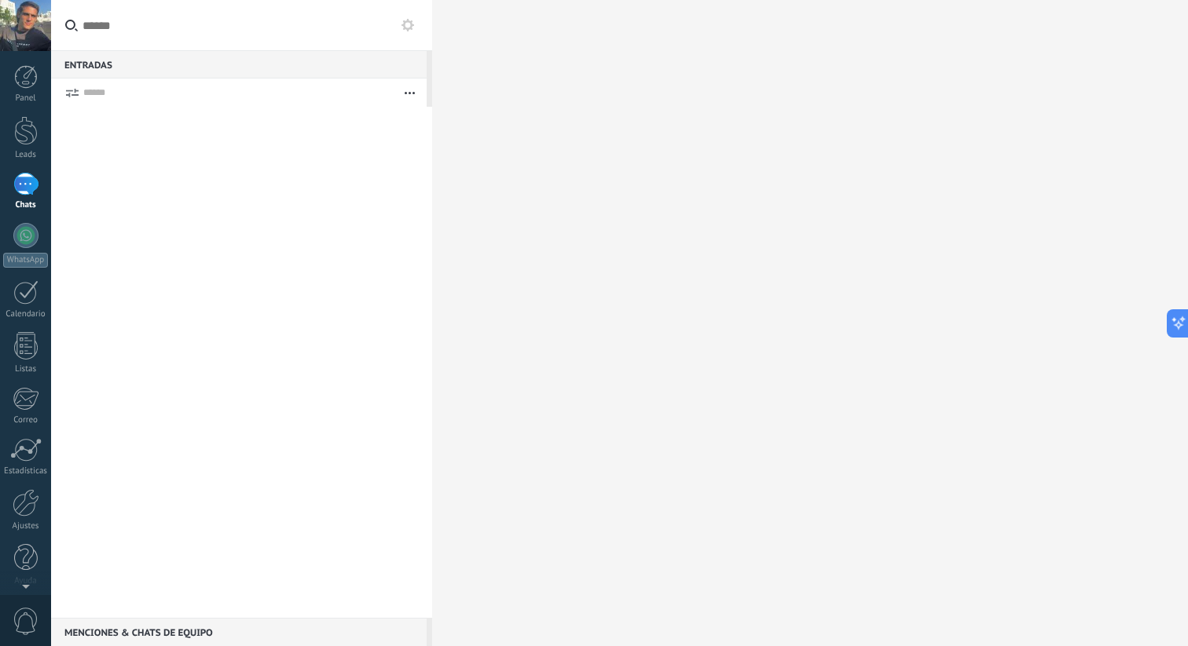
click at [413, 92] on use "button" at bounding box center [409, 93] width 10 height 2
click at [179, 122] on div at bounding box center [241, 362] width 381 height 511
click at [18, 137] on div at bounding box center [26, 130] width 24 height 29
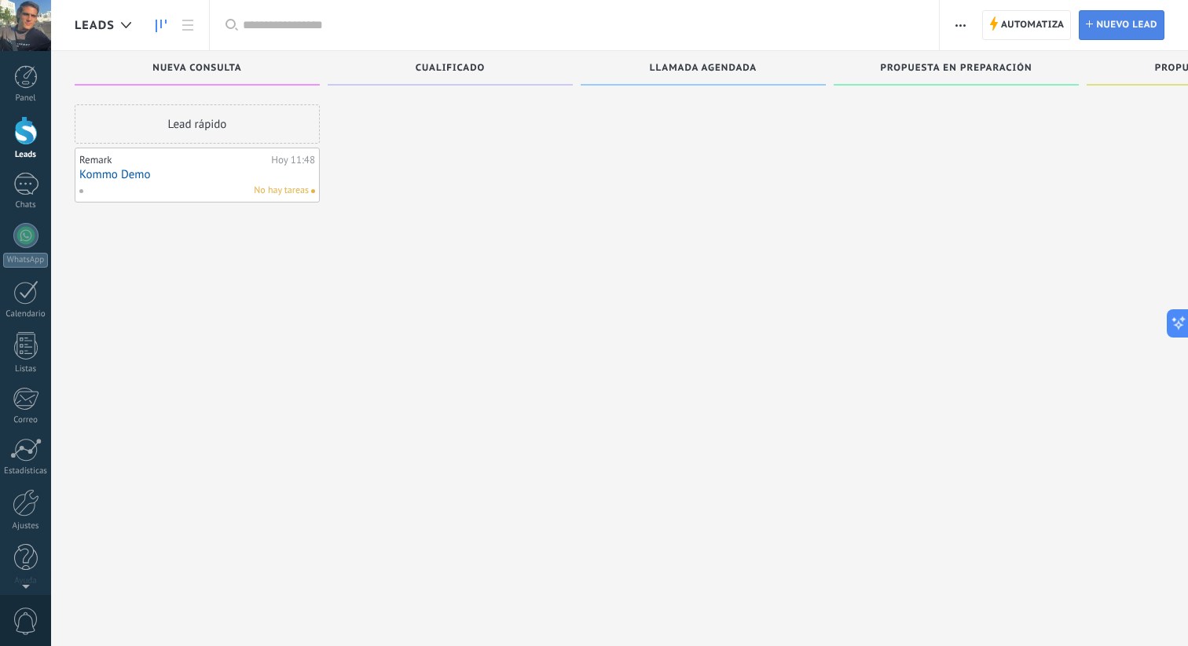
click at [1107, 24] on span "Nuevo lead" at bounding box center [1126, 25] width 61 height 28
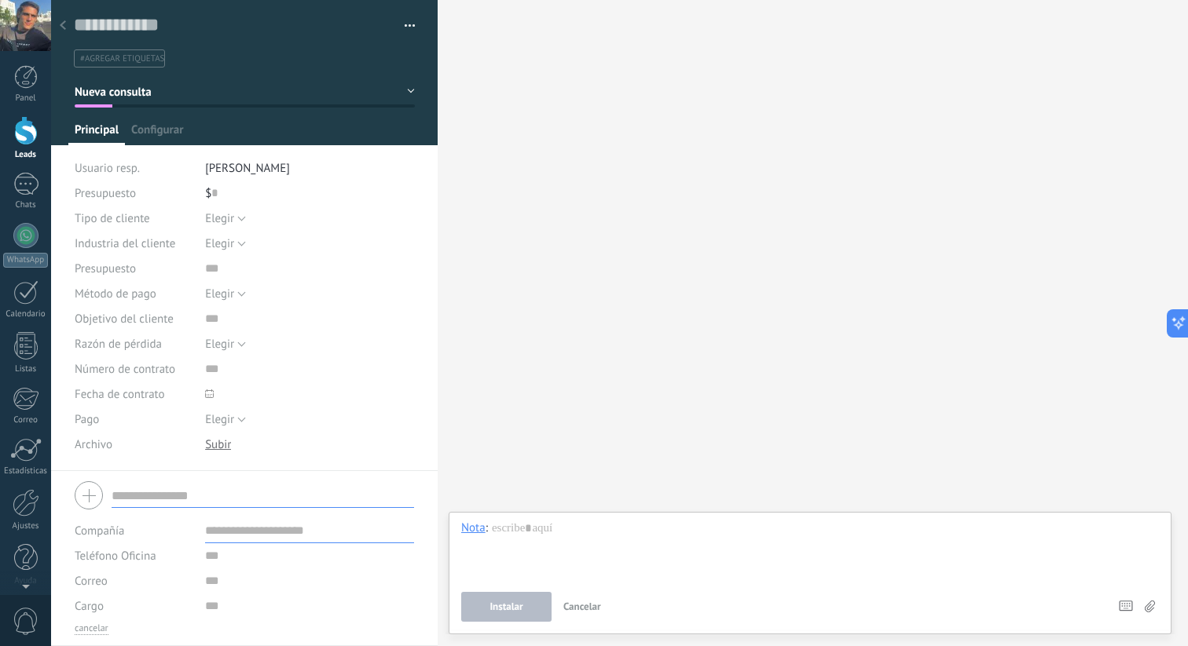
click at [279, 499] on input "text" at bounding box center [263, 495] width 302 height 25
type input "*"
click at [296, 535] on input "text" at bounding box center [309, 530] width 209 height 25
click at [262, 551] on input "text" at bounding box center [309, 556] width 209 height 25
type input "*********"
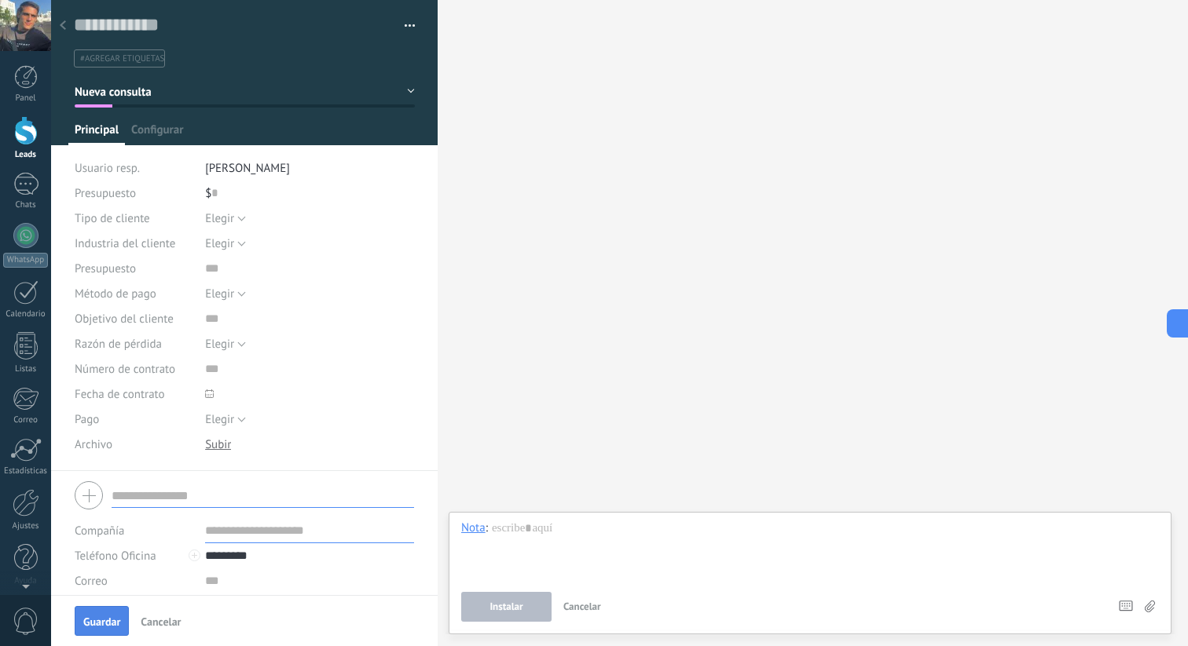
click at [107, 626] on span "Guardar" at bounding box center [101, 622] width 37 height 11
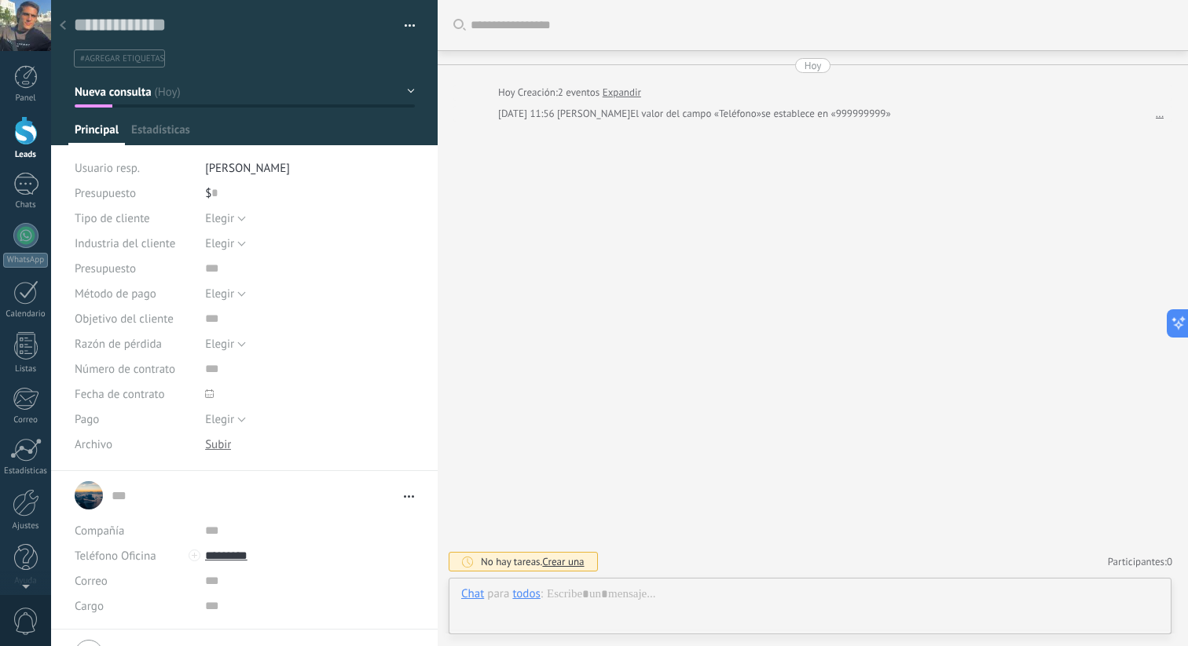
scroll to position [24, 0]
click at [609, 597] on div at bounding box center [809, 610] width 697 height 47
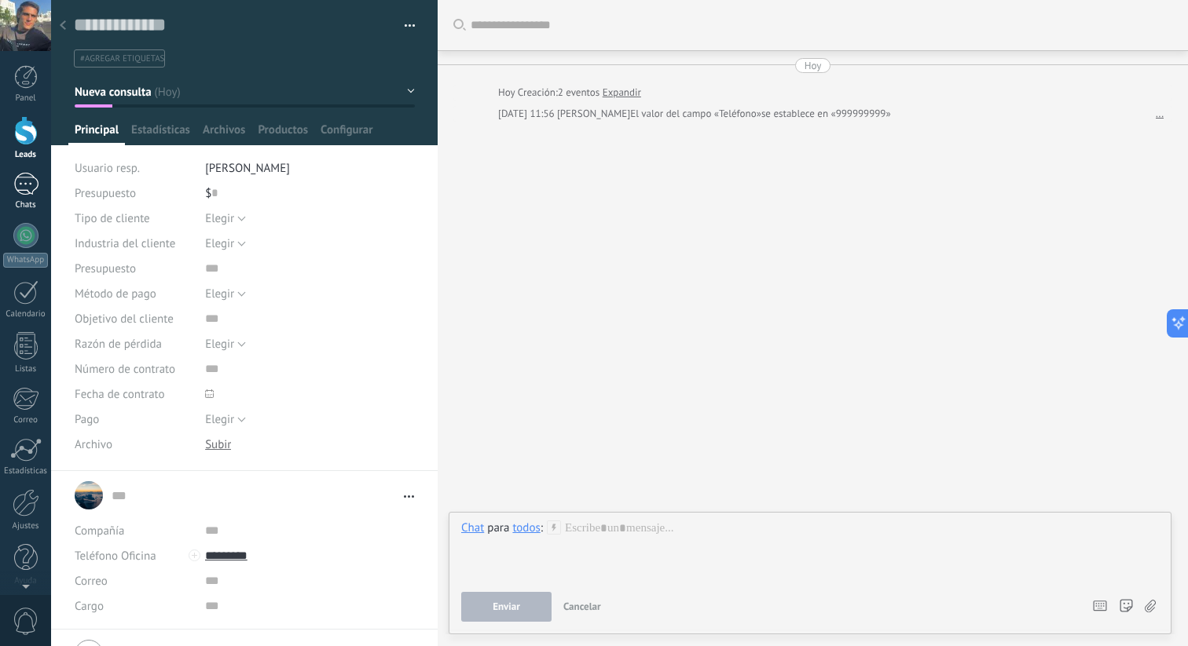
click at [42, 196] on link "Chats" at bounding box center [25, 192] width 51 height 38
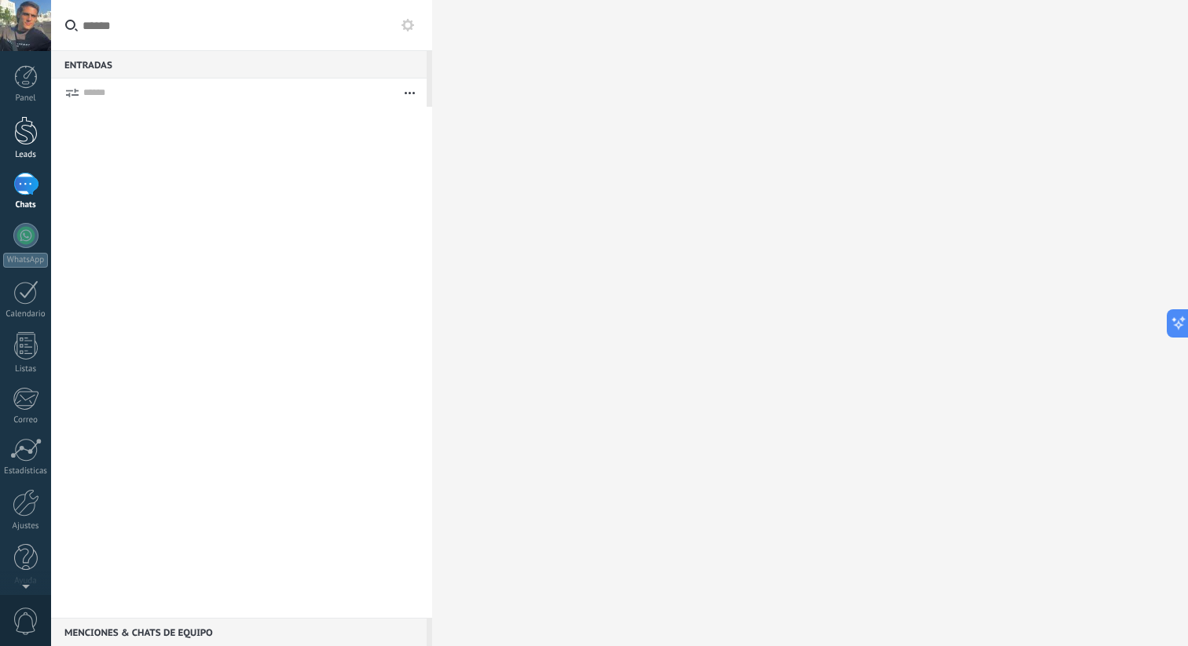
click at [16, 137] on div at bounding box center [26, 130] width 24 height 29
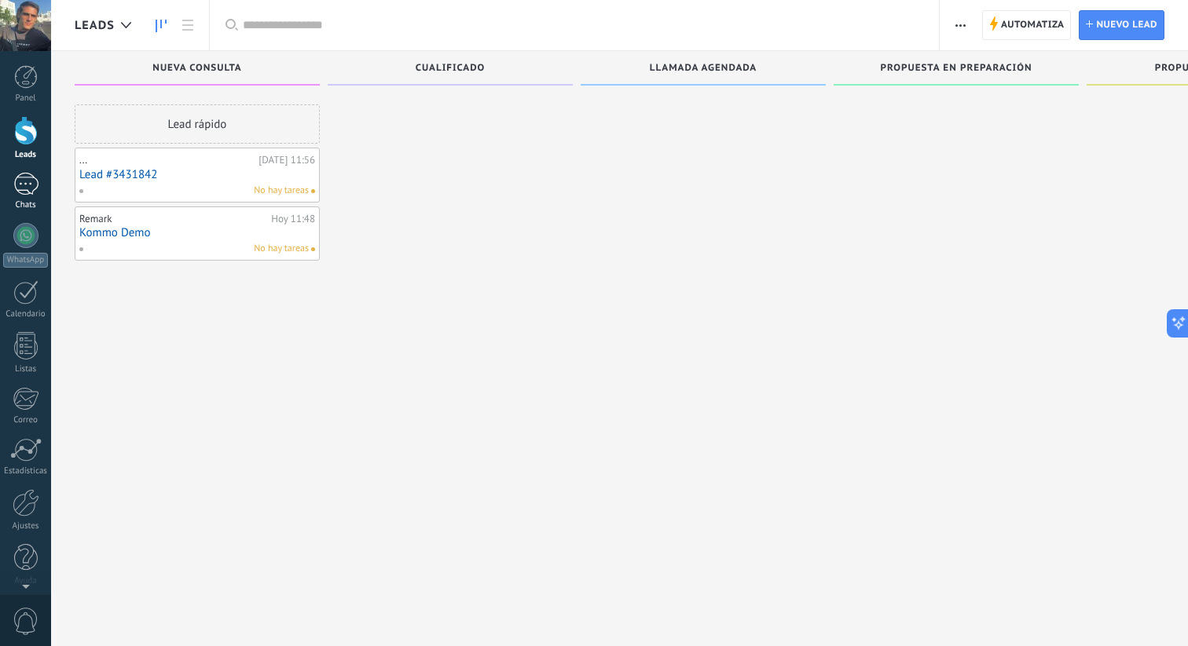
click at [24, 181] on div at bounding box center [25, 184] width 25 height 23
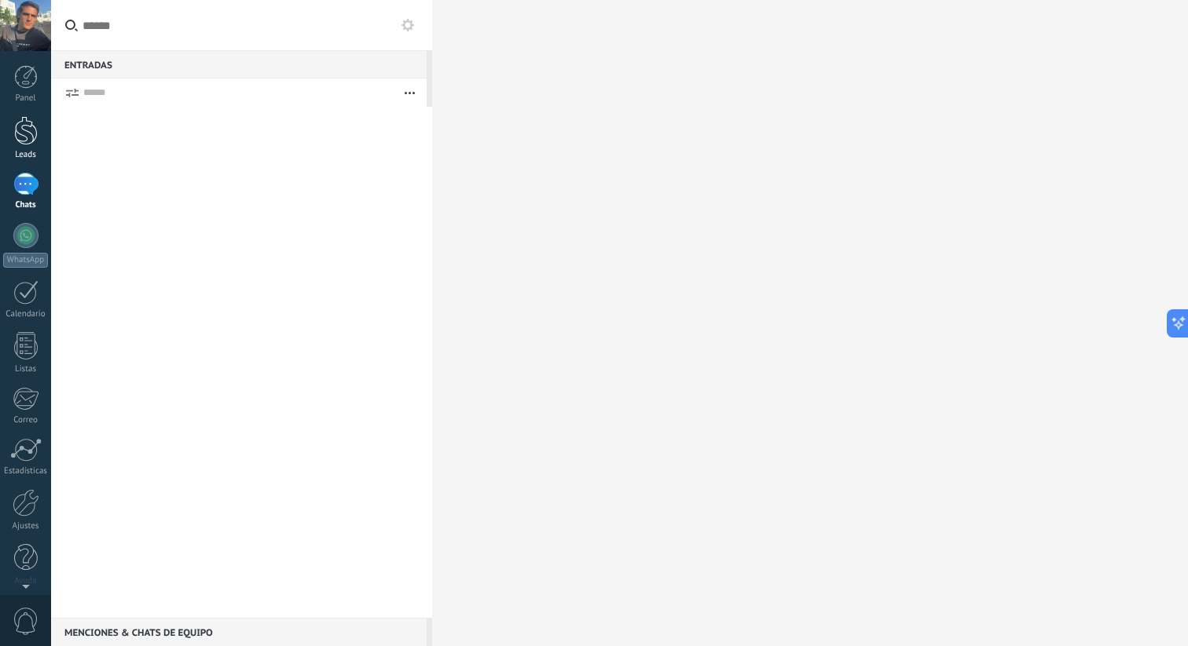
click at [24, 131] on div at bounding box center [26, 130] width 24 height 29
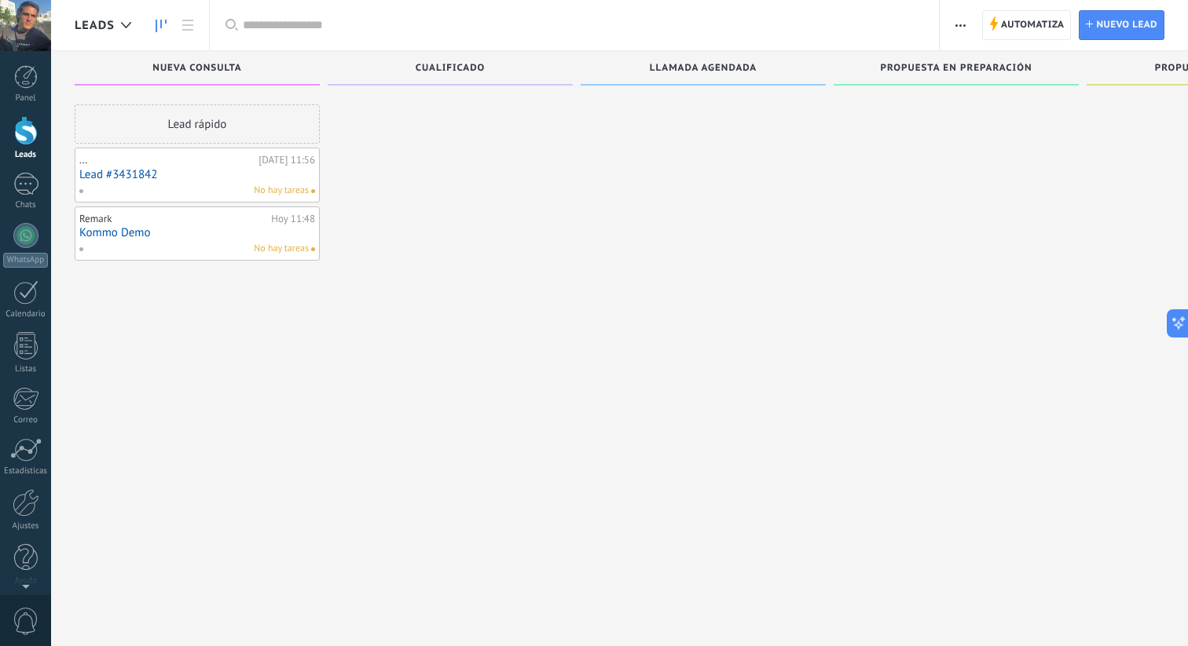
click at [305, 169] on link "Lead #3431842" at bounding box center [197, 174] width 236 height 13
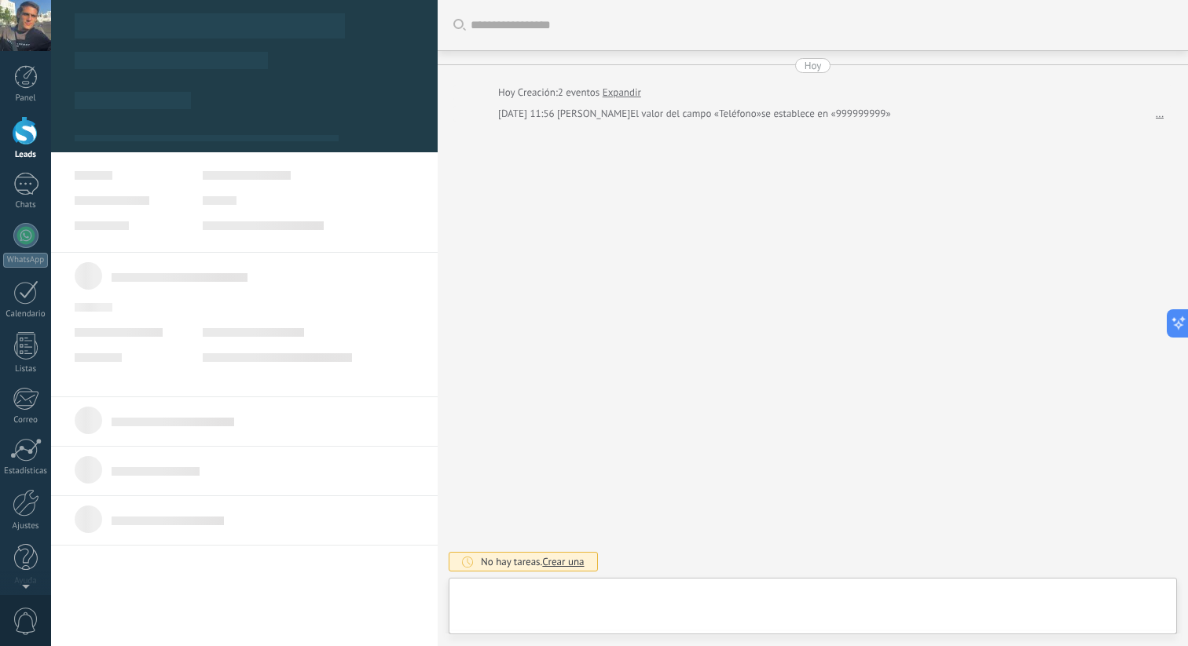
type textarea "**********"
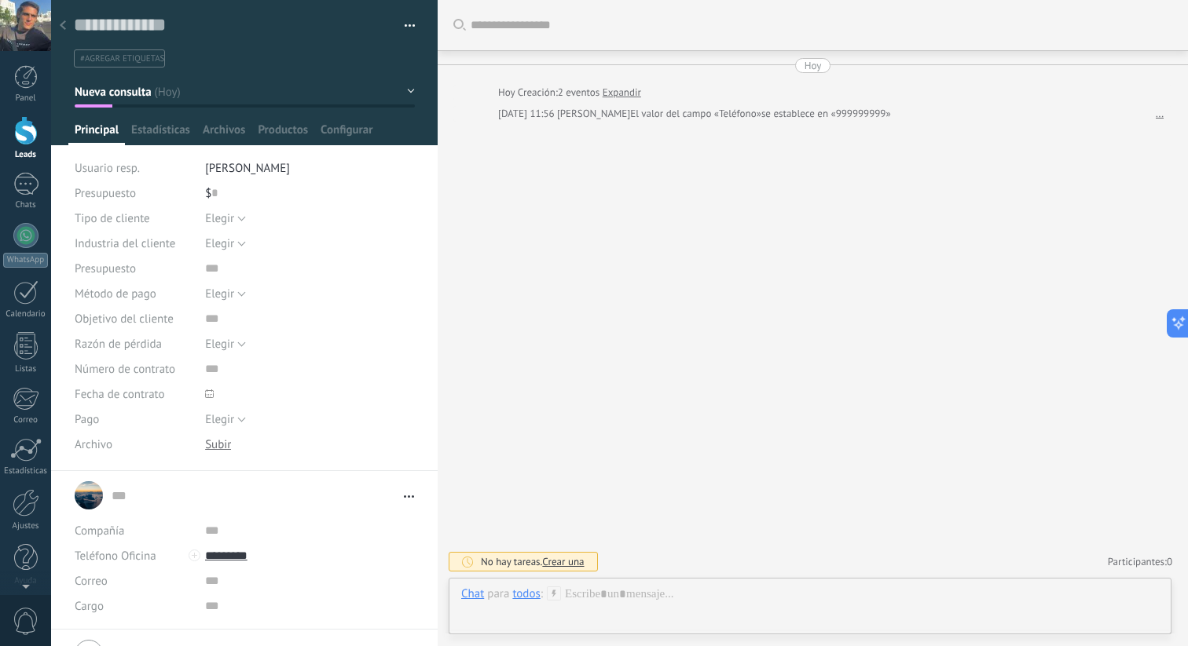
click at [527, 596] on div "todos" at bounding box center [525, 594] width 27 height 14
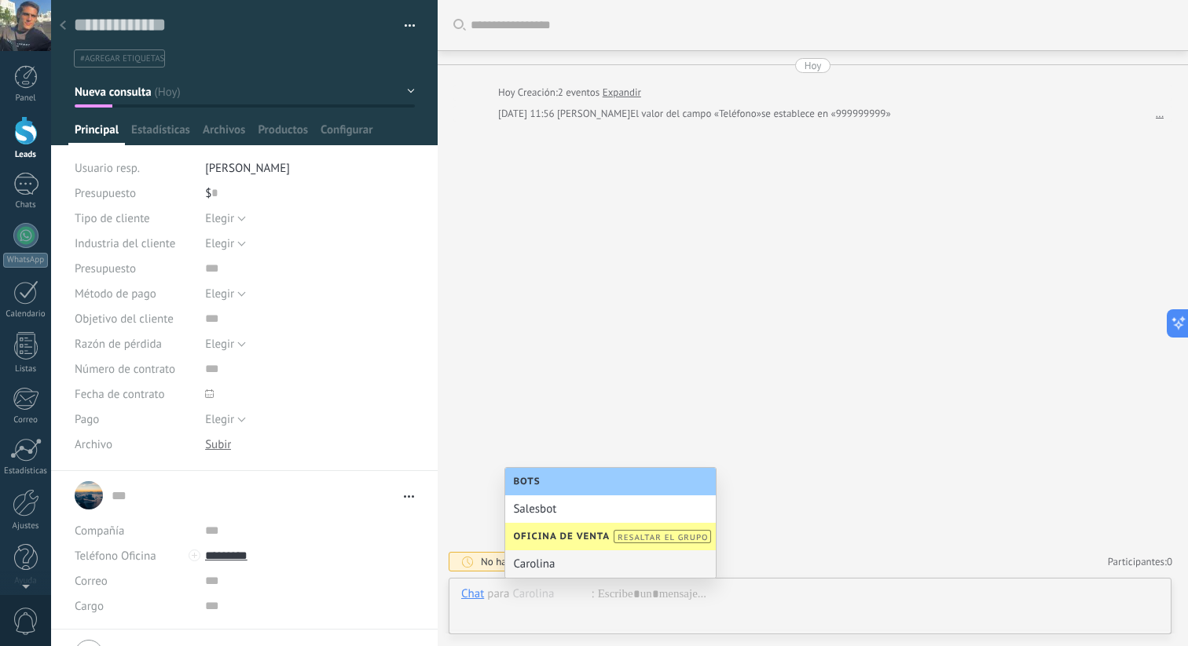
click at [811, 544] on div "Buscar Carga más [DATE] [DATE] Creación: 2 eventos Expandir [DATE] 11:56 [PERSO…" at bounding box center [812, 323] width 750 height 646
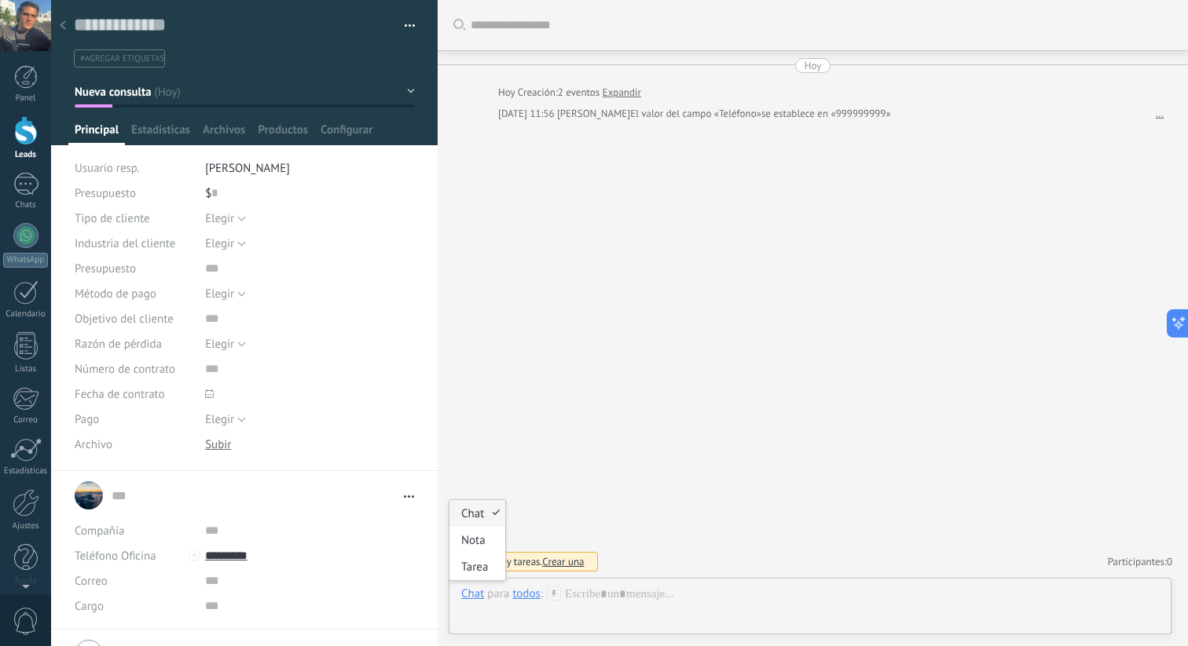
click at [470, 598] on div "Chat" at bounding box center [472, 594] width 23 height 14
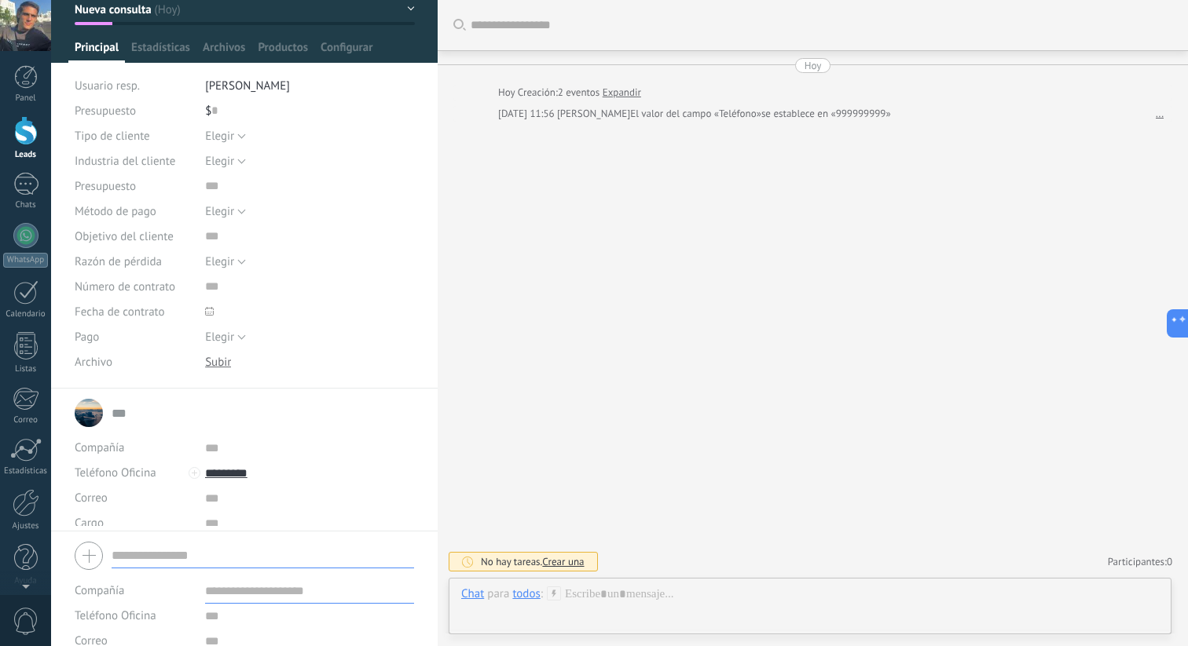
click at [198, 573] on form "Compañía Teléfono Oficina Ofic. directo Celular Fax Casa Otro Teléfono Oficina …" at bounding box center [244, 615] width 339 height 159
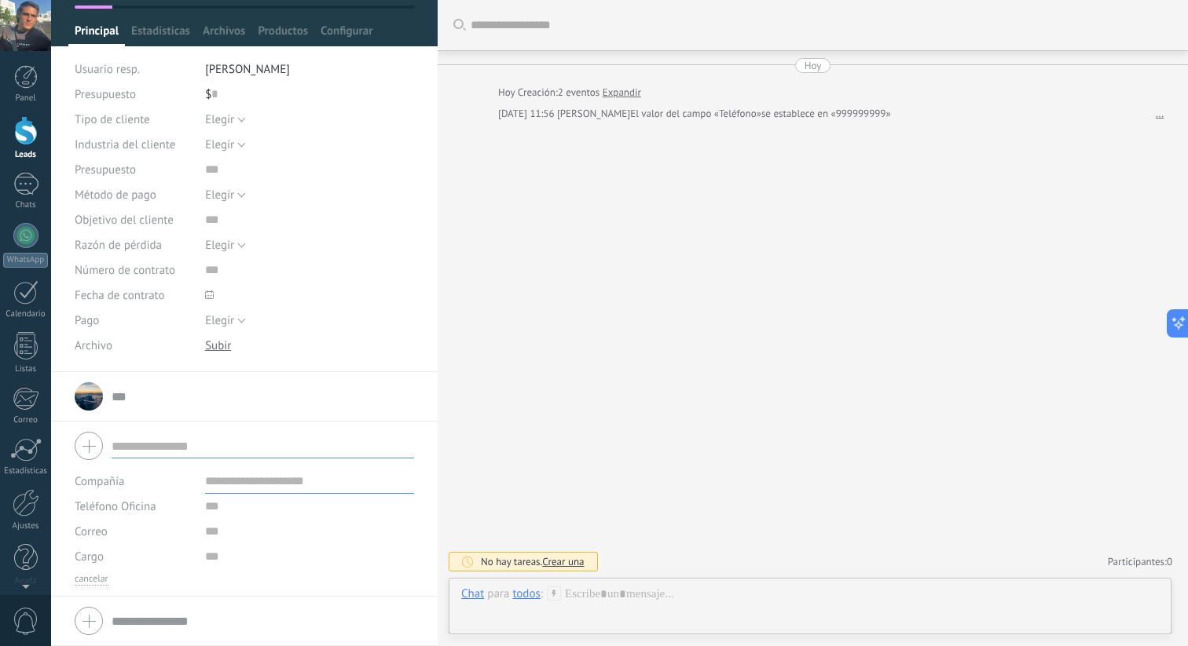
scroll to position [97, 0]
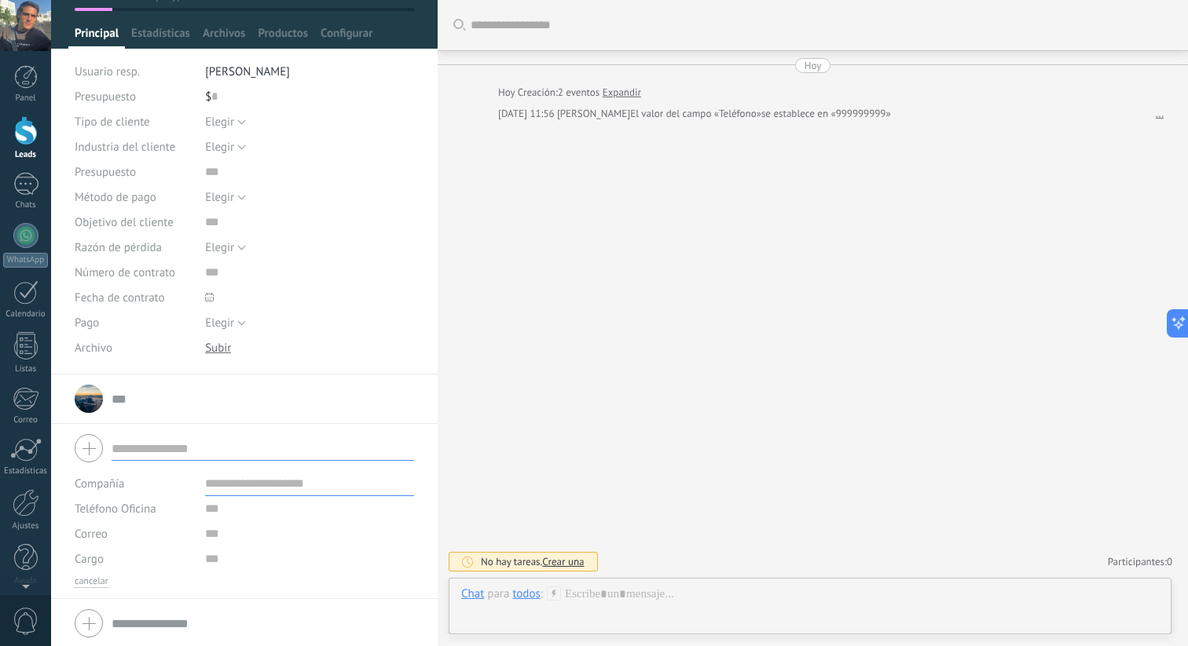
click at [224, 483] on input "text" at bounding box center [309, 483] width 209 height 25
click at [225, 512] on input "text" at bounding box center [309, 508] width 209 height 25
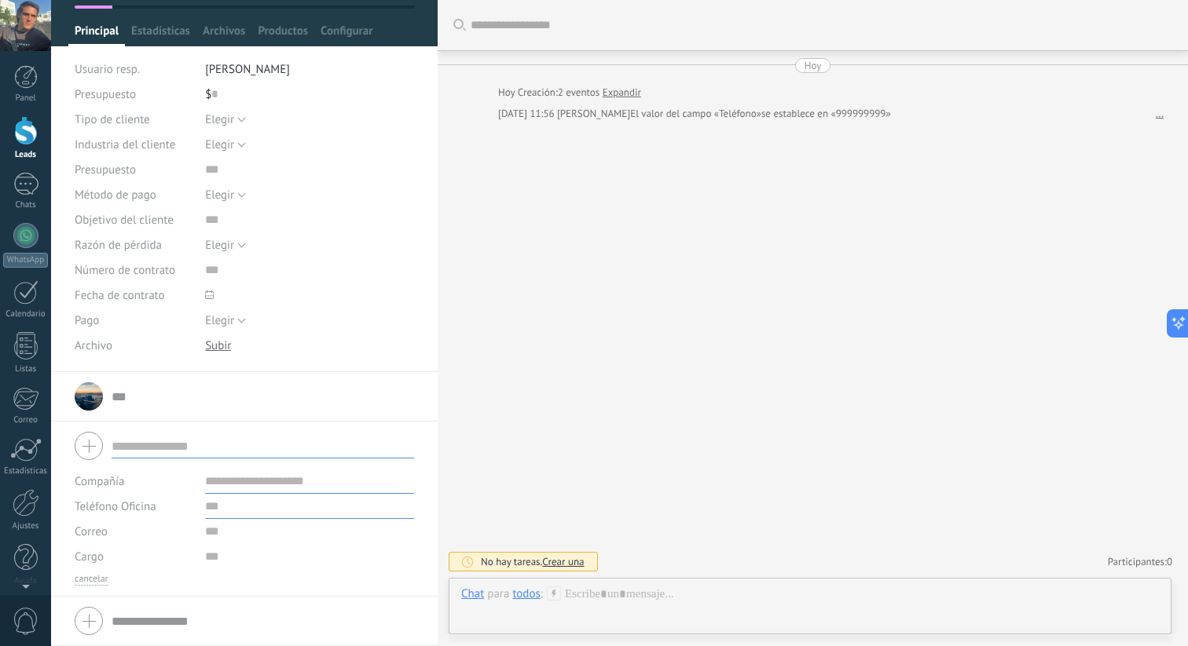
scroll to position [90, 0]
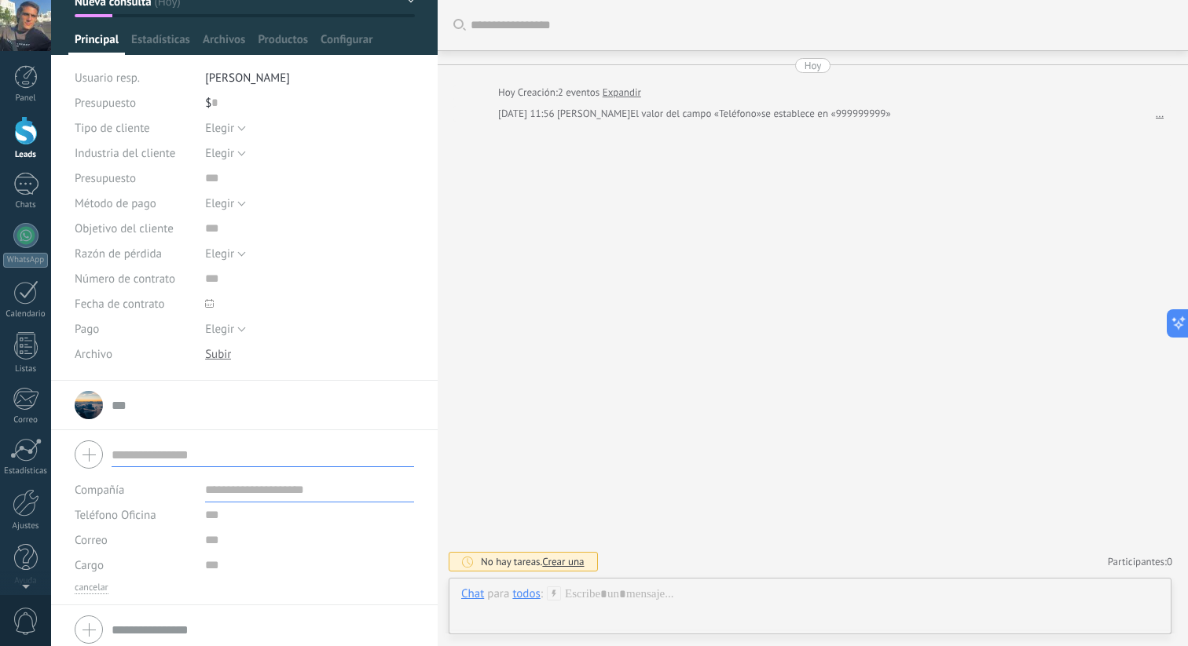
click at [598, 271] on div "Buscar Carga más [DATE] [DATE] Creación: 2 eventos Expandir [DATE] 11:56 [PERSO…" at bounding box center [812, 323] width 750 height 646
